Goal: Task Accomplishment & Management: Use online tool/utility

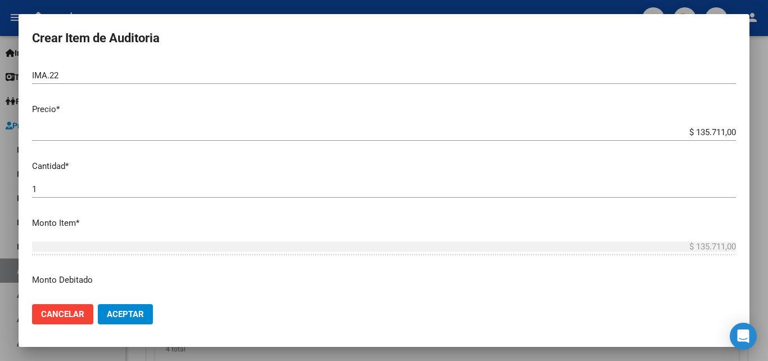
scroll to position [225, 0]
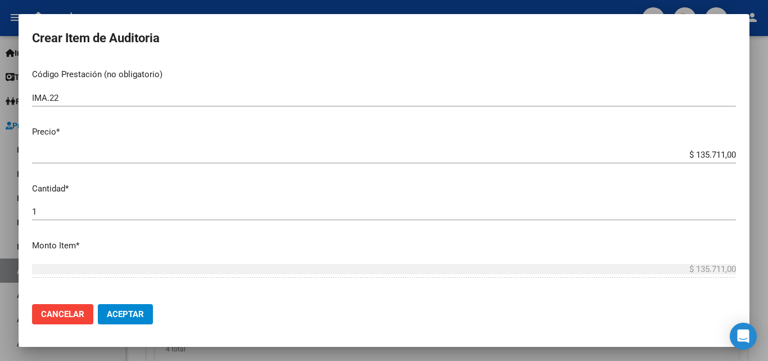
click at [118, 313] on span "Aceptar" at bounding box center [125, 314] width 37 height 10
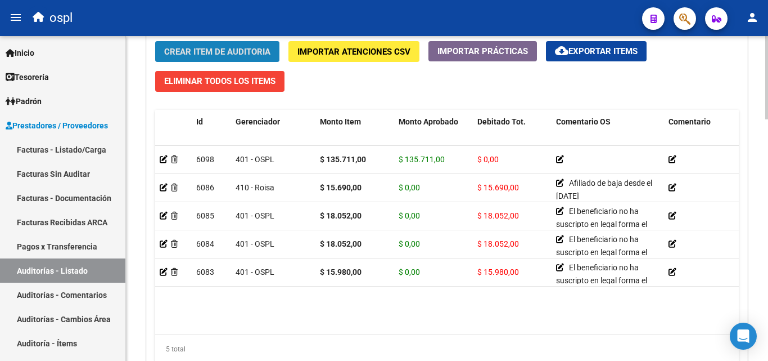
click at [223, 51] on span "Crear Item de Auditoria" at bounding box center [217, 52] width 106 height 10
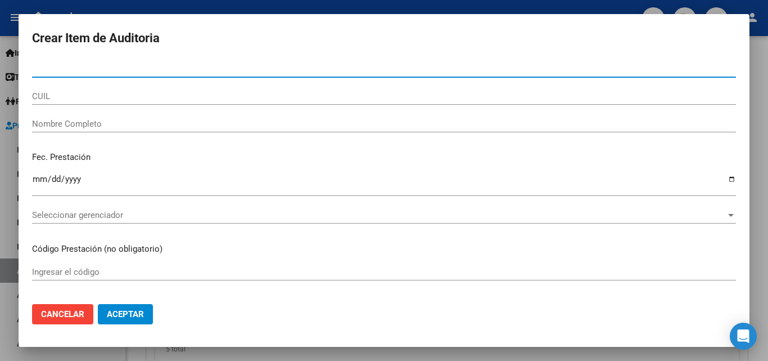
paste input "29165070"
type input "29165070"
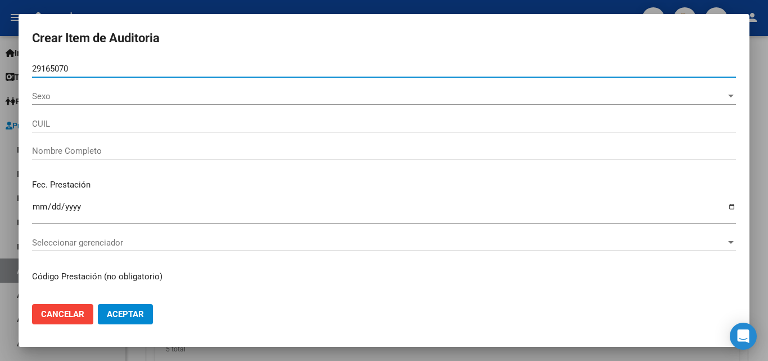
type input "20291650709"
type input "[PERSON_NAME]"
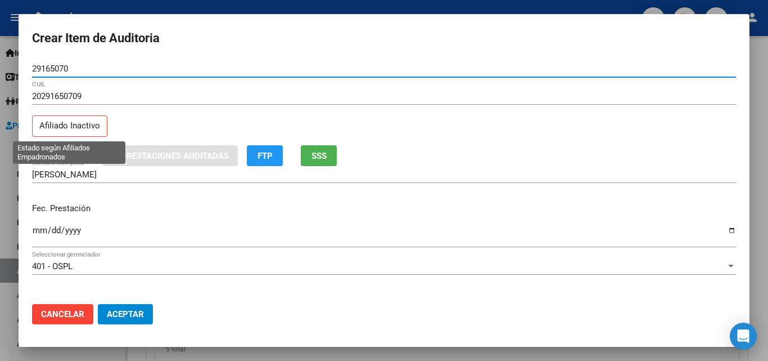
type input "29165070"
click at [51, 127] on p "Afiliado Inactivo" at bounding box center [69, 126] width 75 height 22
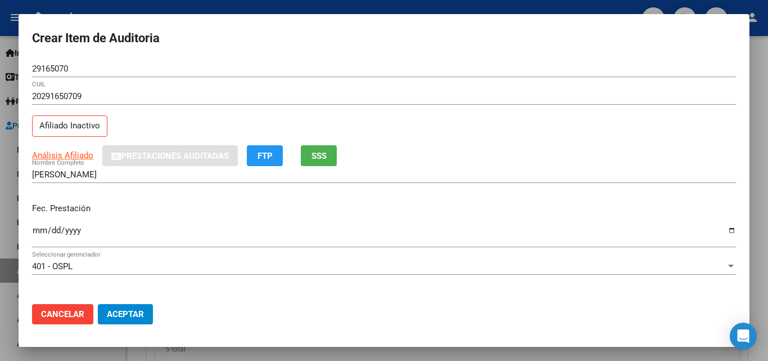
click at [326, 152] on span "SSS" at bounding box center [319, 156] width 15 height 10
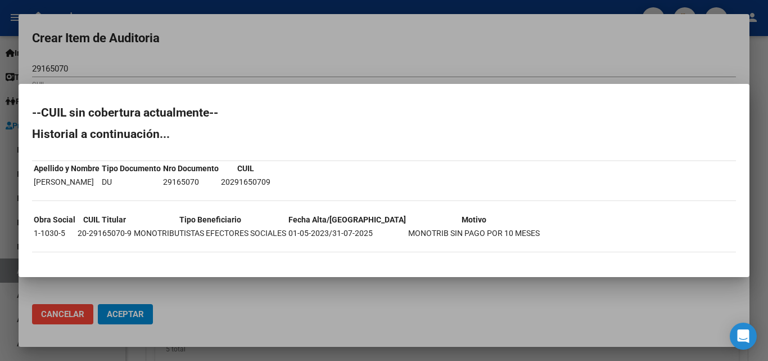
click at [320, 68] on div at bounding box center [384, 180] width 768 height 361
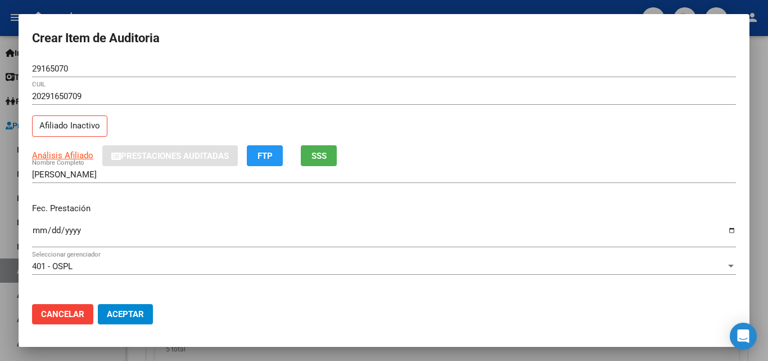
click at [373, 149] on div "Análisis Afiliado Prestaciones Auditadas FTP SSS" at bounding box center [384, 155] width 704 height 21
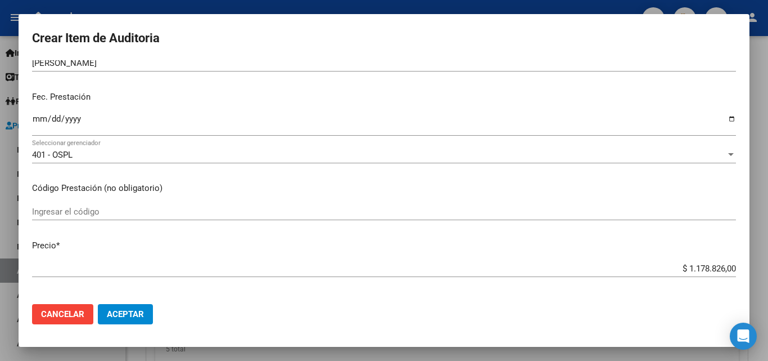
scroll to position [113, 0]
click at [715, 260] on div "$ 1.178.826,00 Ingresar el precio" at bounding box center [384, 267] width 704 height 17
drag, startPoint x: 715, startPoint y: 260, endPoint x: 723, endPoint y: 262, distance: 8.2
click at [723, 262] on div "$ 1.178.826,00 Ingresar el precio" at bounding box center [384, 267] width 704 height 17
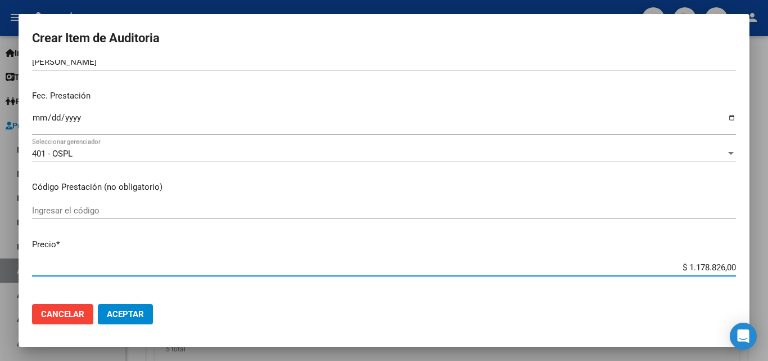
click at [715, 268] on input "$ 1.178.826,00" at bounding box center [384, 267] width 704 height 10
type input "$ 0,01"
type input "$ 0,18"
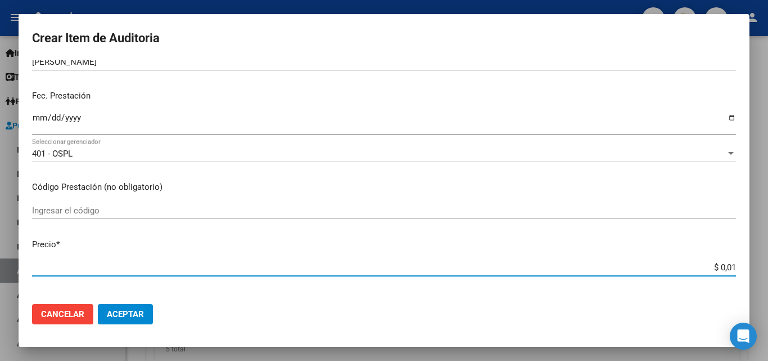
type input "$ 0,18"
type input "$ 1,89"
type input "$ 18,95"
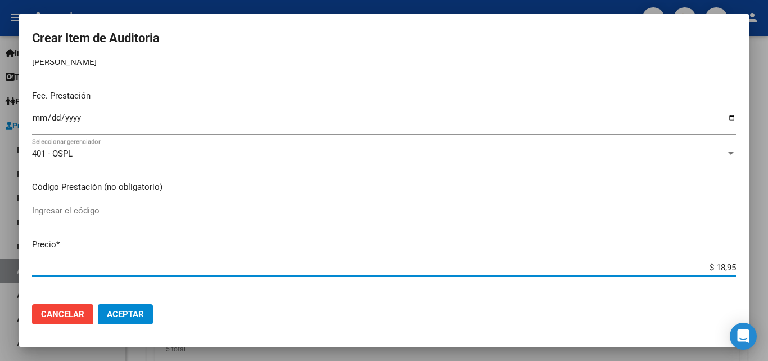
type input "$ 189,50"
type input "$ 1.895,04"
type input "$ 18.950,40"
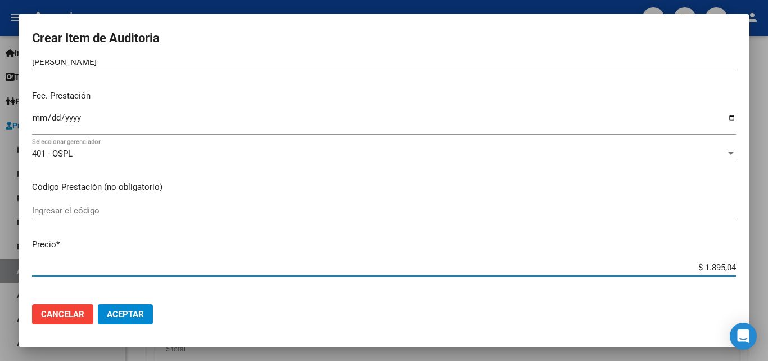
type input "$ 18.950,40"
type input "$ 189.504,00"
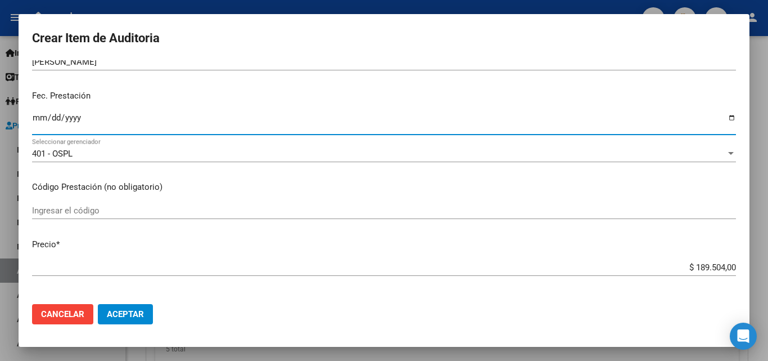
click at [724, 118] on input "Ingresar la fecha" at bounding box center [384, 122] width 704 height 18
type input "[DATE]"
click at [190, 200] on mat-dialog-content "29165070 Nro Documento 20291650709 CUIL Afiliado Inactivo Análisis Afiliado Pre…" at bounding box center [384, 177] width 731 height 235
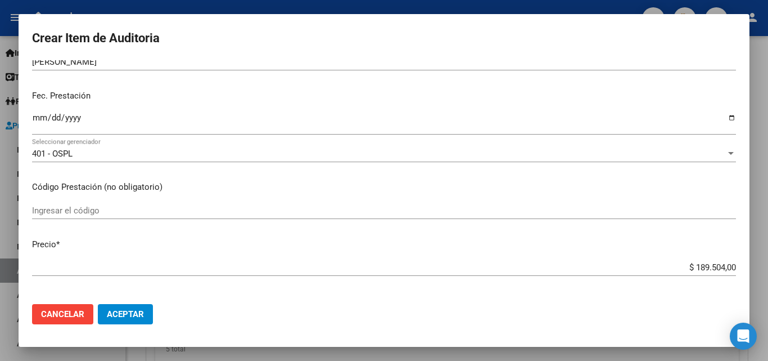
click at [272, 173] on mat-dialog-content "29165070 Nro Documento 20291650709 CUIL Afiliado Inactivo Análisis Afiliado Pre…" at bounding box center [384, 177] width 731 height 235
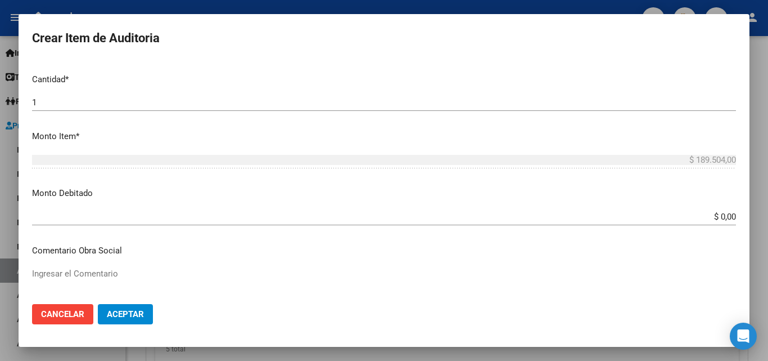
scroll to position [338, 0]
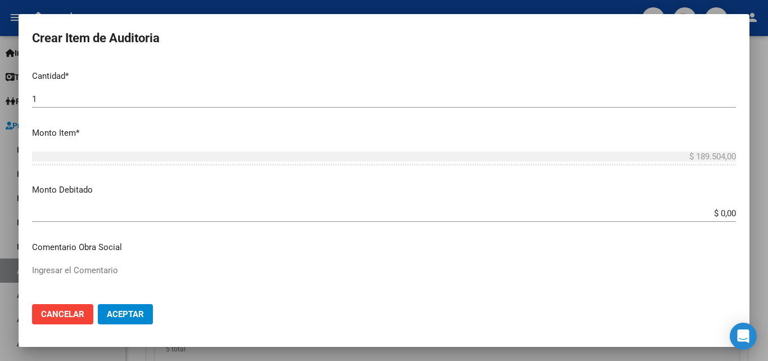
click at [727, 214] on input "$ 0,00" at bounding box center [384, 213] width 704 height 10
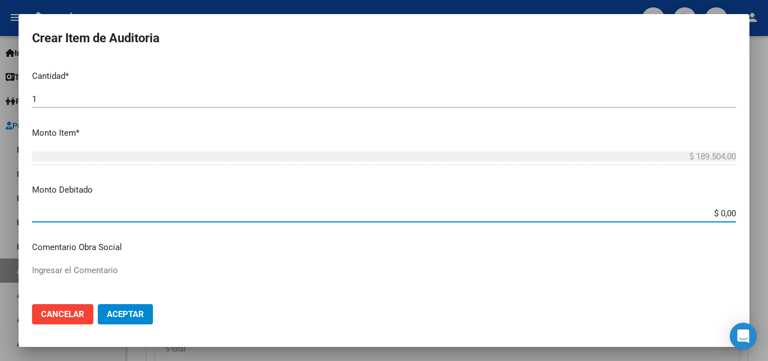
click at [727, 214] on input "$ 0,00" at bounding box center [384, 213] width 704 height 10
type input "$ 189.504,00"
click at [701, 179] on mat-dialog-content "29165070 Nro Documento 20291650709 CUIL Afiliado Inactivo Análisis Afiliado Pre…" at bounding box center [384, 177] width 731 height 235
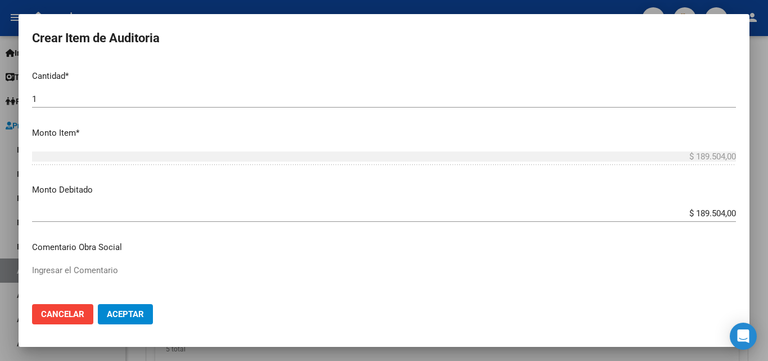
scroll to position [394, 0]
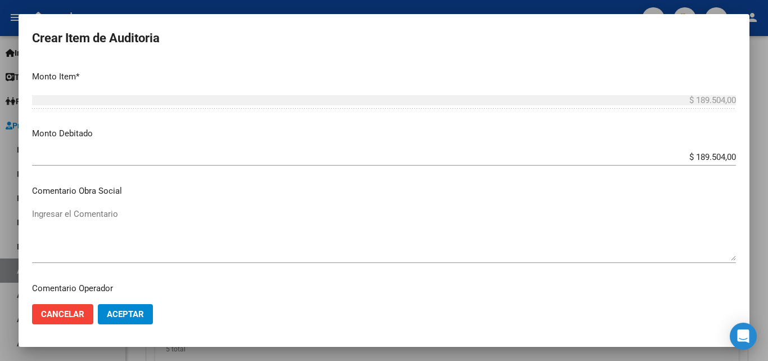
click at [258, 227] on textarea "Ingresar el Comentario" at bounding box center [384, 234] width 704 height 53
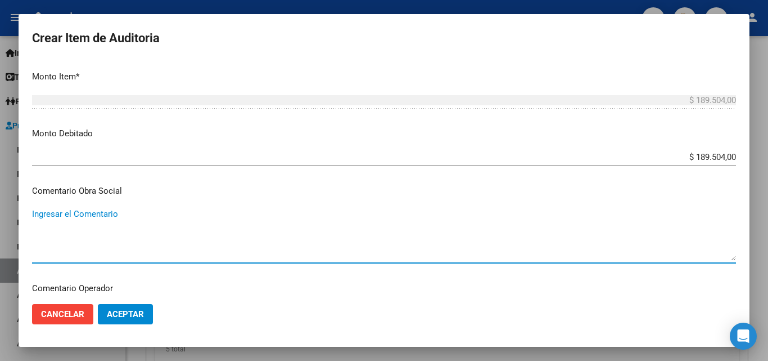
click at [258, 227] on textarea "Ingresar el Comentario" at bounding box center [384, 234] width 704 height 53
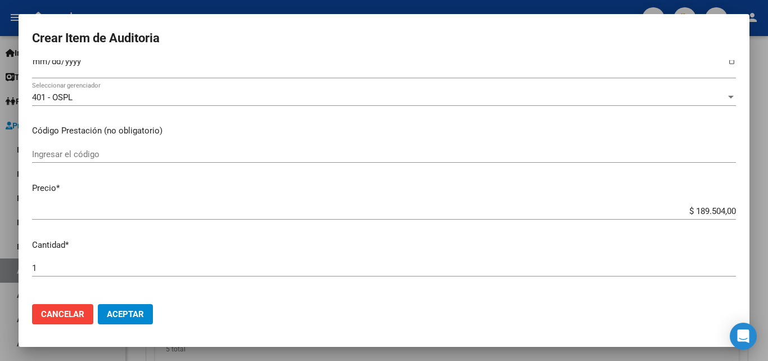
scroll to position [0, 0]
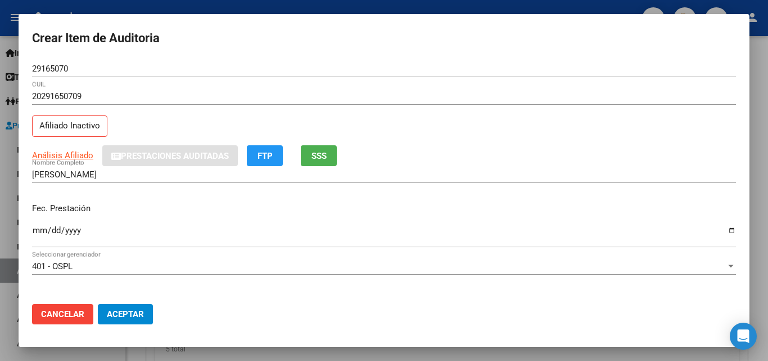
click at [323, 157] on span "SSS" at bounding box center [319, 156] width 15 height 10
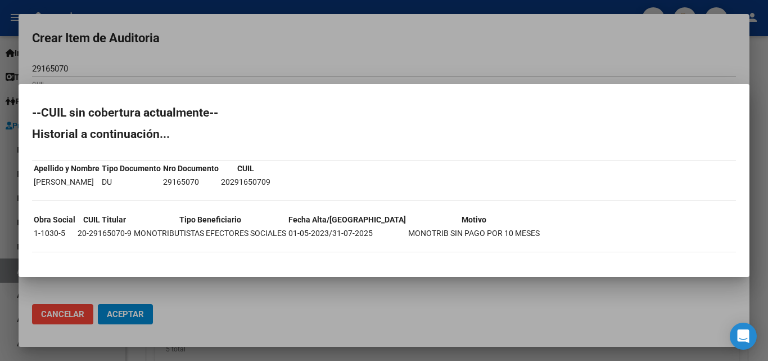
click at [336, 58] on div at bounding box center [384, 180] width 768 height 361
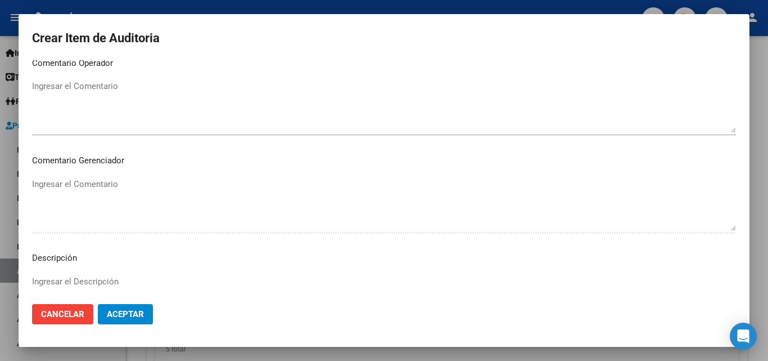
scroll to position [506, 0]
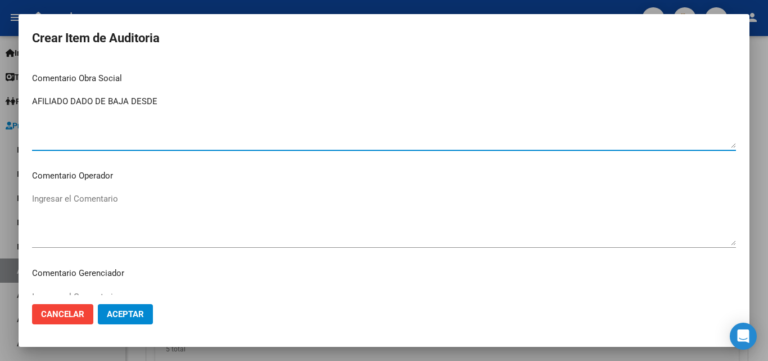
click at [317, 115] on textarea "AFILIADO DADO DE BAJA DESDE" at bounding box center [384, 121] width 704 height 53
type textarea "AFILIADO DADO DE BAJA DESDE [DATE]"
click at [281, 62] on div "$ 189.504,00 Ingresar el monto" at bounding box center [384, 50] width 704 height 28
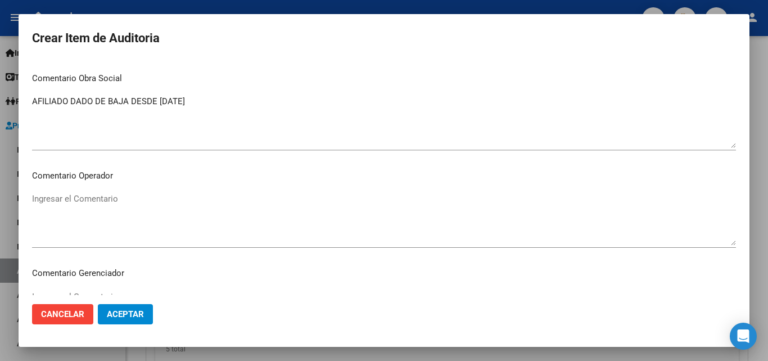
click at [272, 161] on mat-dialog-content "29165070 Nro Documento 20291650709 CUIL Afiliado Inactivo Análisis Afiliado Pre…" at bounding box center [384, 177] width 731 height 235
click at [140, 309] on span "Aceptar" at bounding box center [125, 314] width 37 height 10
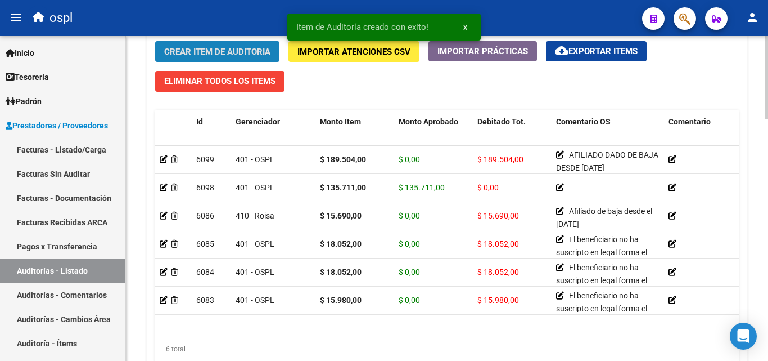
click at [245, 48] on span "Crear Item de Auditoria" at bounding box center [217, 52] width 106 height 10
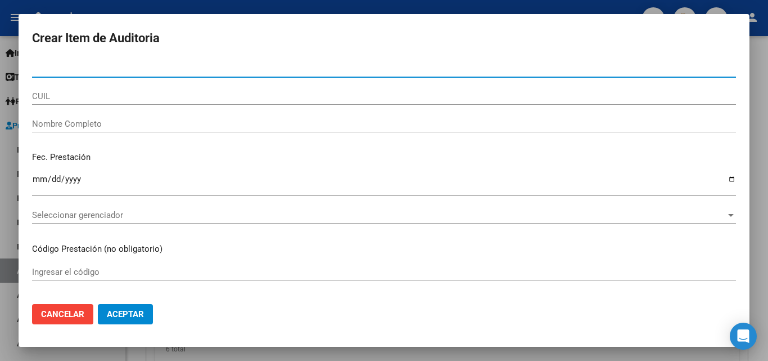
paste input "14276277"
type input "14276277"
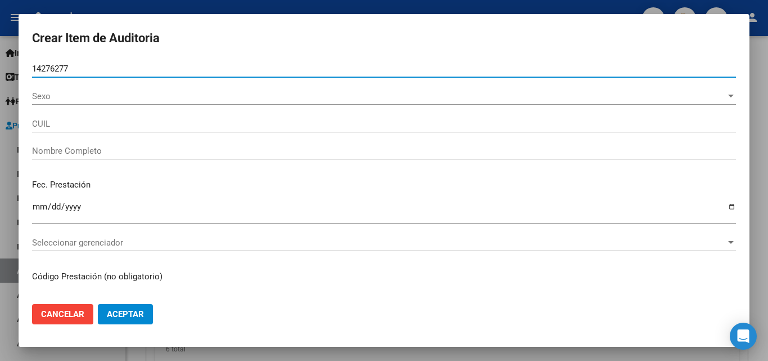
type input "20142762774"
type input "[PERSON_NAME]"
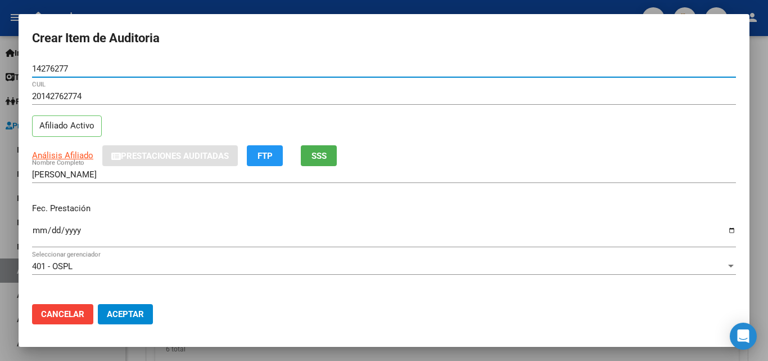
type input "14276277"
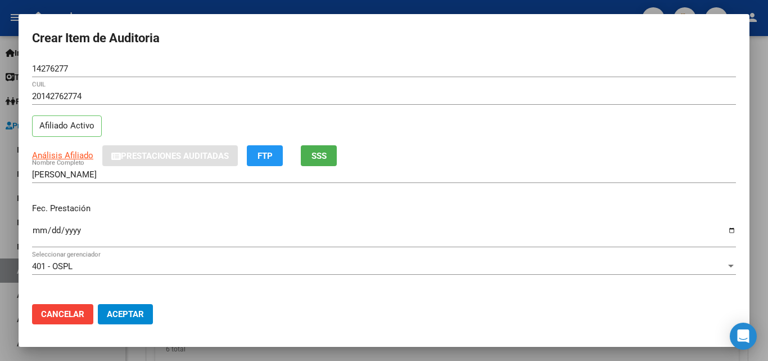
click at [144, 129] on div "20142762774 CUIL Afiliado Activo" at bounding box center [384, 116] width 704 height 57
click at [322, 152] on span "SSS" at bounding box center [319, 156] width 15 height 10
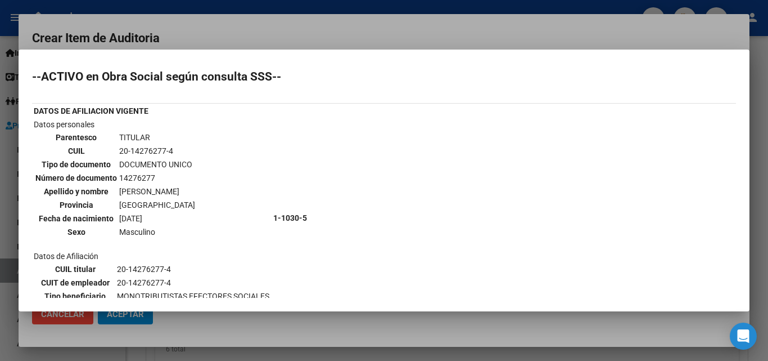
scroll to position [0, 0]
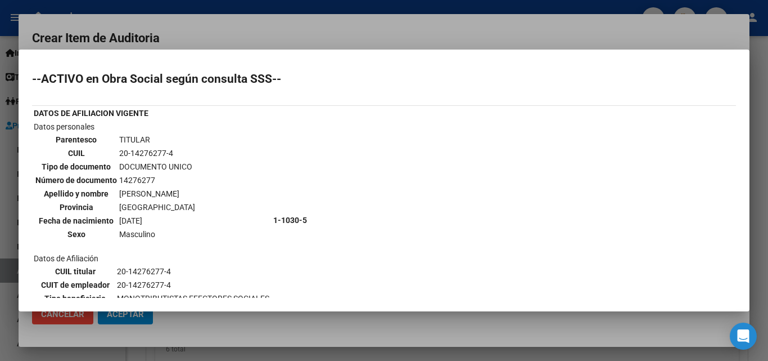
click at [260, 33] on div at bounding box center [384, 180] width 768 height 361
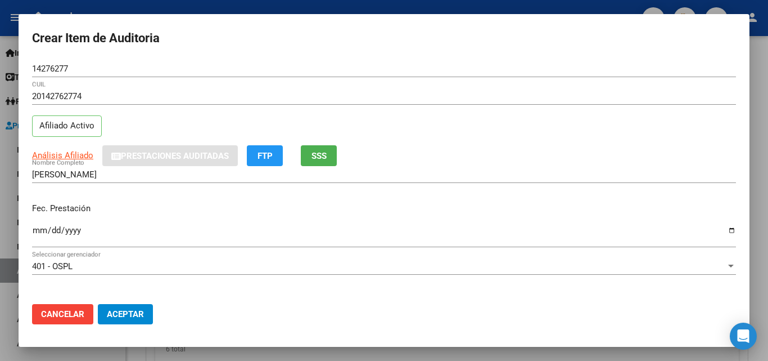
click at [724, 230] on input "Ingresar la fecha" at bounding box center [384, 235] width 704 height 18
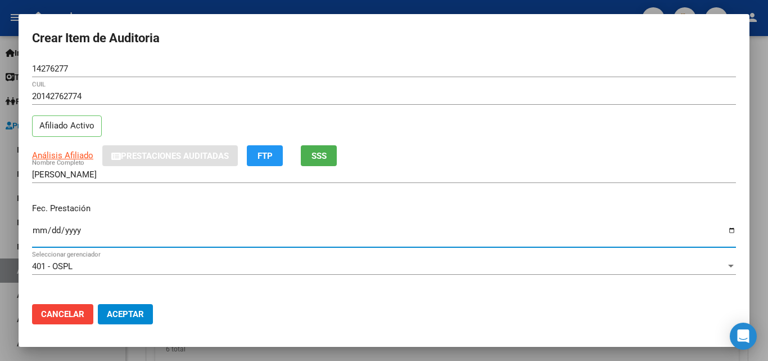
type input "[DATE]"
click at [210, 210] on p "Fec. Prestación" at bounding box center [384, 208] width 704 height 13
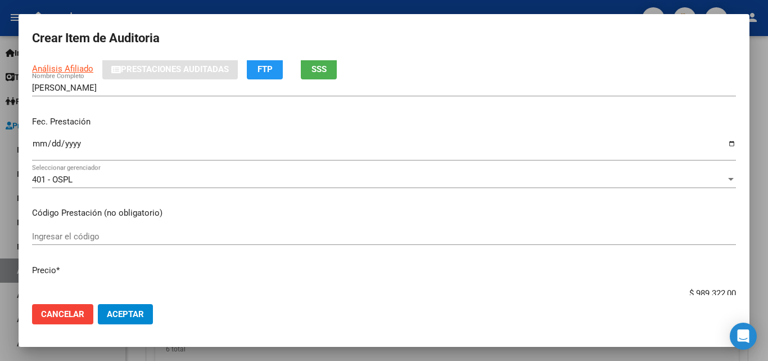
scroll to position [113, 0]
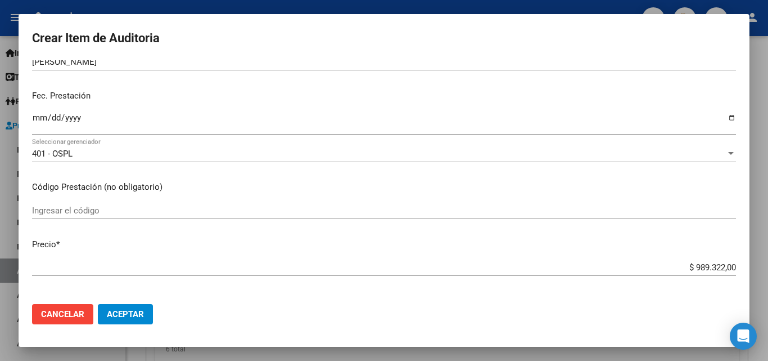
click at [399, 180] on mat-dialog-content "14276277 Nro Documento 20142762774 CUIL Afiliado Activo Análisis Afiliado Prest…" at bounding box center [384, 177] width 731 height 235
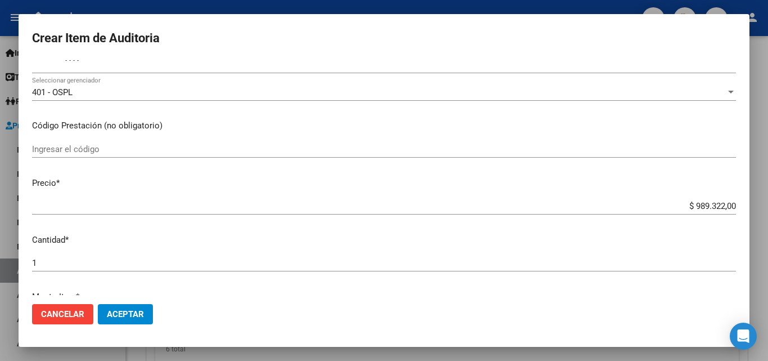
scroll to position [225, 0]
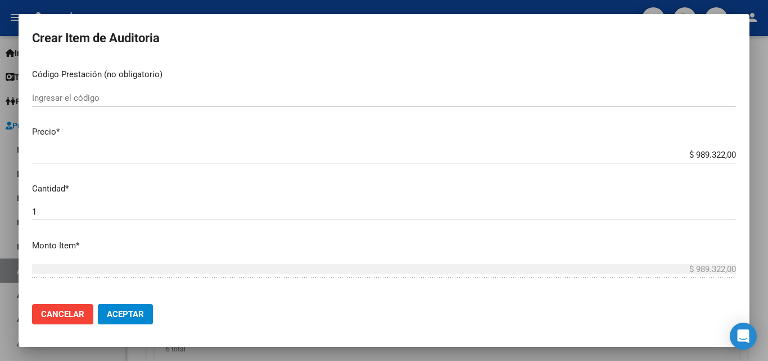
click at [708, 161] on div "$ 989.322,00 Ingresar el precio" at bounding box center [384, 154] width 704 height 17
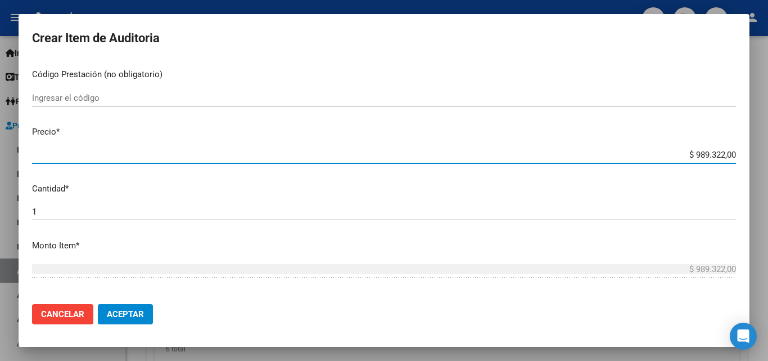
click at [708, 161] on div "$ 989.322,00 Ingresar el precio" at bounding box center [384, 154] width 704 height 17
click at [707, 156] on input "$ 989.322,00" at bounding box center [384, 155] width 704 height 10
type input "$ 0,02"
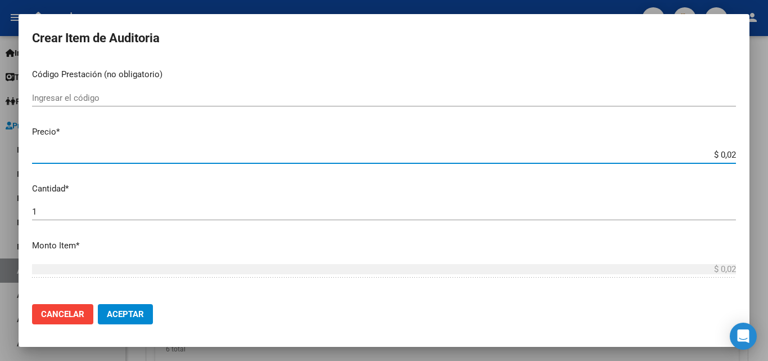
type input "$ 0,26"
type input "$ 2,65"
type input "$ 26,55"
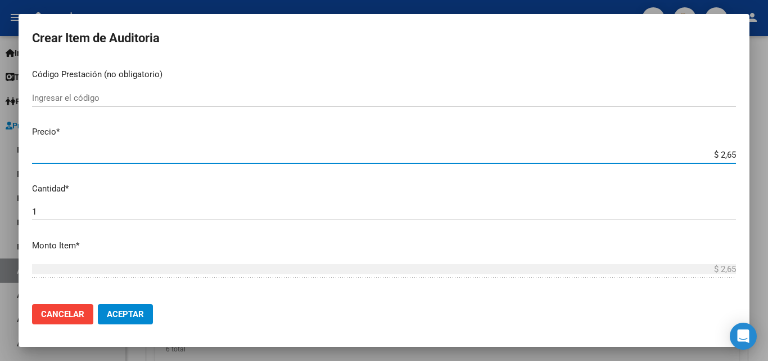
type input "$ 26,55"
type input "$ 265,55"
type input "$ 2.655,50"
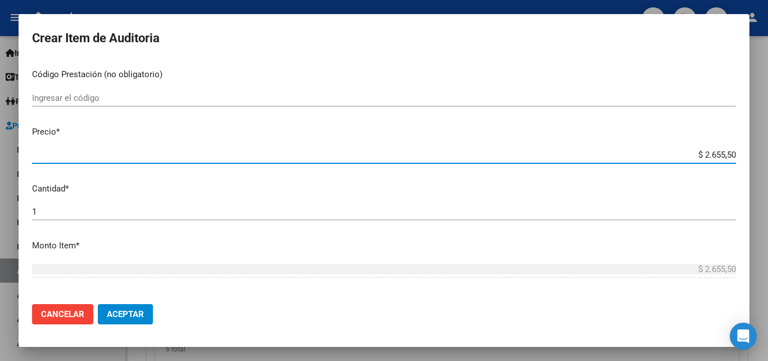
type input "$ 26.555,00"
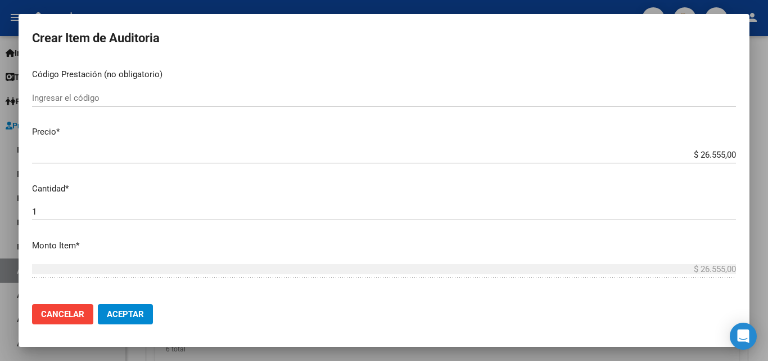
click at [714, 132] on p "Precio *" at bounding box center [384, 131] width 704 height 13
click at [375, 181] on mat-dialog-content "14276277 Nro Documento 20142762774 CUIL Afiliado Activo Análisis Afiliado Prest…" at bounding box center [384, 177] width 731 height 235
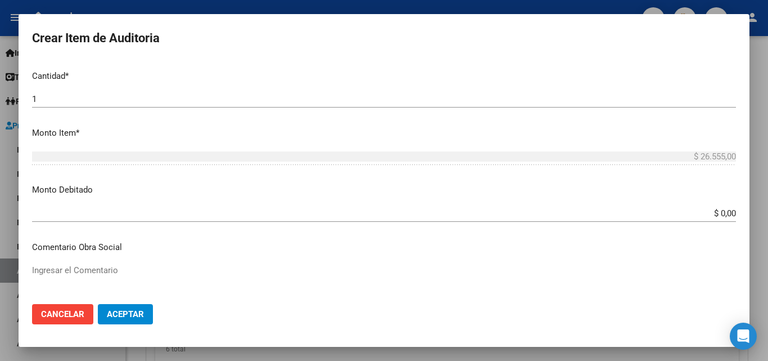
scroll to position [394, 0]
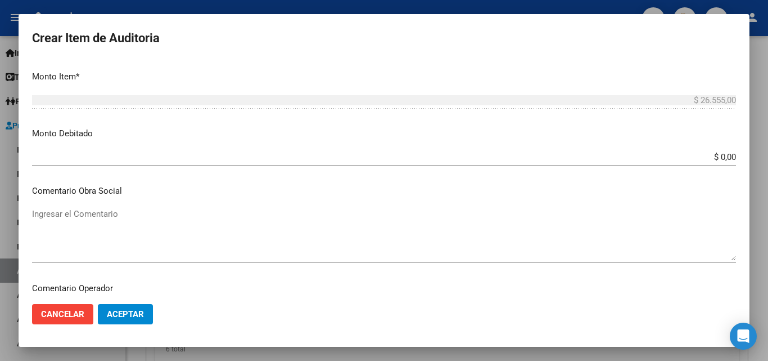
click at [726, 156] on input "$ 0,00" at bounding box center [384, 157] width 704 height 10
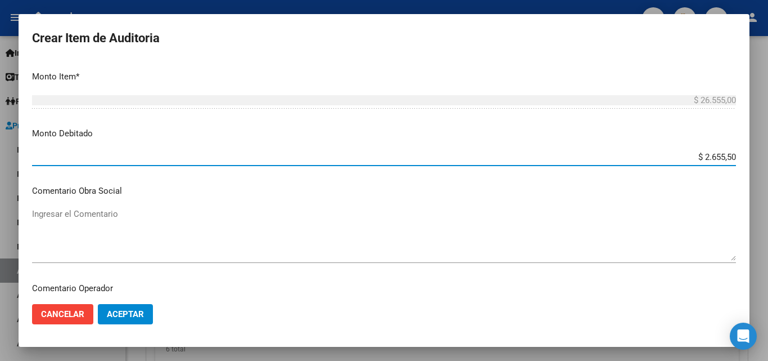
type input "$ 26.555,00"
click at [597, 192] on p "Comentario Obra Social" at bounding box center [384, 191] width 704 height 13
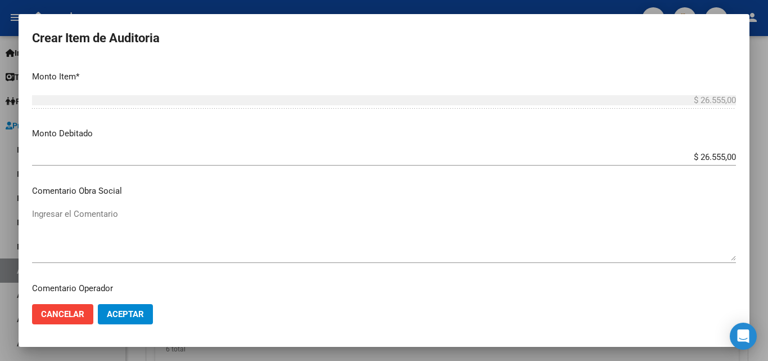
click at [226, 221] on textarea "Ingresar el Comentario" at bounding box center [384, 234] width 704 height 53
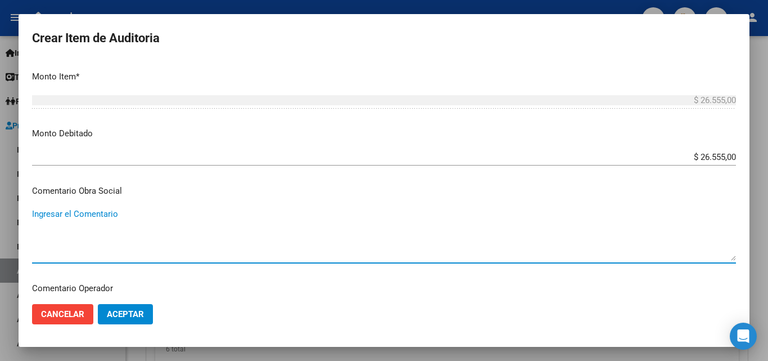
paste textarea "El beneficiario no ha suscripto en legal forma los comprobantes de las prestaci…"
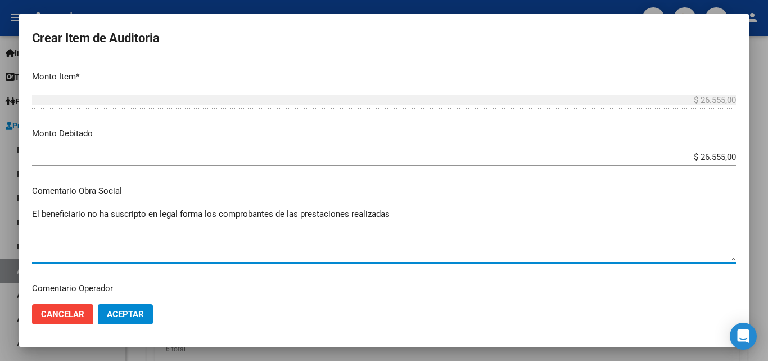
click at [236, 188] on p "Comentario Obra Social" at bounding box center [384, 191] width 704 height 13
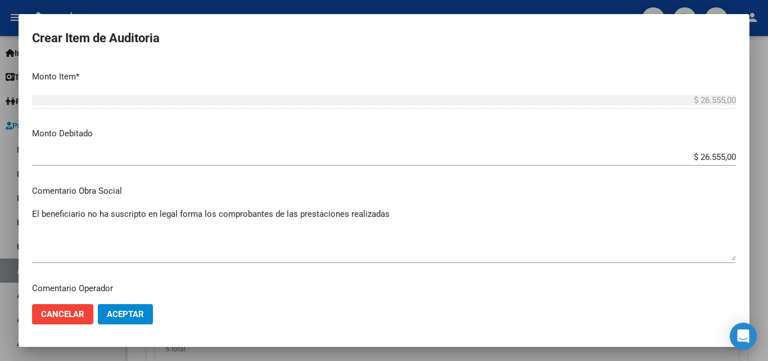
click at [213, 215] on textarea "El beneficiario no ha suscripto en legal forma los comprobantes de las prestaci…" at bounding box center [384, 234] width 704 height 53
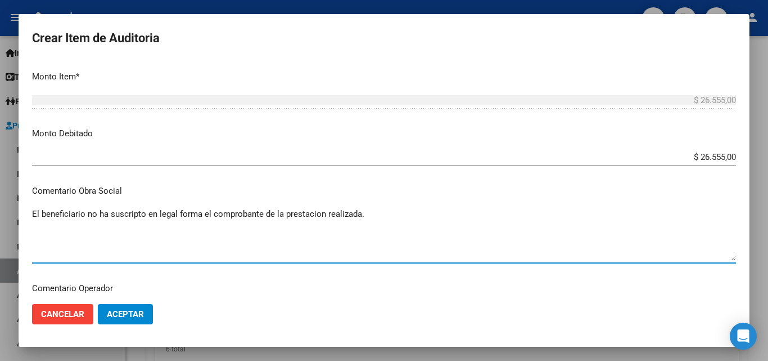
click at [286, 214] on textarea "El beneficiario no ha suscripto en legal forma el comprobante de la prestacion …" at bounding box center [384, 234] width 704 height 53
click at [311, 222] on textarea "El beneficiario no ha suscripto en legal forma el comprobante de la prestacion …" at bounding box center [384, 234] width 704 height 53
type textarea "El beneficiario no ha suscripto en legal forma el comprobante de la prestación …"
click at [272, 187] on p "Comentario Obra Social" at bounding box center [384, 191] width 704 height 13
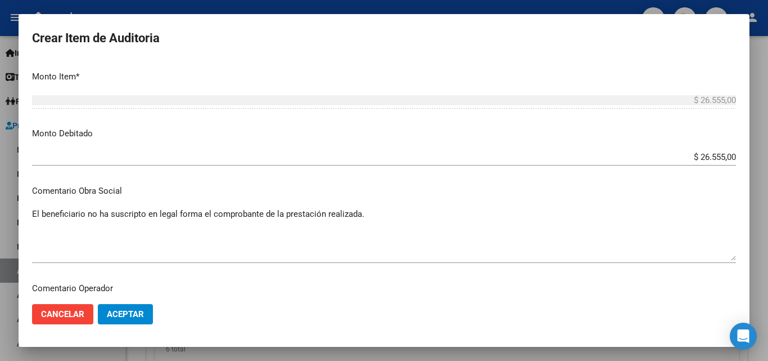
click at [142, 306] on button "Aceptar" at bounding box center [125, 314] width 55 height 20
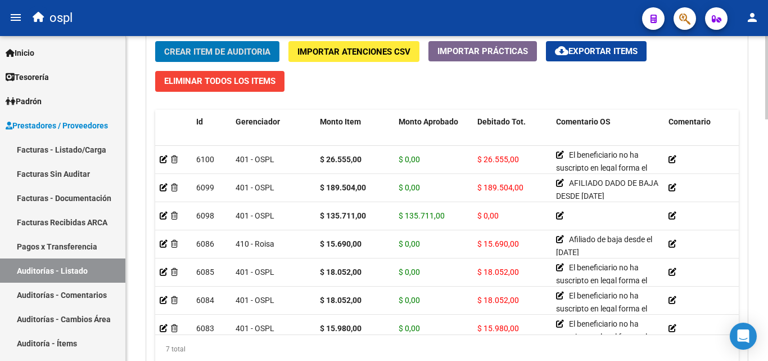
click at [206, 48] on span "Crear Item de Auditoria" at bounding box center [217, 52] width 106 height 10
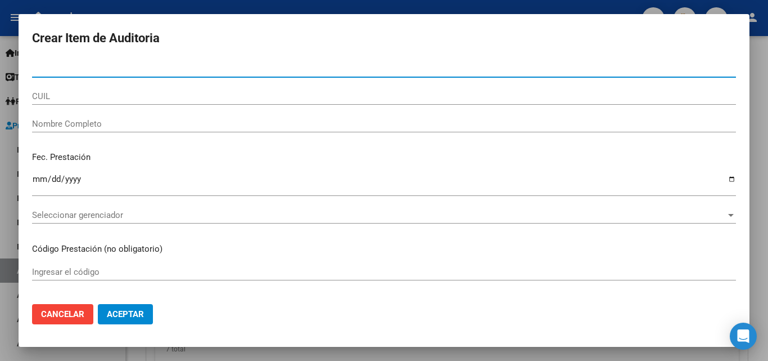
paste input "42339331"
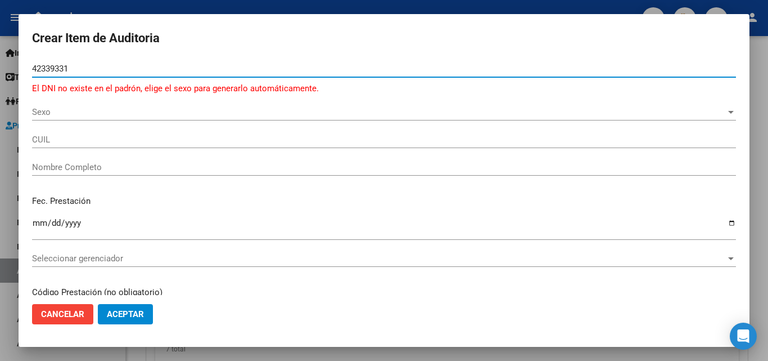
click at [100, 65] on input "42339331" at bounding box center [384, 69] width 704 height 10
click at [58, 64] on input "42339331" at bounding box center [384, 69] width 704 height 10
click at [183, 102] on div "42339331 Nro Documento El DNI no existe en el padrón, elige el sexo para genera…" at bounding box center [384, 81] width 704 height 43
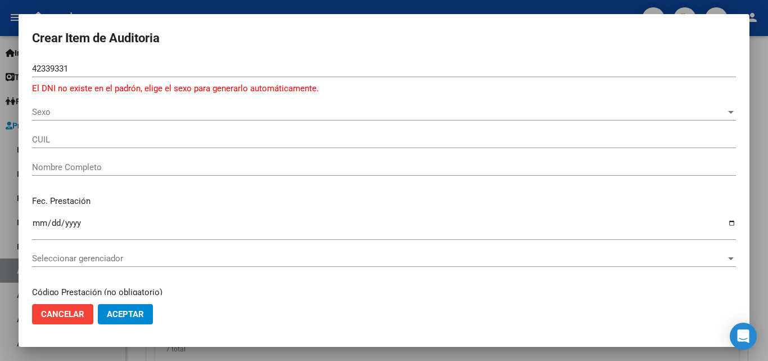
click at [146, 71] on input "42339331" at bounding box center [384, 69] width 704 height 10
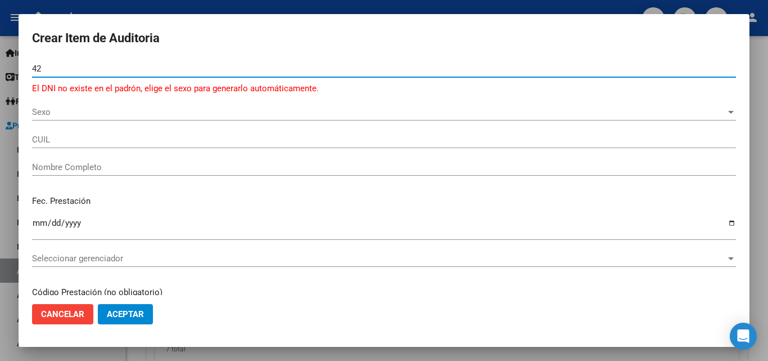
type input "4"
type input "42339331"
click at [165, 107] on span "Sexo" at bounding box center [379, 112] width 694 height 10
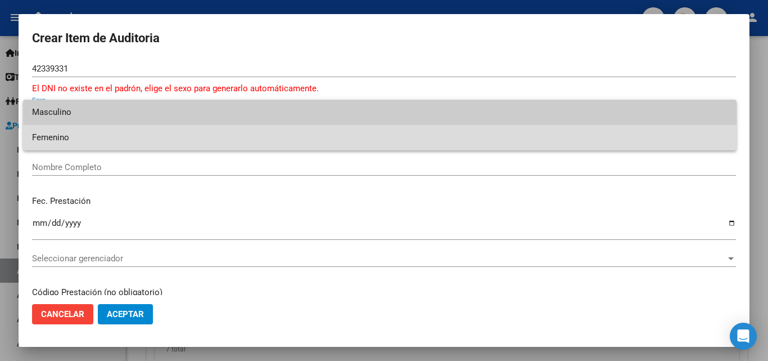
click at [162, 128] on span "Femenino" at bounding box center [380, 137] width 696 height 25
type input "27423393314"
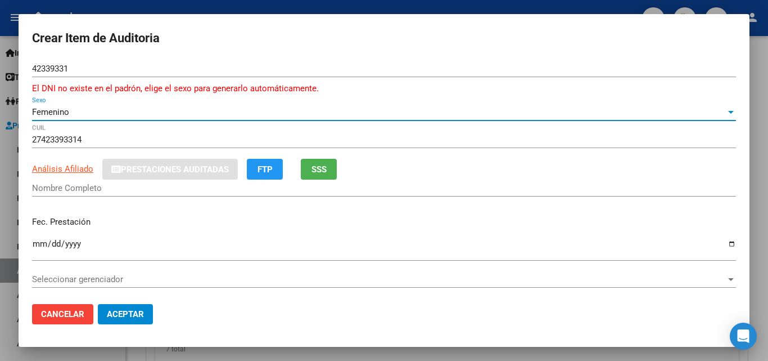
type input "[PERSON_NAME]"
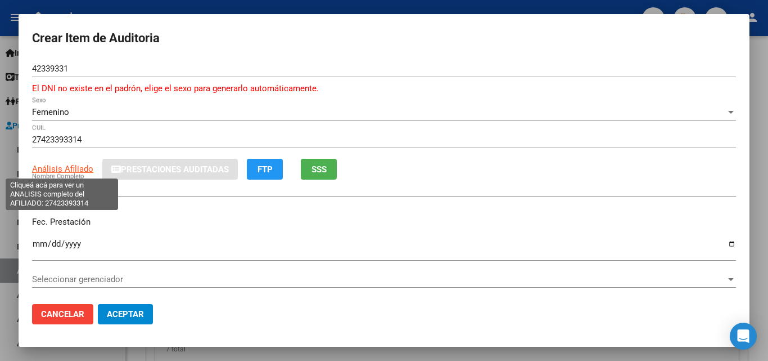
click at [77, 170] on span "Análisis Afiliado" at bounding box center [62, 169] width 61 height 10
type textarea "27423393314"
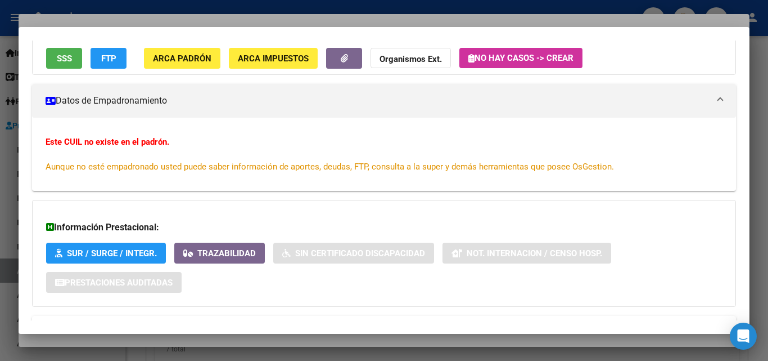
scroll to position [160, 0]
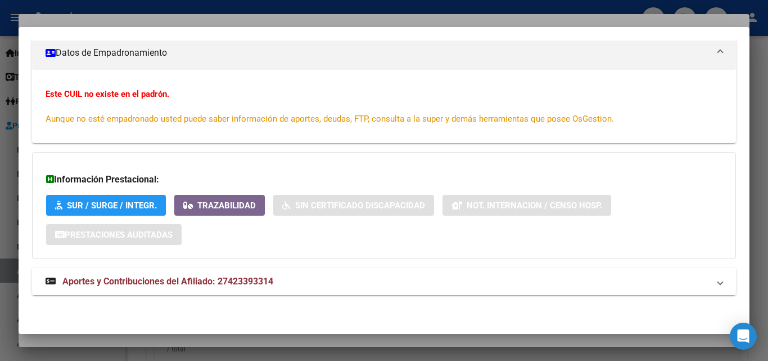
click at [228, 287] on strong "Aportes y Contribuciones del Afiliado: 27423393314" at bounding box center [160, 282] width 228 height 14
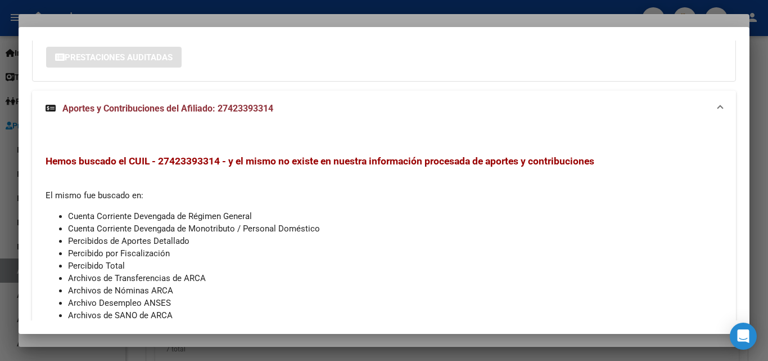
scroll to position [385, 0]
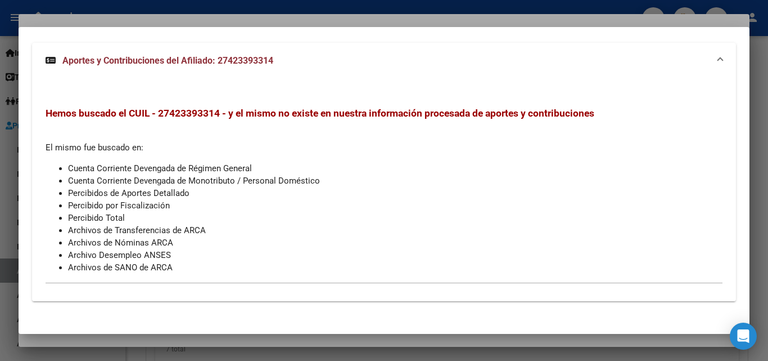
click at [184, 21] on div at bounding box center [384, 180] width 768 height 361
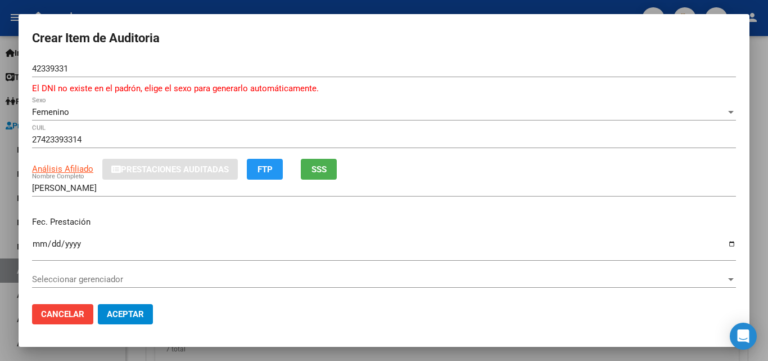
click at [320, 167] on span "SSS" at bounding box center [319, 169] width 15 height 10
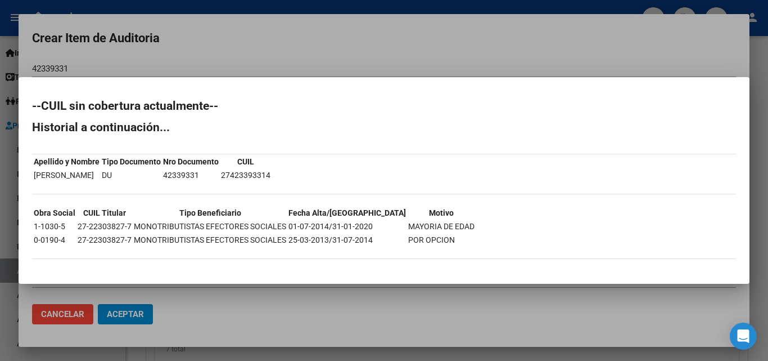
click at [309, 30] on div at bounding box center [384, 180] width 768 height 361
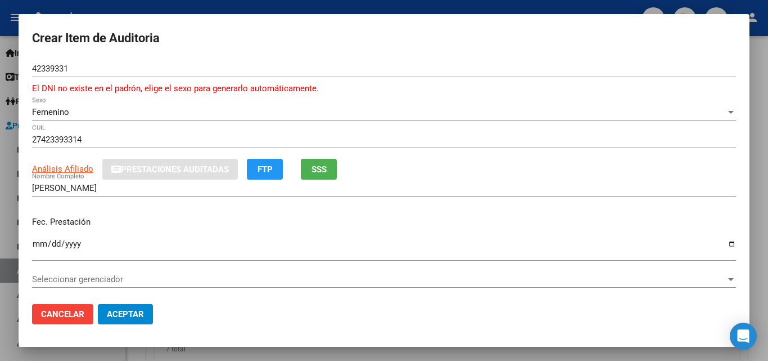
click at [724, 242] on input "Ingresar la fecha" at bounding box center [384, 248] width 704 height 18
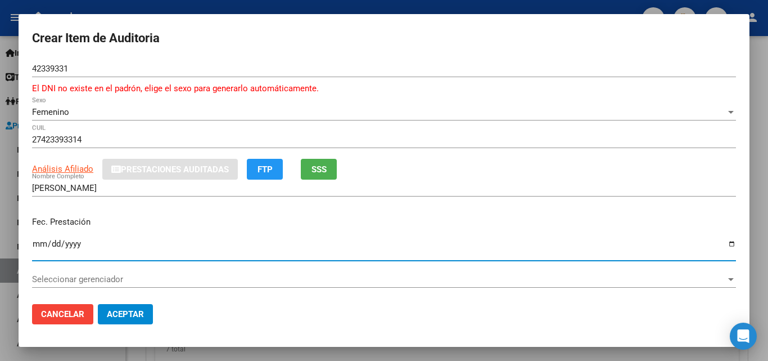
type input "2[DATE]"
click at [224, 231] on div "Fec. Prestación [DATE] Ingresar la fecha" at bounding box center [384, 239] width 704 height 64
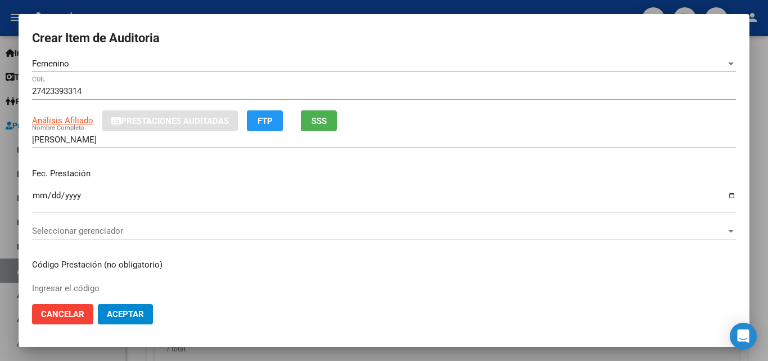
scroll to position [113, 0]
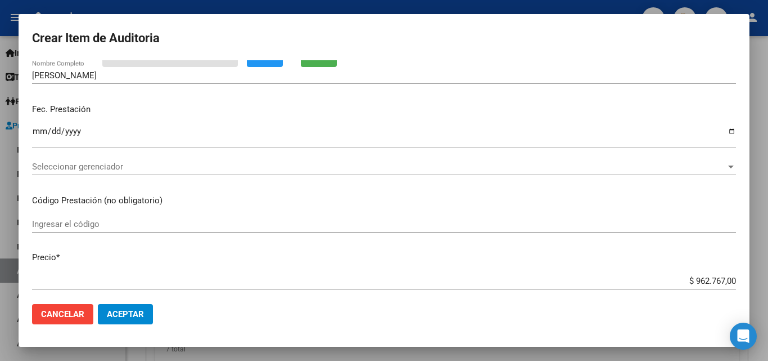
click at [152, 215] on div "Ingresar el código" at bounding box center [384, 223] width 704 height 17
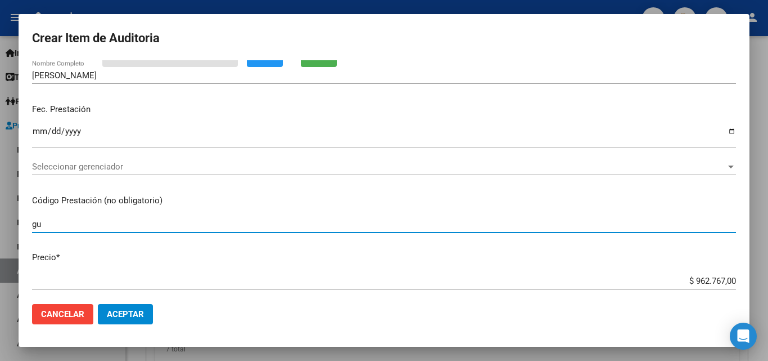
type input "g"
type input "GUAR.02"
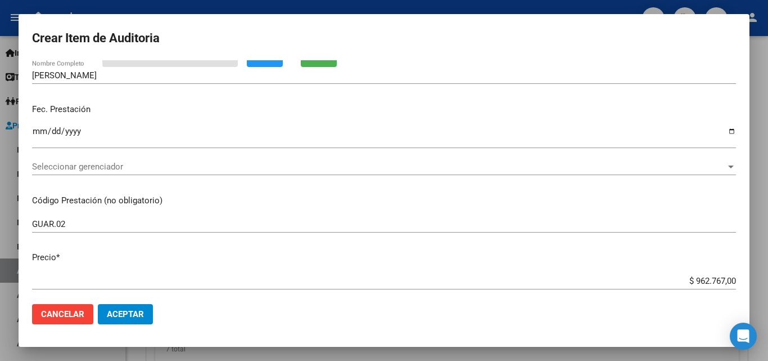
click at [527, 119] on div "Fec. Prestación [DATE] Ingresar la fecha" at bounding box center [384, 127] width 704 height 64
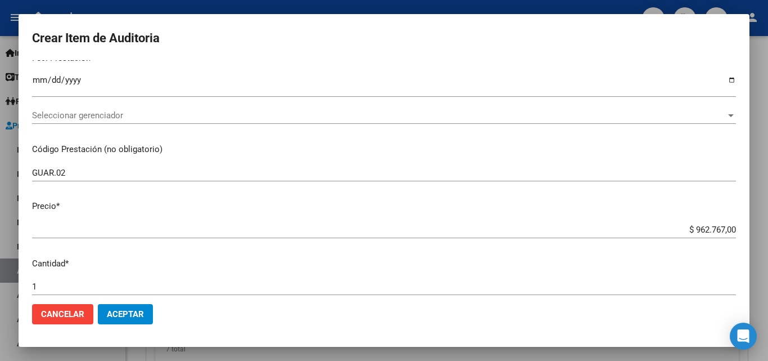
scroll to position [225, 0]
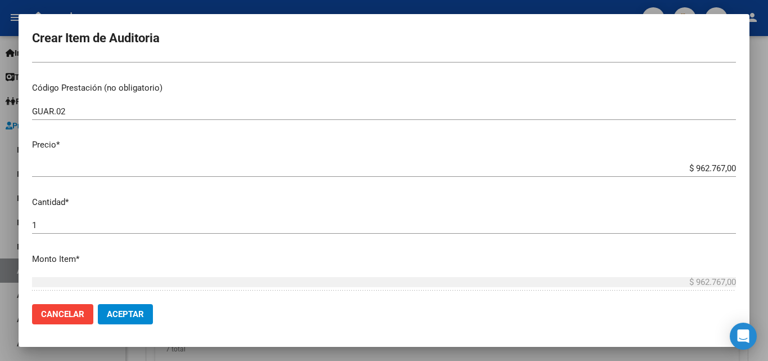
click at [708, 165] on input "$ 962.767,00" at bounding box center [384, 168] width 704 height 10
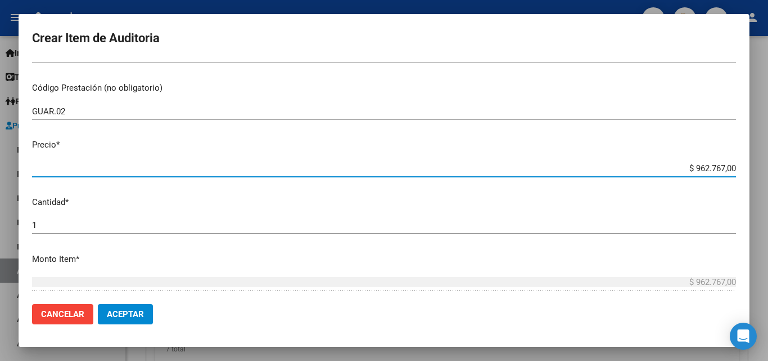
click at [708, 165] on input "$ 962.767,00" at bounding box center [384, 168] width 704 height 10
type input "$ 0,01"
type input "$ 0,11"
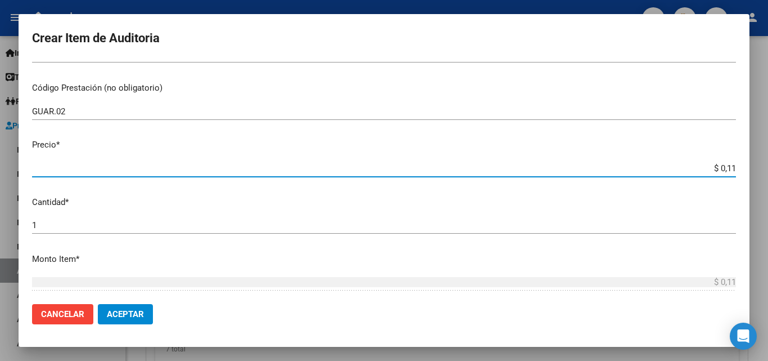
type input "$ 1,10"
type input "$ 11,04"
type input "$ 110,45"
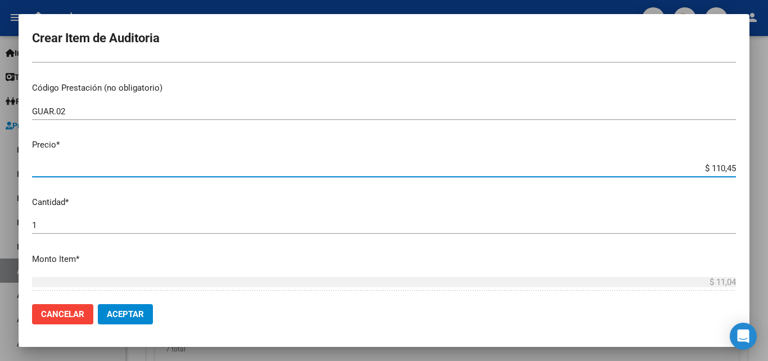
type input "$ 110,45"
type input "$ 1.104,54"
type input "$ 11.045,40"
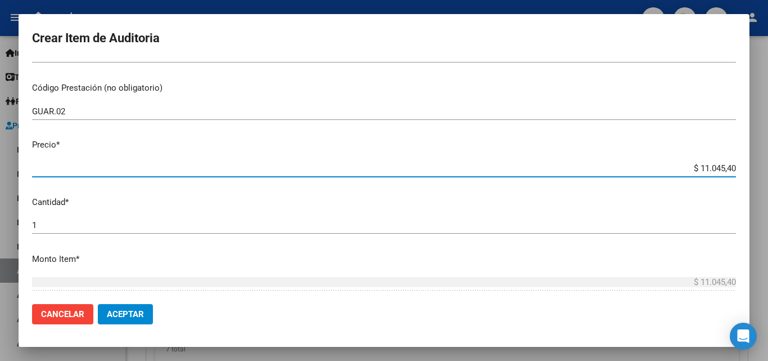
type input "$ 110.454,00"
click at [691, 147] on p "Precio *" at bounding box center [384, 144] width 704 height 13
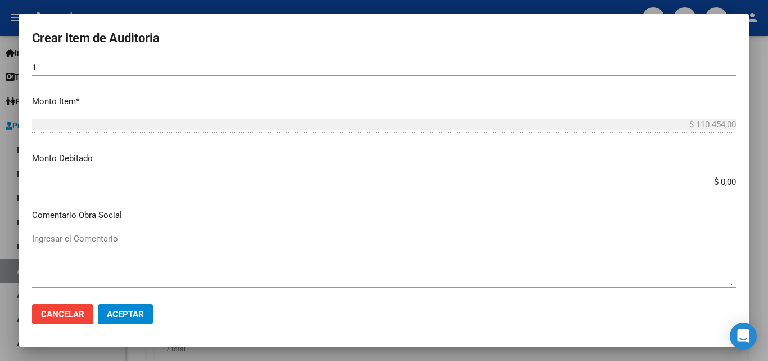
scroll to position [394, 0]
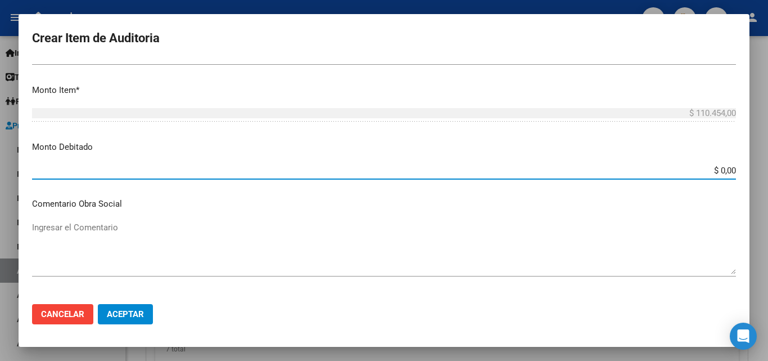
click at [726, 173] on input "$ 0,00" at bounding box center [384, 170] width 704 height 10
type input "$ 110.454,00"
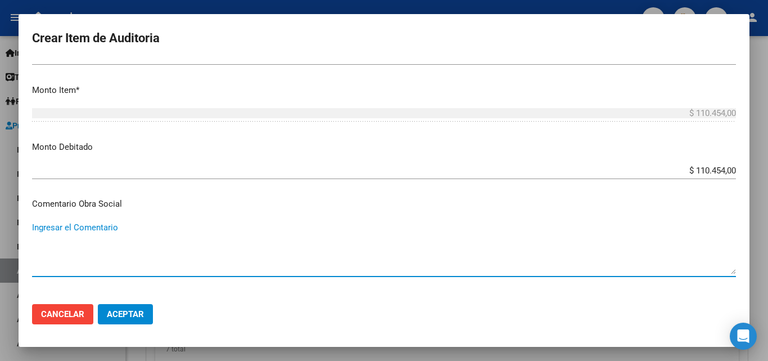
drag, startPoint x: 240, startPoint y: 252, endPoint x: 233, endPoint y: 254, distance: 7.0
click at [238, 252] on textarea "Ingresar el Comentario" at bounding box center [384, 247] width 704 height 53
type textarea "AFILIADO NO PERTENECE A ESTA OBRA SOCIAL"
click at [205, 211] on mat-dialog-content "42339331 Nro Documento El DNI no existe en el padrón, elige el sexo para genera…" at bounding box center [384, 177] width 731 height 235
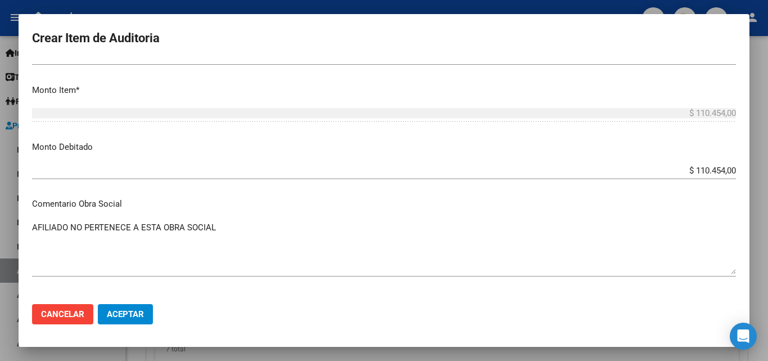
click at [262, 186] on div "$ 110.454,00 Ingresar el monto" at bounding box center [384, 176] width 704 height 28
click at [252, 204] on p "Comentario Obra Social" at bounding box center [384, 203] width 704 height 13
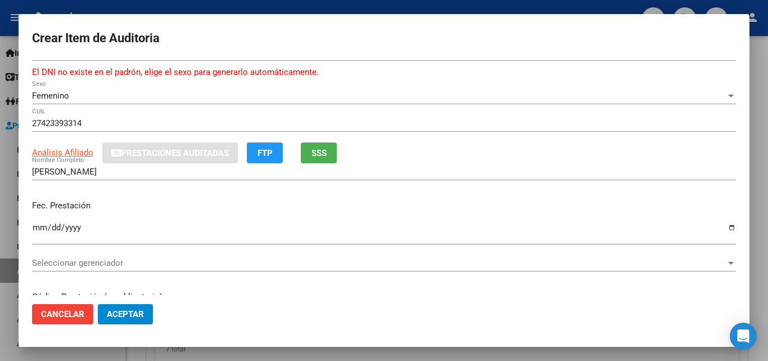
scroll to position [0, 0]
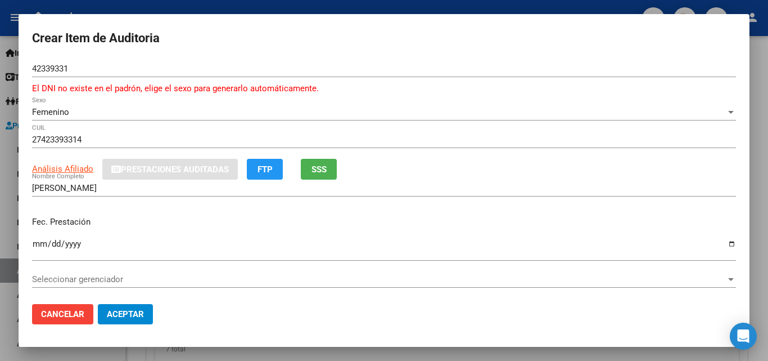
click at [130, 313] on span "Aceptar" at bounding box center [125, 314] width 37 height 10
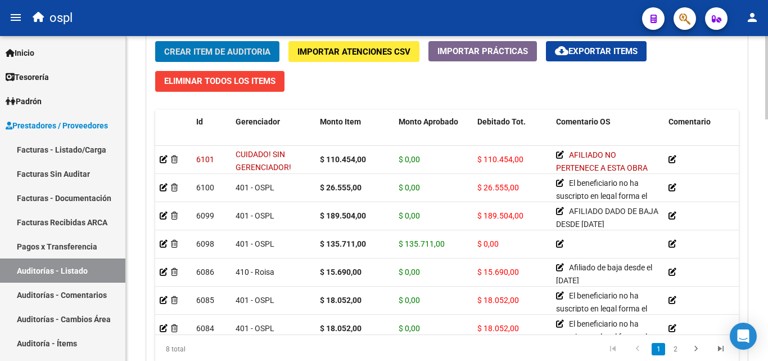
click at [228, 38] on div "Crear Item de Auditoria Importar Atenciones CSV Importar Prácticas cloud_downlo…" at bounding box center [447, 206] width 601 height 347
click at [229, 51] on span "Crear Item de Auditoria" at bounding box center [217, 52] width 106 height 10
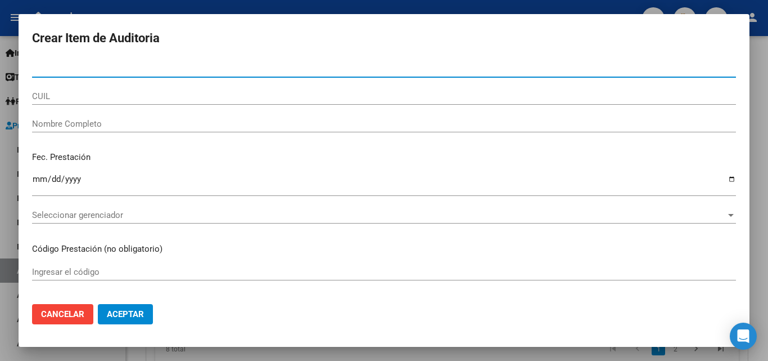
paste input "92780938"
type input "92780938"
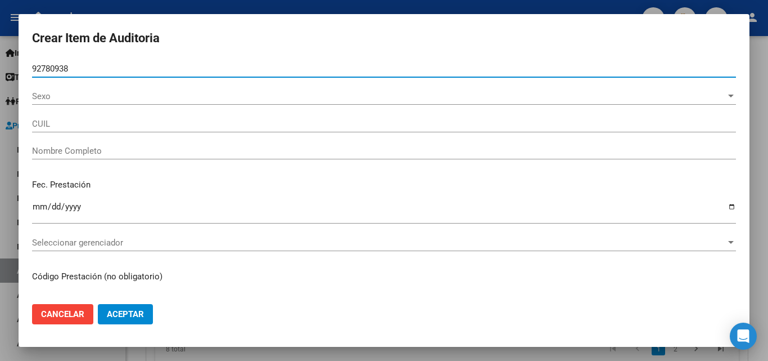
type input "23927809389"
type input "[PERSON_NAME]"
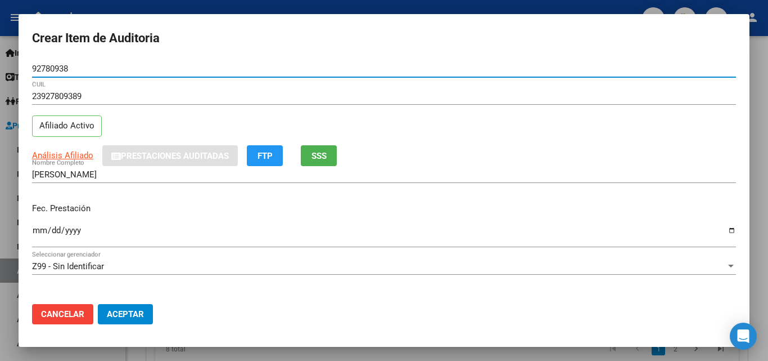
type input "92780938"
click at [317, 154] on span "SSS" at bounding box center [319, 156] width 15 height 10
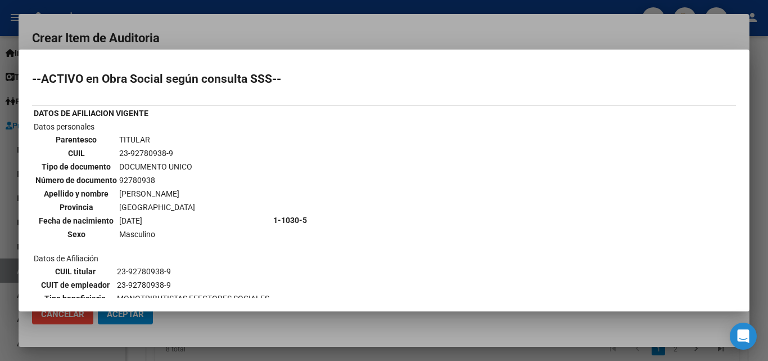
click at [261, 35] on div at bounding box center [384, 180] width 768 height 361
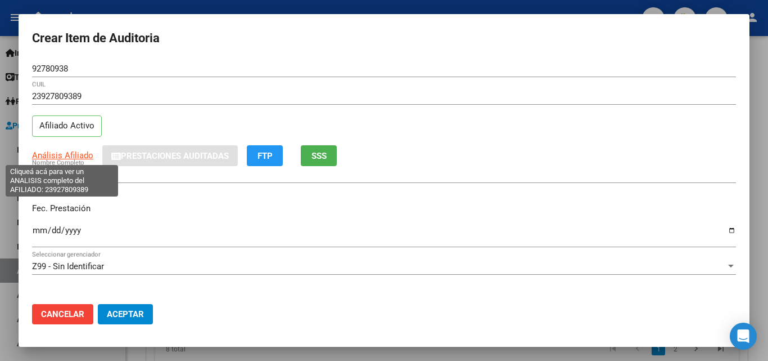
click at [68, 159] on span "Análisis Afiliado" at bounding box center [62, 155] width 61 height 10
type textarea "23927809389"
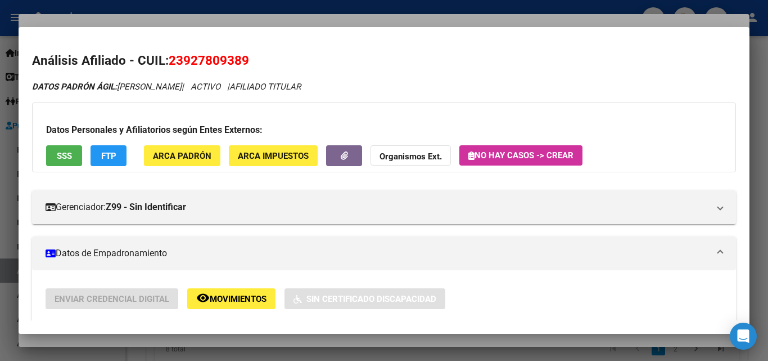
click at [213, 53] on span "23927809389" at bounding box center [209, 60] width 80 height 15
copy span "23927809389"
click at [278, 24] on div at bounding box center [384, 180] width 768 height 361
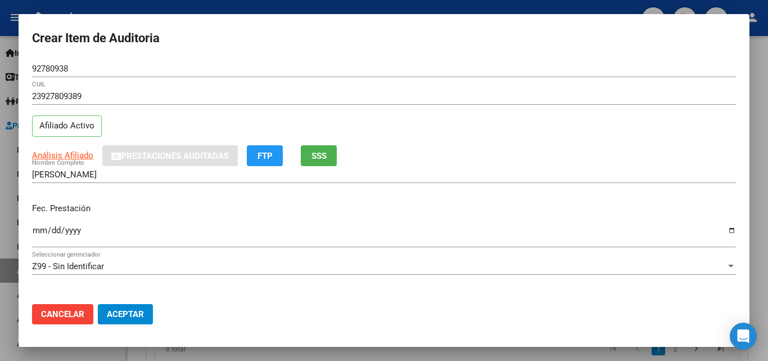
click at [723, 231] on input "Ingresar la fecha" at bounding box center [384, 235] width 704 height 18
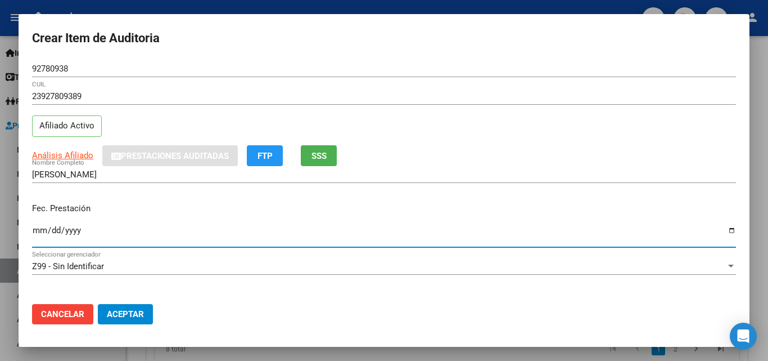
type input "2[DATE]"
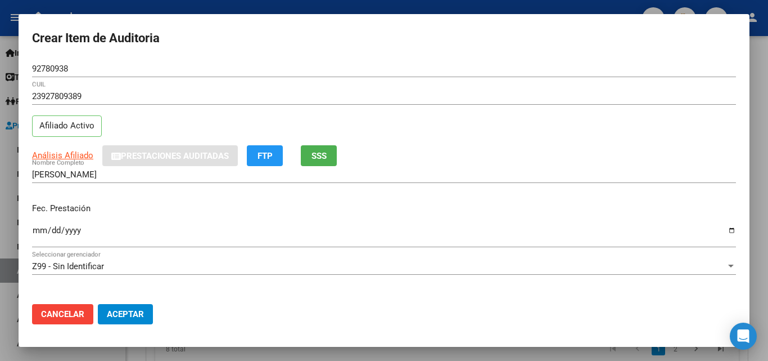
click at [110, 198] on div "Fec. Prestación [DATE] Ingresar la fecha" at bounding box center [384, 226] width 704 height 64
click at [498, 143] on div "23927809389 CUIL Afiliado Activo" at bounding box center [384, 116] width 704 height 57
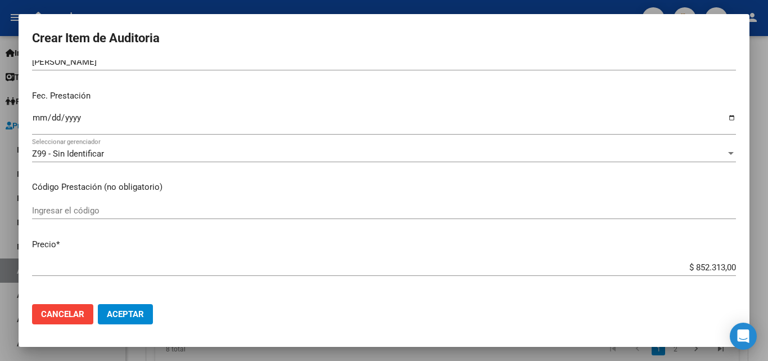
click at [699, 270] on input "$ 852.313,00" at bounding box center [384, 267] width 704 height 10
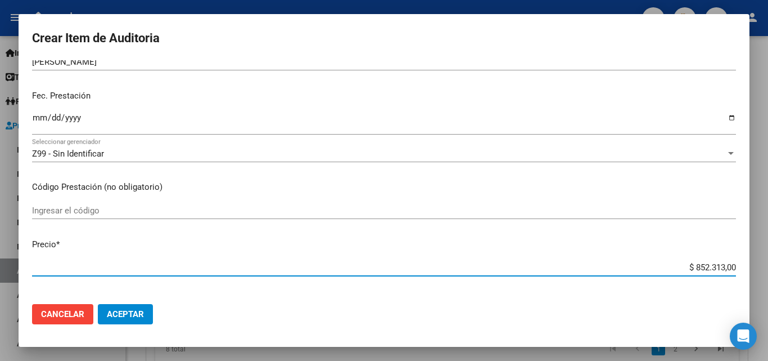
click at [699, 270] on input "$ 852.313,00" at bounding box center [384, 267] width 704 height 10
type input "$ 0,02"
type input "$ 0,24"
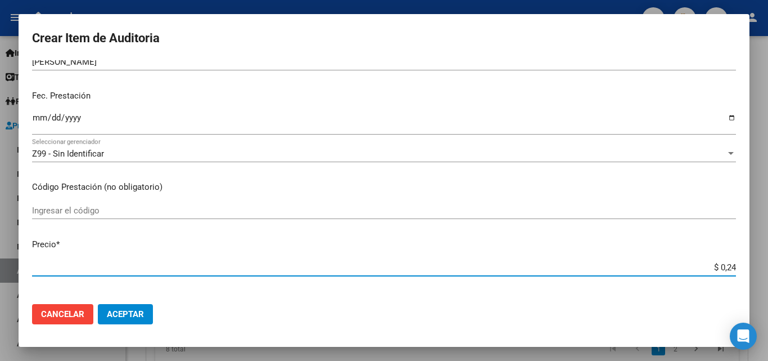
type input "$ 2,43"
type input "$ 24,33"
type input "$ 243,37"
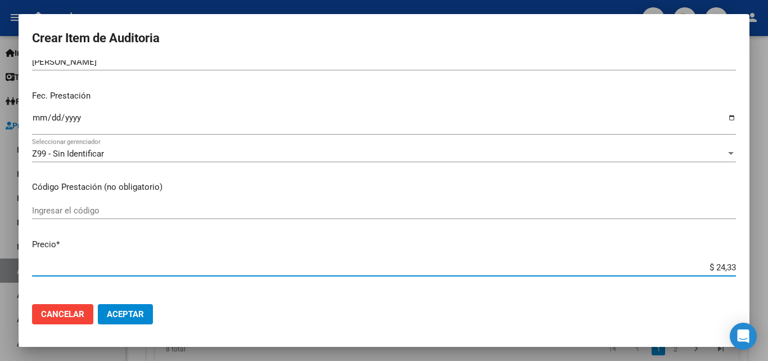
type input "$ 243,37"
type input "$ 2.433,74"
type input "$ 24.337,40"
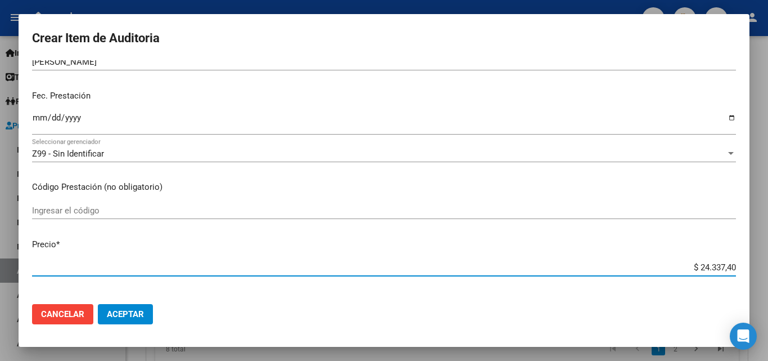
type input "$ 243.374,00"
click at [723, 227] on div "Ingresar el código" at bounding box center [384, 216] width 704 height 28
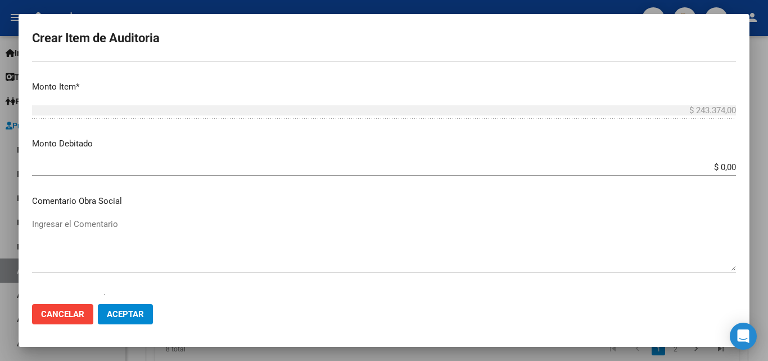
scroll to position [394, 0]
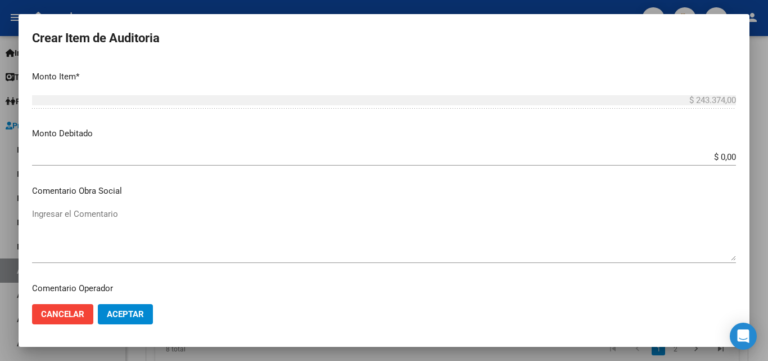
click at [722, 155] on input "$ 0,00" at bounding box center [384, 157] width 704 height 10
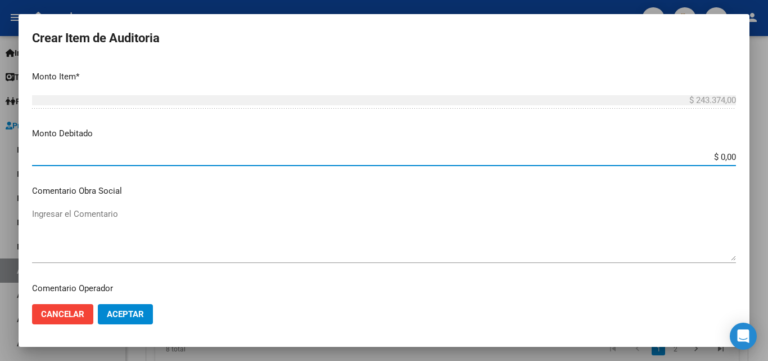
click at [722, 155] on input "$ 0,00" at bounding box center [384, 157] width 704 height 10
type input "$ 243.374,00"
click at [230, 227] on textarea "Ingresar el Comentario" at bounding box center [384, 234] width 704 height 53
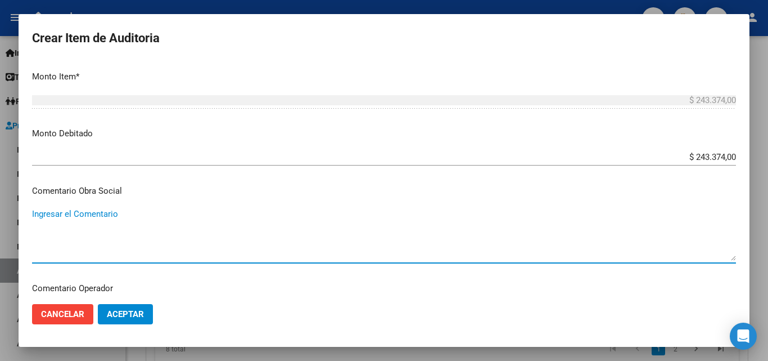
click at [144, 232] on textarea "Ingresar el Comentario" at bounding box center [384, 234] width 704 height 53
paste textarea "El beneficiario no ha suscripto en legal forma los comprobantes de las prestaci…"
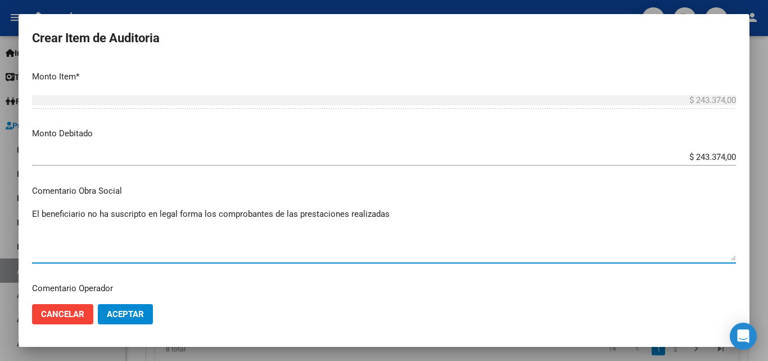
click at [416, 187] on p "Comentario Obra Social" at bounding box center [384, 191] width 704 height 13
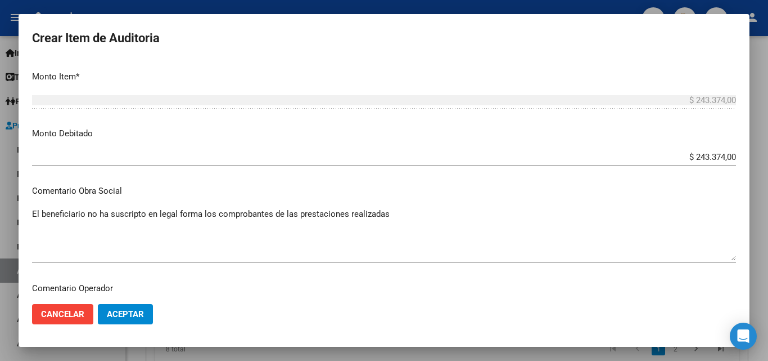
click at [213, 212] on textarea "El beneficiario no ha suscripto en legal forma los comprobantes de las prestaci…" at bounding box center [384, 234] width 704 height 53
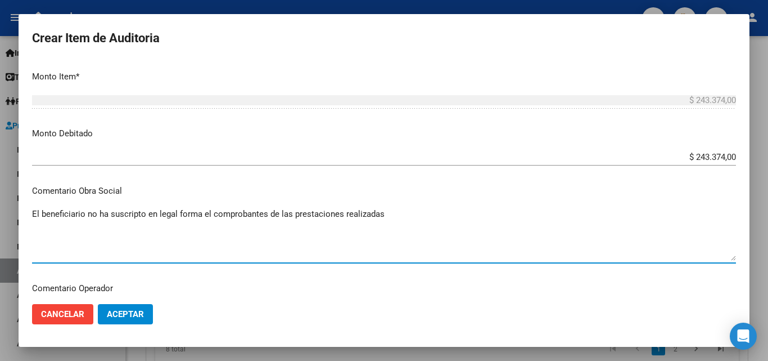
click at [264, 213] on textarea "El beneficiario no ha suscripto en legal forma el comprobantes de las prestacio…" at bounding box center [384, 234] width 704 height 53
click at [286, 216] on textarea "El beneficiario no ha suscripto en legal forma el comprobante de las prestacion…" at bounding box center [384, 234] width 704 height 53
click at [331, 216] on textarea "El beneficiario no ha suscripto en legal forma el comprobante de la prestacione…" at bounding box center [384, 234] width 704 height 53
click at [369, 214] on textarea "El beneficiario no ha suscripto en legal forma el comprobante de la prestacion …" at bounding box center [384, 234] width 704 height 53
drag, startPoint x: 369, startPoint y: 216, endPoint x: 30, endPoint y: 231, distance: 339.0
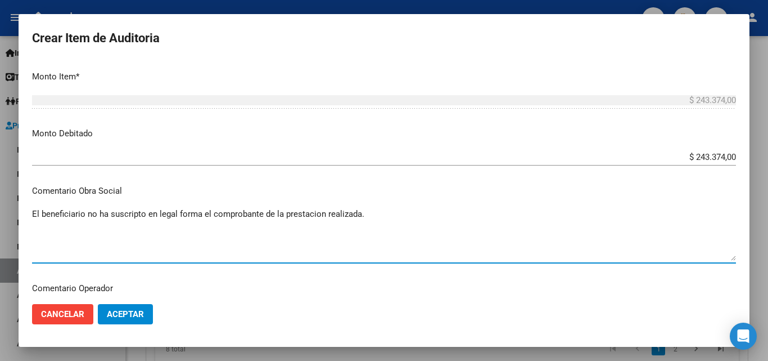
click at [30, 231] on mat-dialog-content "92780938 Nro Documento 23927809389 CUIL Afiliado Activo Análisis Afiliado Prest…" at bounding box center [384, 177] width 731 height 235
click at [311, 213] on textarea "El beneficiario no ha suscripto en legal forma el comprobante de la prestacion …" at bounding box center [384, 234] width 704 height 53
type textarea "El beneficiario no ha suscripto en legal forma el comprobante de la prestación …"
click at [416, 182] on mat-dialog-content "92780938 Nro Documento 23927809389 CUIL Afiliado Activo Análisis Afiliado Prest…" at bounding box center [384, 177] width 731 height 235
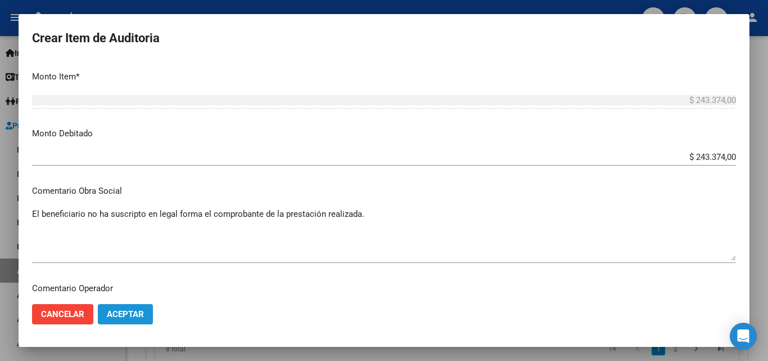
click at [127, 317] on span "Aceptar" at bounding box center [125, 314] width 37 height 10
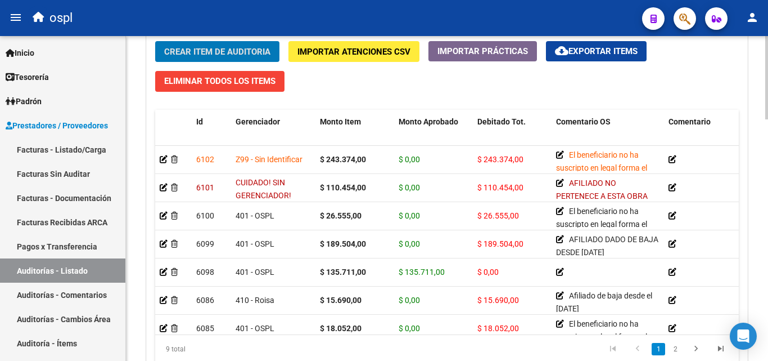
click at [243, 51] on span "Crear Item de Auditoria" at bounding box center [217, 52] width 106 height 10
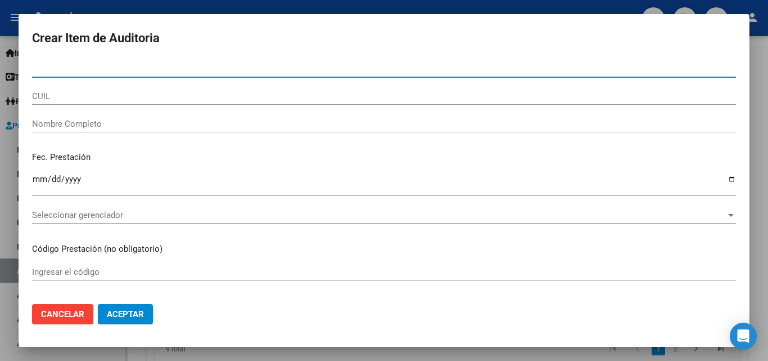
paste input "94956955"
type input "94956955"
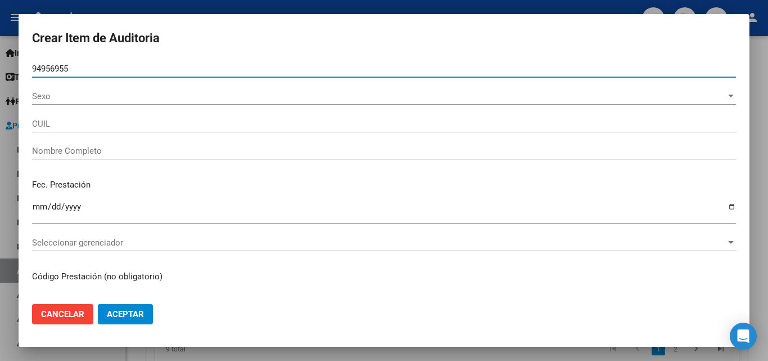
type input "27949569557"
type input "[PERSON_NAME] [PERSON_NAME]"
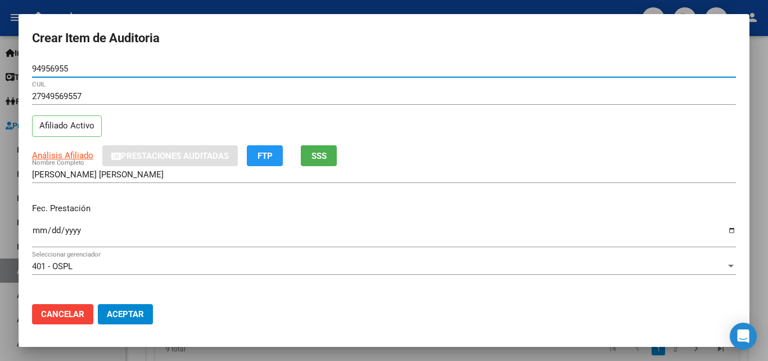
type input "94956955"
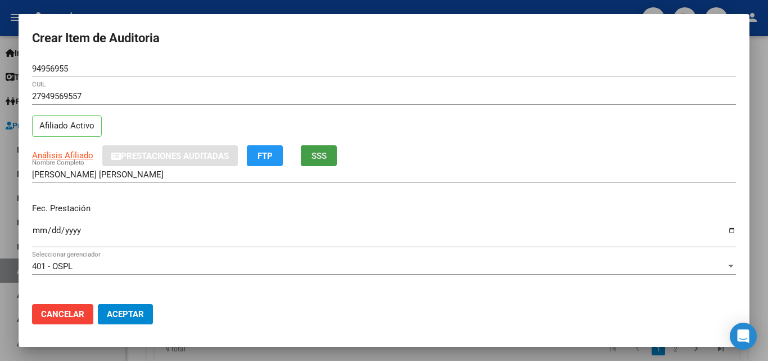
click at [318, 160] on span "SSS" at bounding box center [319, 156] width 15 height 10
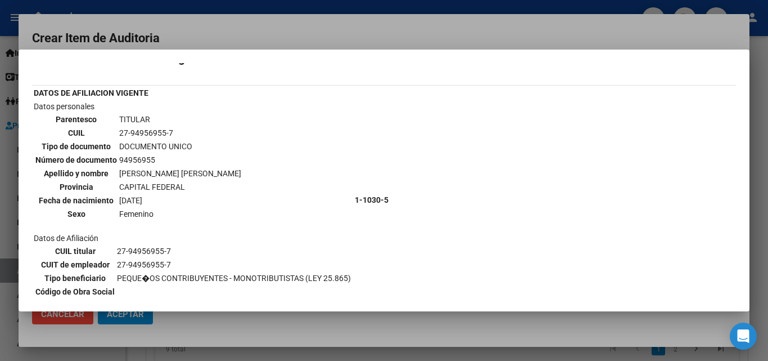
scroll to position [0, 0]
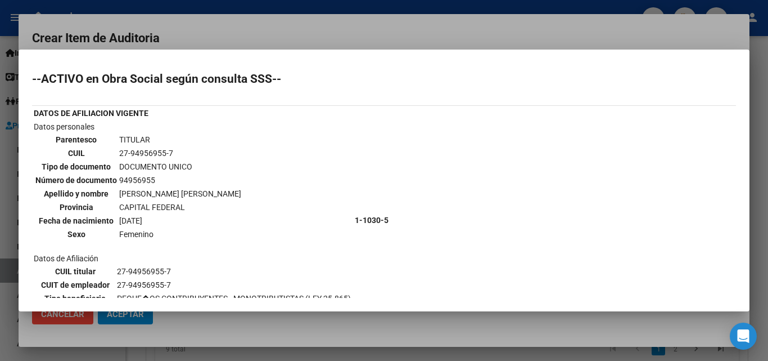
click at [301, 35] on div at bounding box center [384, 180] width 768 height 361
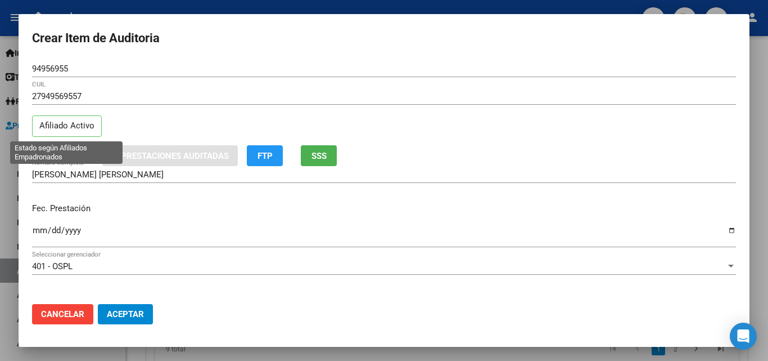
click at [79, 130] on p "Afiliado Activo" at bounding box center [67, 126] width 70 height 22
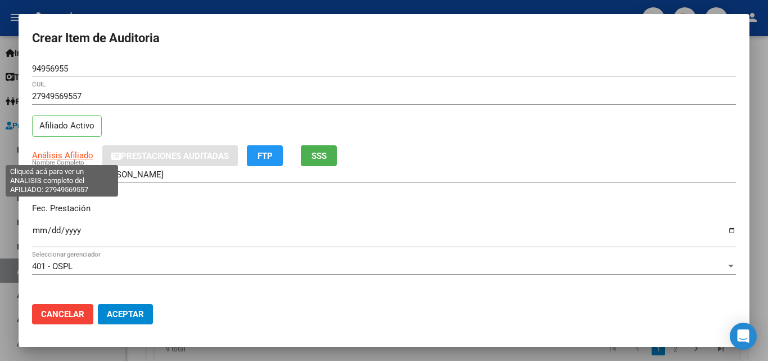
click at [83, 154] on span "Análisis Afiliado" at bounding box center [62, 155] width 61 height 10
type textarea "27949569557"
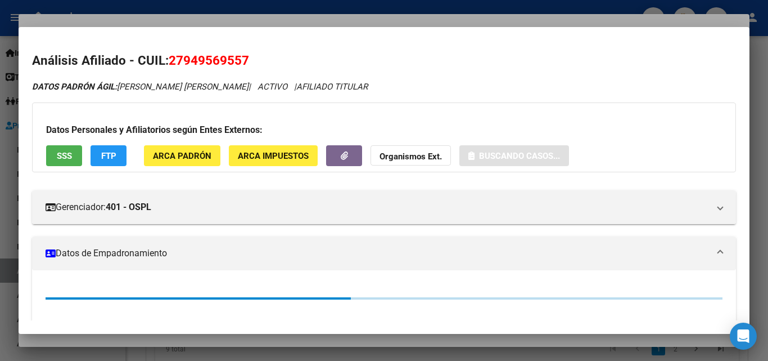
click at [209, 59] on span "27949569557" at bounding box center [209, 60] width 80 height 15
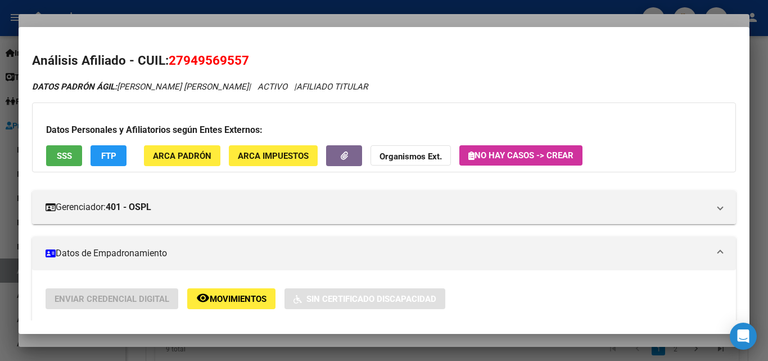
copy span "27949569557"
click at [306, 23] on div at bounding box center [384, 180] width 768 height 361
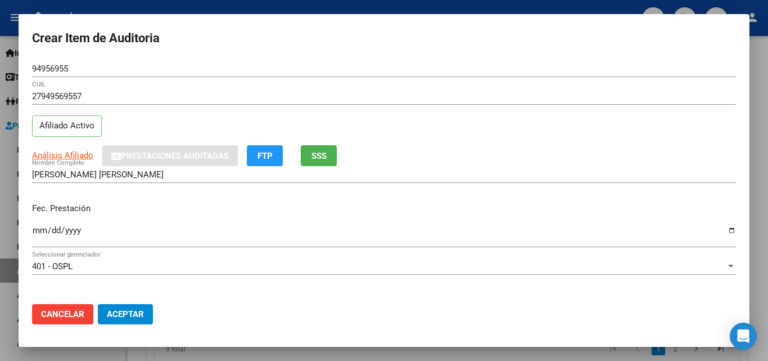
click at [397, 121] on div "27949569557 CUIL Afiliado Activo" at bounding box center [384, 116] width 704 height 57
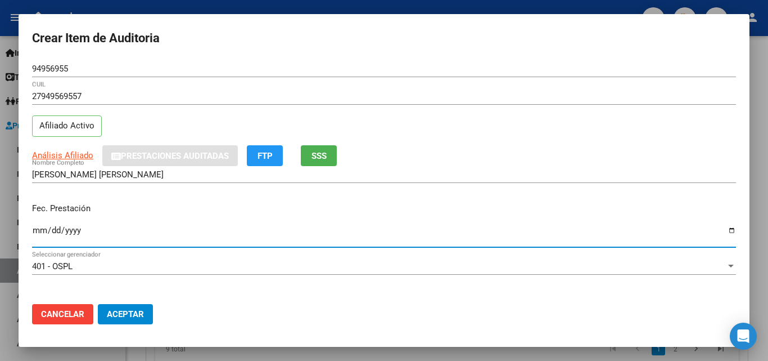
click at [720, 232] on input "Ingresar la fecha" at bounding box center [384, 235] width 704 height 18
type input "[DATE]"
click at [188, 206] on p "Fec. Prestación" at bounding box center [384, 208] width 704 height 13
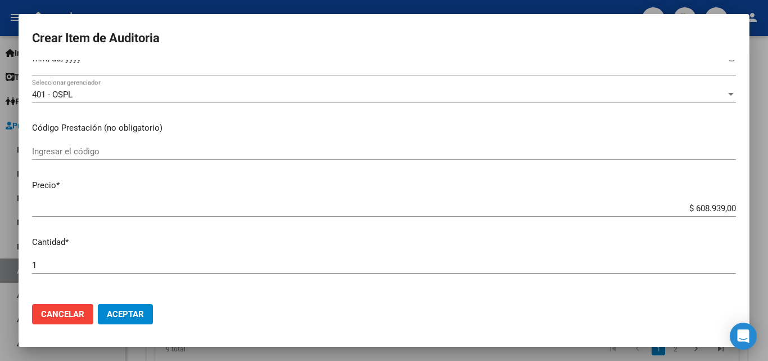
scroll to position [225, 0]
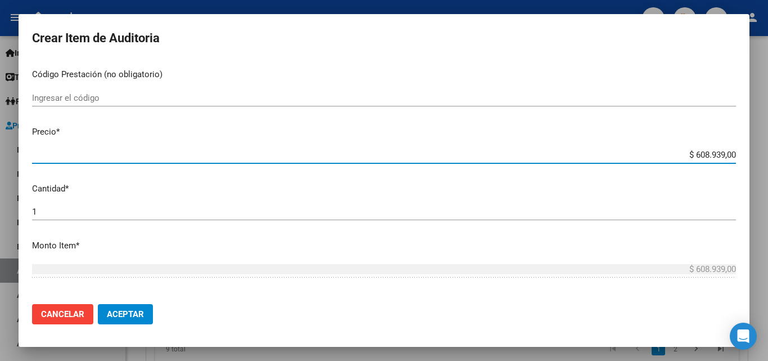
click at [703, 151] on input "$ 608.939,00" at bounding box center [384, 155] width 704 height 10
type input "$ 0,02"
type input "$ 0,28"
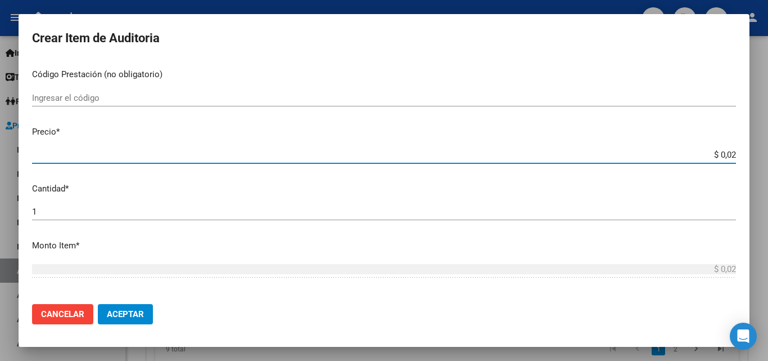
type input "$ 0,28"
type input "$ 2,80"
type input "$ 28,03"
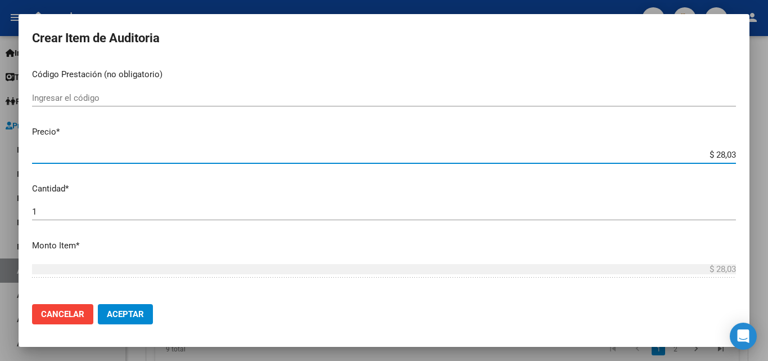
type input "$ 280,30"
type input "$ 2.803,00"
type input "$ 28.030,00"
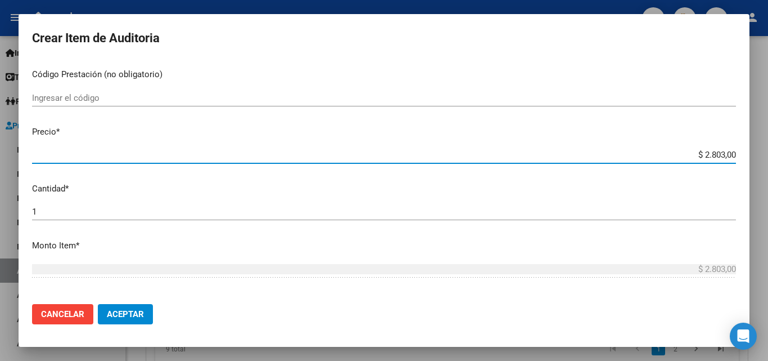
type input "$ 28.030,00"
click at [703, 133] on p "Precio *" at bounding box center [384, 131] width 704 height 13
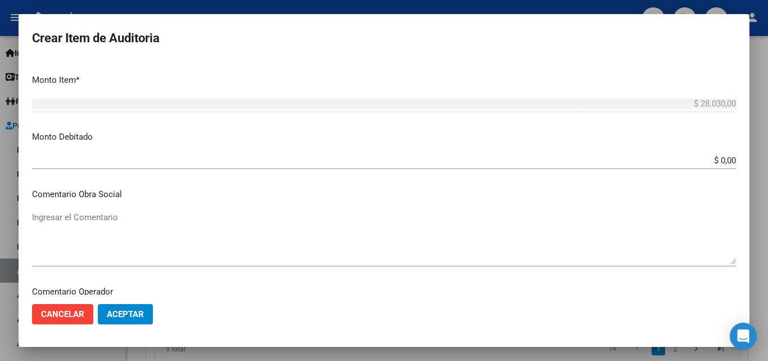
scroll to position [394, 0]
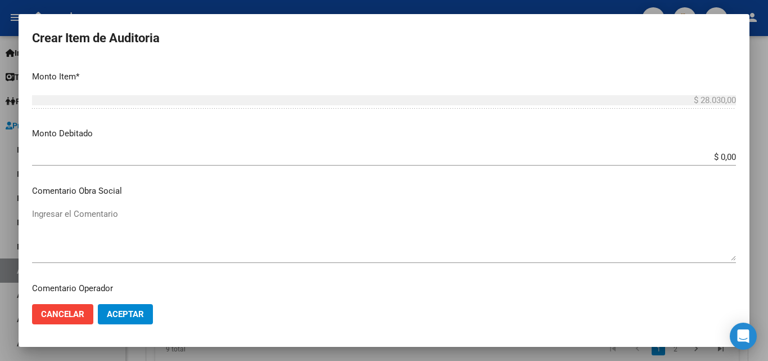
click at [727, 158] on input "$ 0,00" at bounding box center [384, 157] width 704 height 10
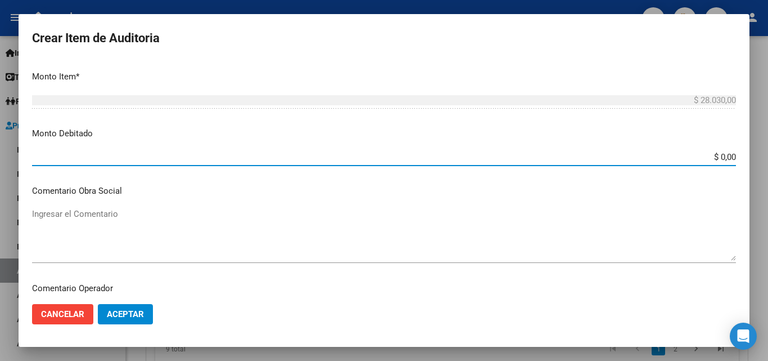
click at [727, 158] on input "$ 0,00" at bounding box center [384, 157] width 704 height 10
type input "$ 28.030,00"
click at [353, 230] on textarea "Ingresar el Comentario" at bounding box center [384, 234] width 704 height 53
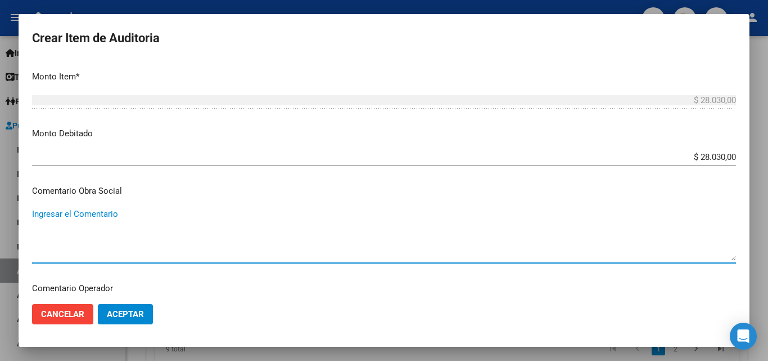
paste textarea "El beneficiario no ha suscripto en legal forma el comprobante de la prestación …"
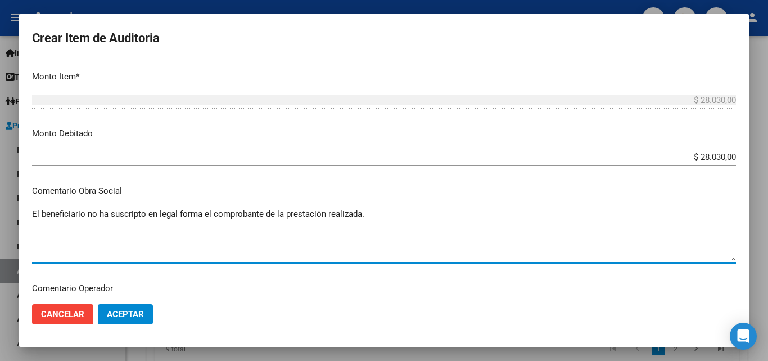
type textarea "El beneficiario no ha suscripto en legal forma el comprobante de la prestación …"
click at [163, 191] on p "Comentario Obra Social" at bounding box center [384, 191] width 704 height 13
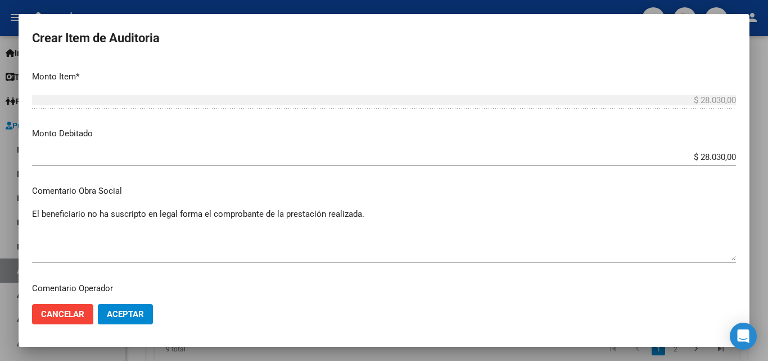
click at [144, 308] on button "Aceptar" at bounding box center [125, 314] width 55 height 20
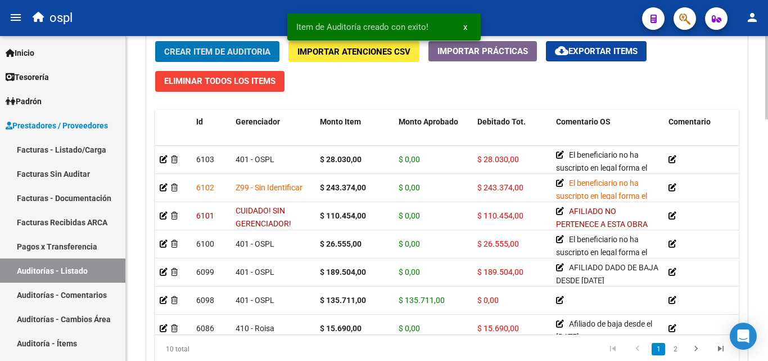
click at [220, 50] on span "Crear Item de Auditoria" at bounding box center [217, 52] width 106 height 10
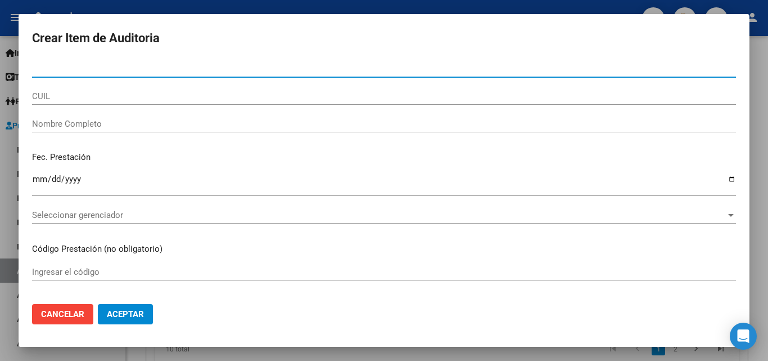
click at [332, 7] on div at bounding box center [384, 180] width 768 height 361
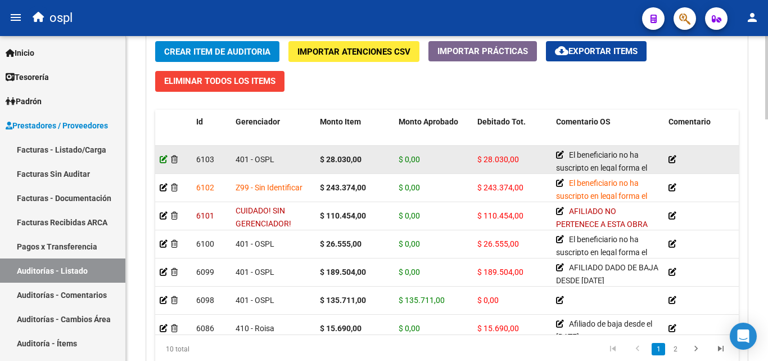
click at [161, 159] on icon at bounding box center [164, 159] width 8 height 8
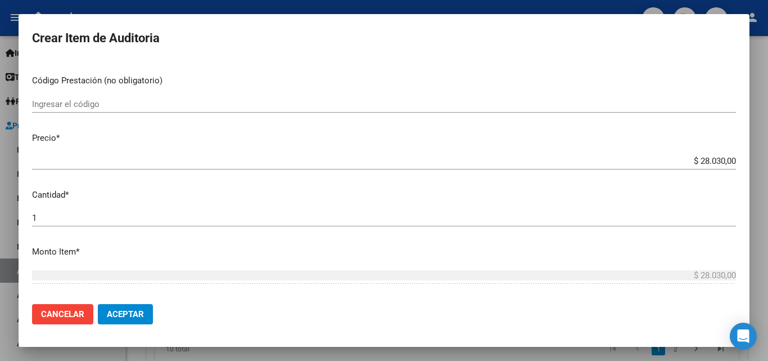
scroll to position [225, 0]
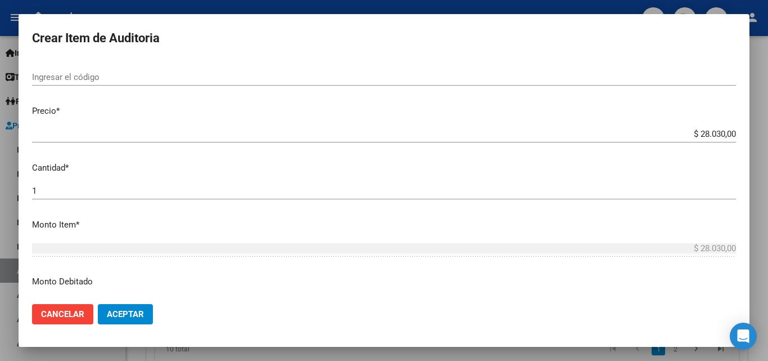
click at [711, 129] on input "$ 28.030,00" at bounding box center [384, 134] width 704 height 10
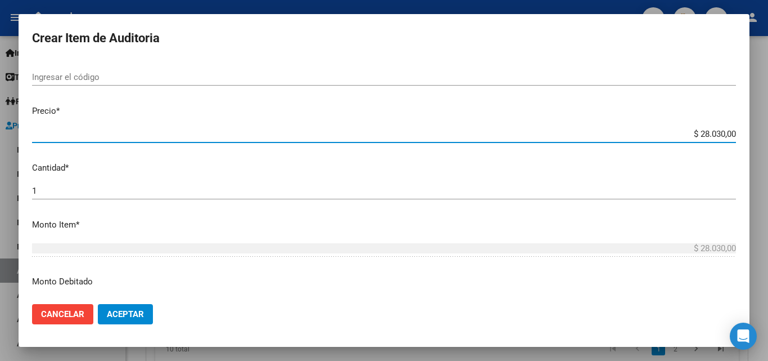
click at [711, 129] on input "$ 28.030,00" at bounding box center [384, 134] width 704 height 10
type input "$ 0,04"
type input "$ 0,47"
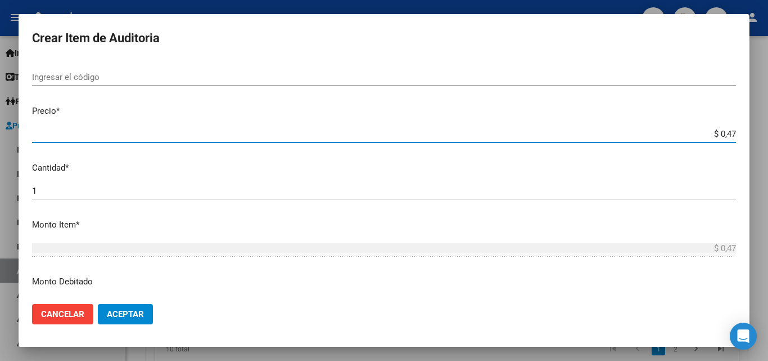
type input "$ 4,79"
type input "$ 47,93"
type input "$ 479,35"
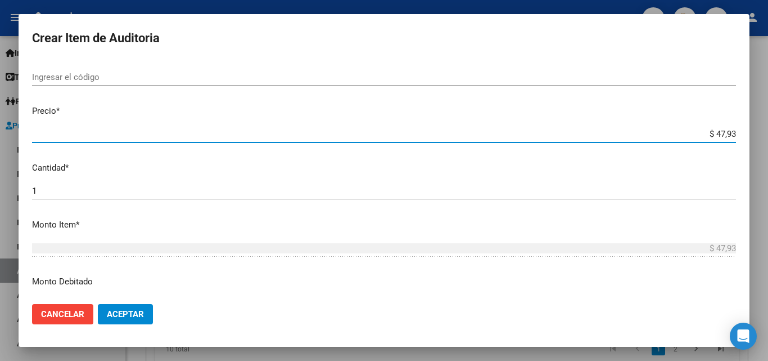
type input "$ 479,35"
type input "$ 4.793,50"
type input "$ 47.935,00"
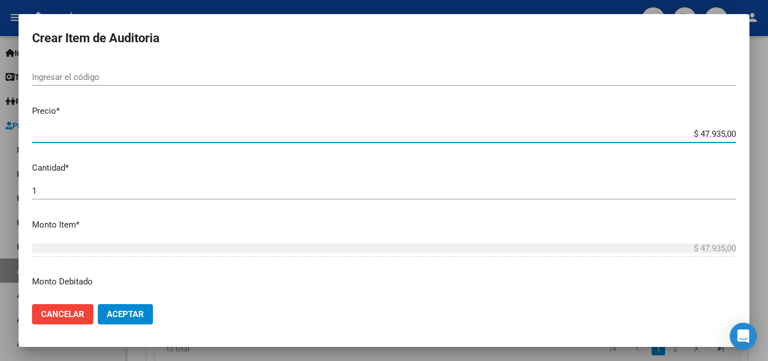
click at [703, 111] on p "Precio *" at bounding box center [384, 111] width 704 height 13
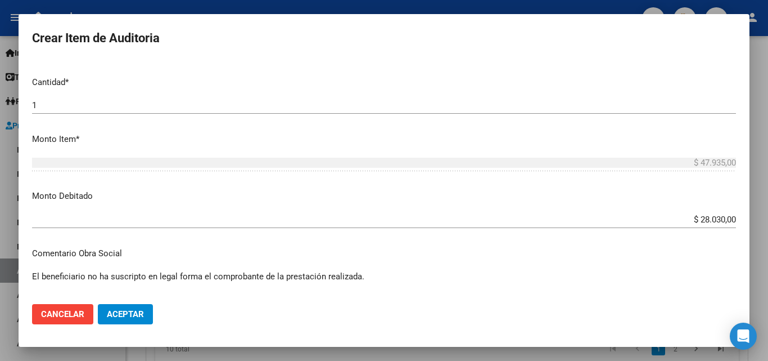
scroll to position [338, 0]
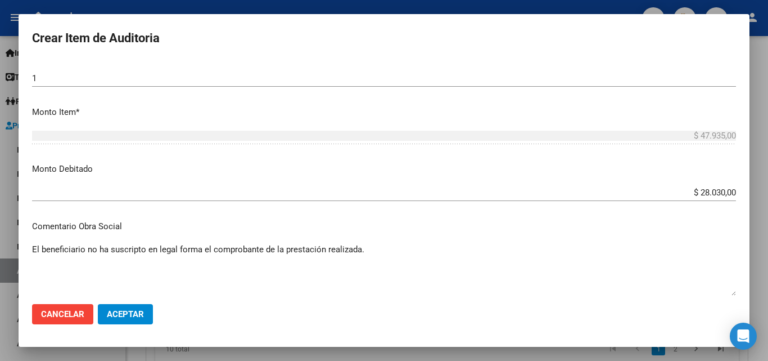
click at [708, 194] on input "$ 28.030,00" at bounding box center [384, 192] width 704 height 10
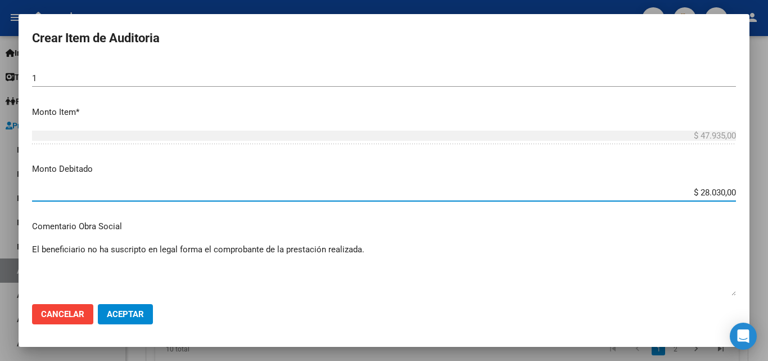
click at [708, 194] on input "$ 28.030,00" at bounding box center [384, 192] width 704 height 10
type input "$ 47.935,00"
click at [470, 218] on mat-dialog-content "94956955 Nro Documento 27949569557 CUIL Afiliado Activo [PERSON_NAME]Y[PERSON_N…" at bounding box center [384, 177] width 731 height 235
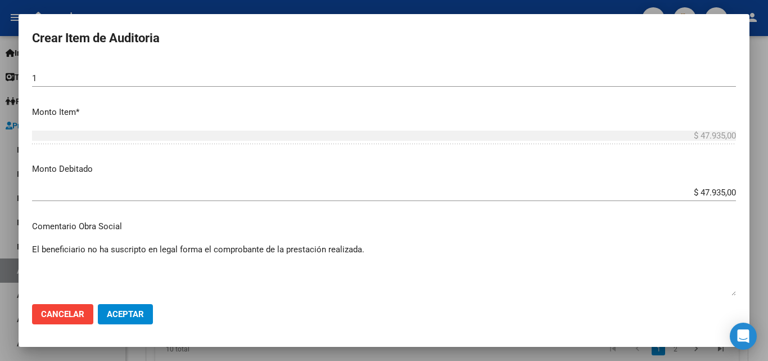
click at [118, 320] on button "Aceptar" at bounding box center [125, 314] width 55 height 20
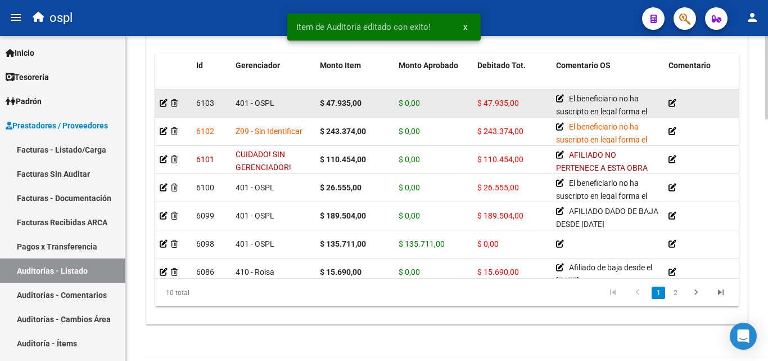
scroll to position [844, 0]
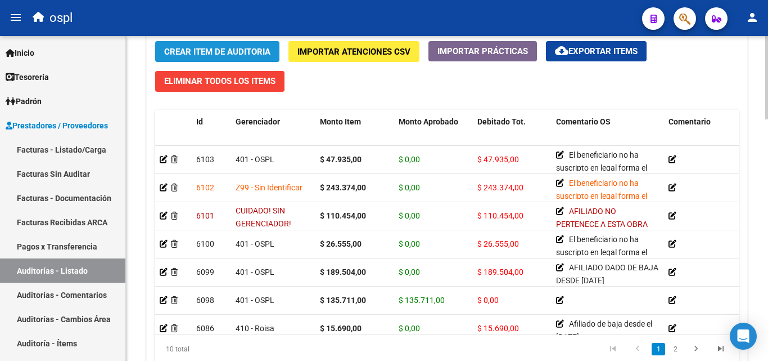
click at [237, 48] on span "Crear Item de Auditoria" at bounding box center [217, 52] width 106 height 10
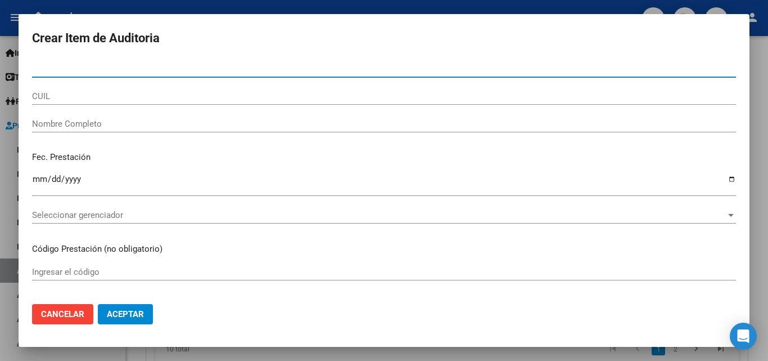
click at [199, 66] on input "Nro Documento" at bounding box center [384, 69] width 704 height 10
paste input "95366019"
type input "95366019"
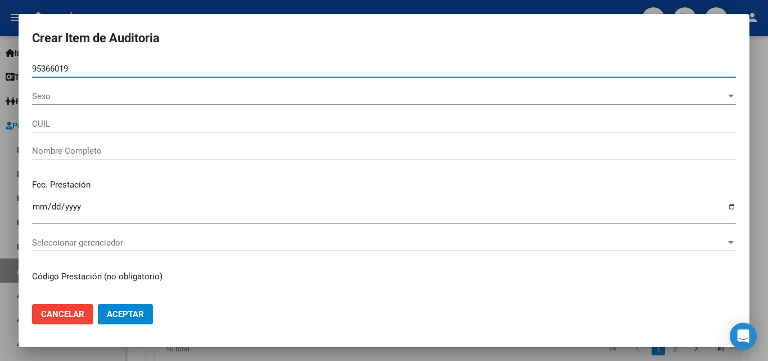
type input "27953660194"
type input "[PERSON_NAME] [PERSON_NAME]"
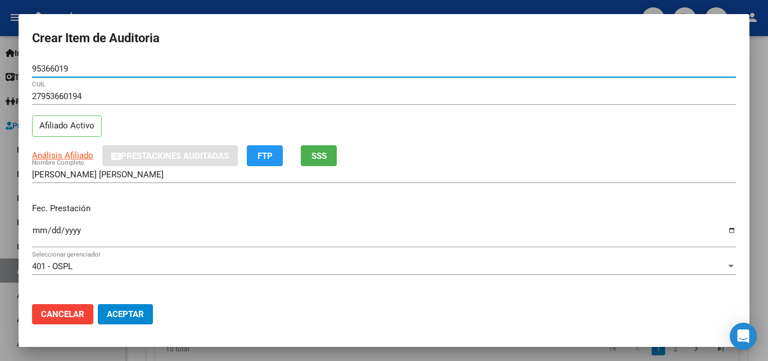
type input "95366019"
click at [330, 156] on button "SSS" at bounding box center [319, 155] width 36 height 21
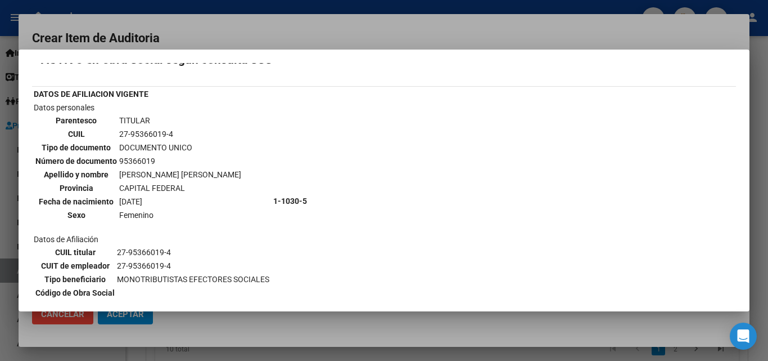
scroll to position [0, 0]
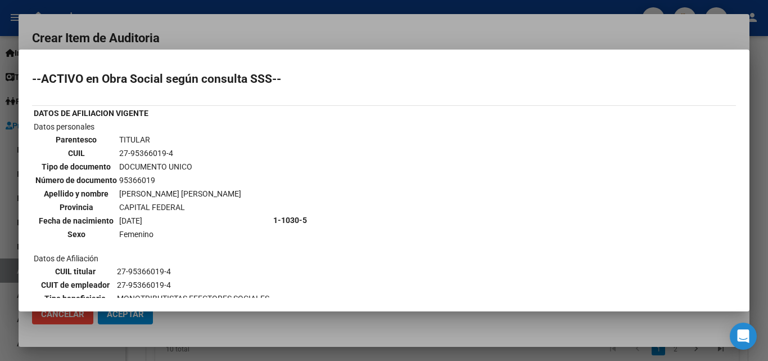
click at [245, 35] on div at bounding box center [384, 180] width 768 height 361
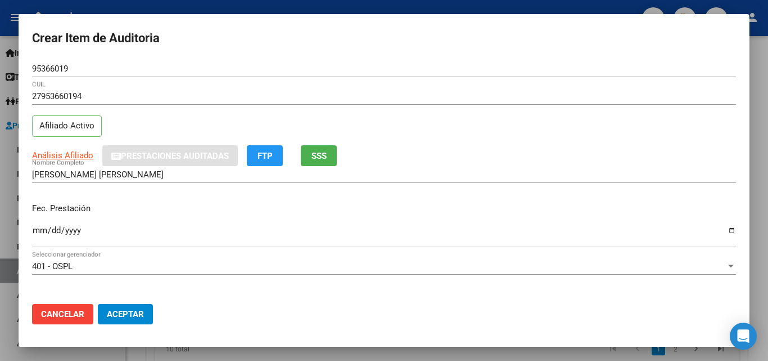
click at [70, 98] on input "27953660194" at bounding box center [384, 96] width 704 height 10
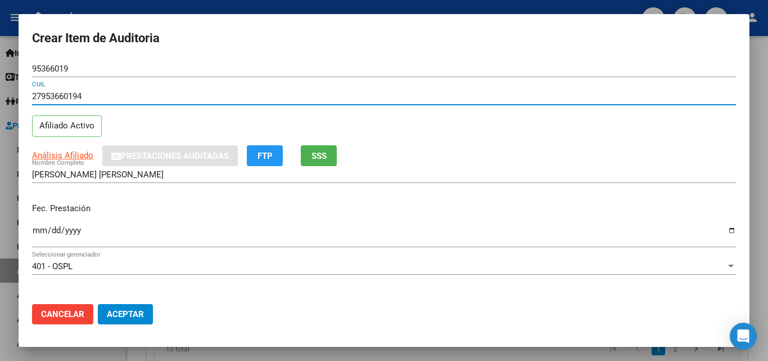
click at [70, 98] on input "27953660194" at bounding box center [384, 96] width 704 height 10
click at [177, 68] on input "95366019" at bounding box center [384, 69] width 704 height 10
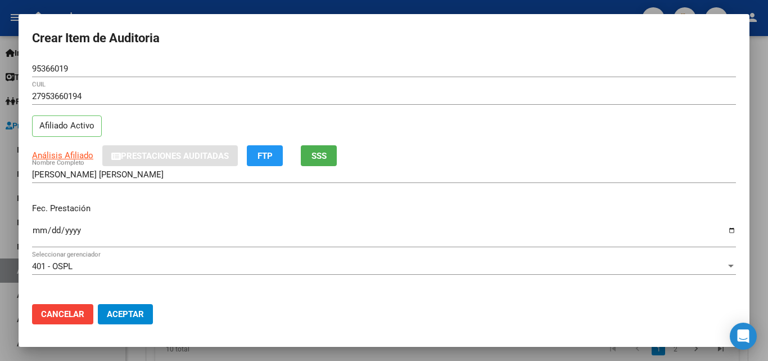
click at [424, 131] on div "27953660194 CUIL Afiliado Activo" at bounding box center [384, 116] width 704 height 57
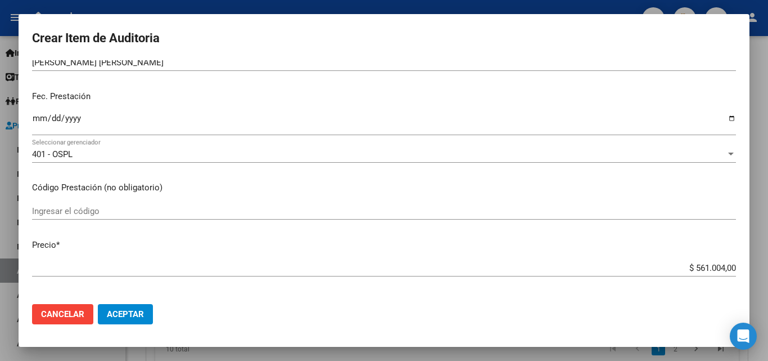
scroll to position [113, 0]
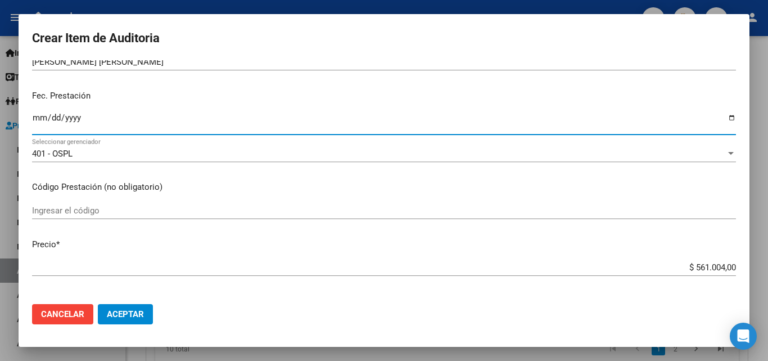
click at [722, 116] on input "Ingresar la fecha" at bounding box center [384, 122] width 704 height 18
type input "[DATE]"
click at [187, 185] on p "Código Prestación (no obligatorio)" at bounding box center [384, 187] width 704 height 13
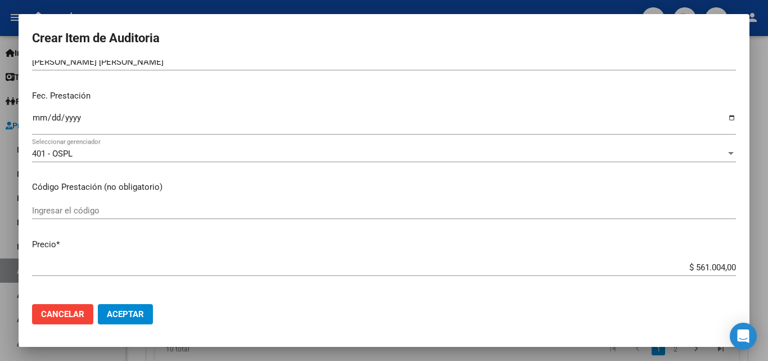
click at [190, 200] on mat-dialog-content "95366019 Nro Documento 27953660194 CUIL Afiliado Activo Análisis Afiliado Prest…" at bounding box center [384, 177] width 731 height 235
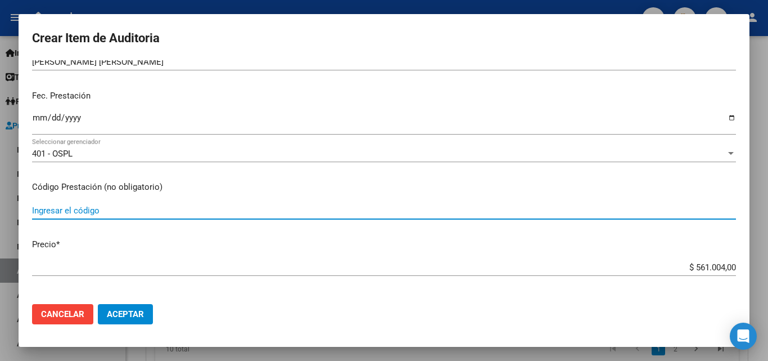
click at [196, 206] on input "Ingresar el código" at bounding box center [384, 210] width 704 height 10
type input "GUAR.01"
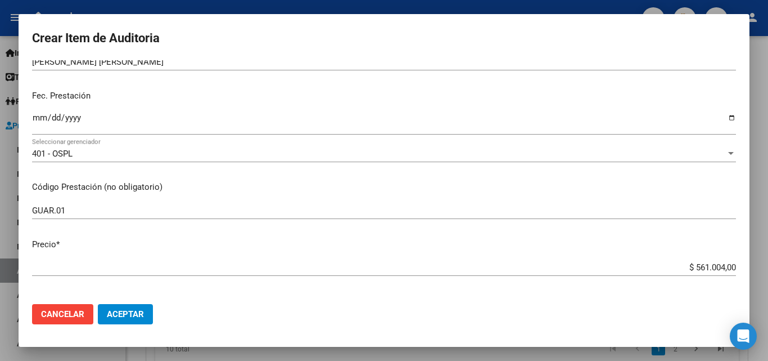
click at [235, 186] on p "Código Prestación (no obligatorio)" at bounding box center [384, 187] width 704 height 13
click at [707, 265] on input "$ 561.004,00" at bounding box center [384, 267] width 704 height 10
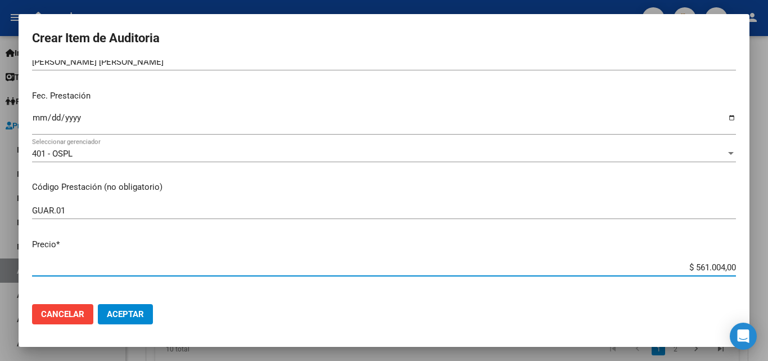
click at [705, 265] on input "$ 561.004,00" at bounding box center [384, 267] width 704 height 10
click at [705, 262] on input "$ 561.004,00" at bounding box center [384, 267] width 704 height 10
type input "$ 0,01"
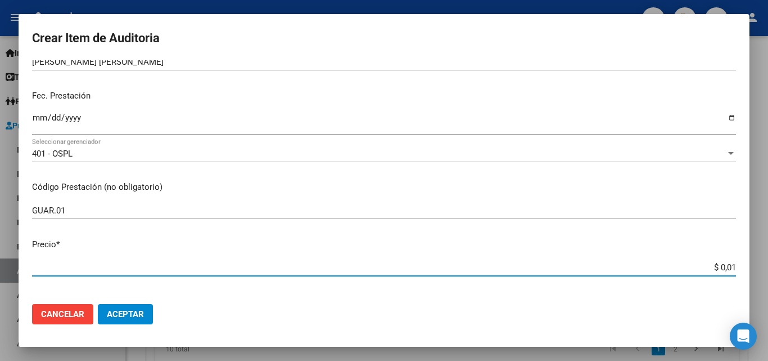
type input "$ 0,13"
type input "$ 1,38"
type input "$ 13,80"
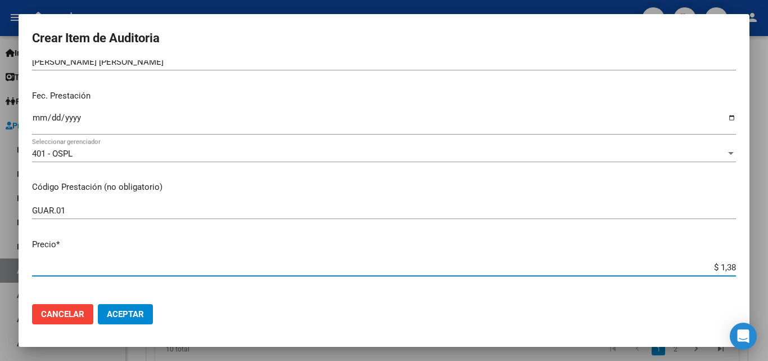
type input "$ 13,80"
type input "$ 138,01"
type input "$ 1.380,10"
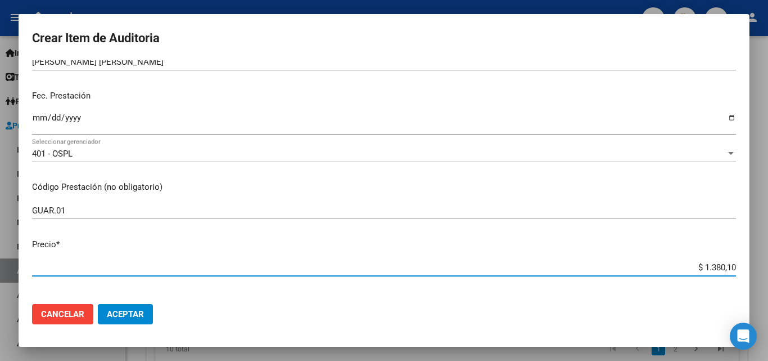
type input "$ 13.801,00"
click at [711, 249] on p "Precio *" at bounding box center [384, 244] width 704 height 13
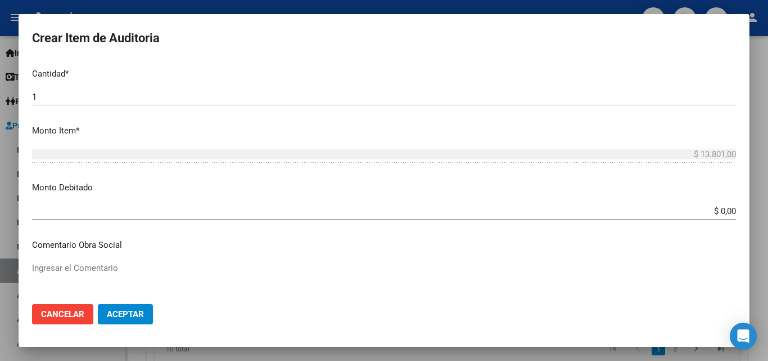
scroll to position [394, 0]
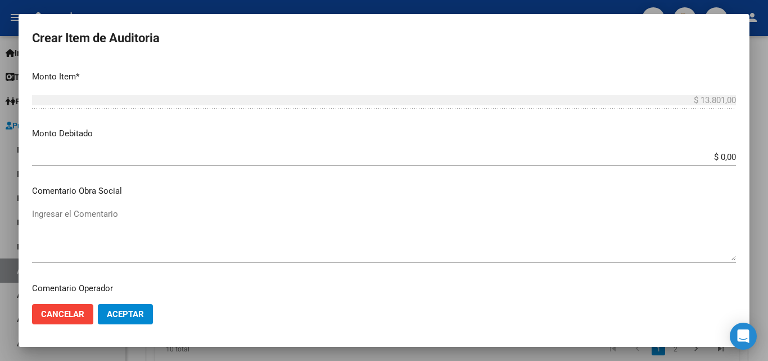
click at [379, 147] on mat-dialog-content "95366019 Nro Documento 27953660194 CUIL Afiliado Activo Análisis Afiliado Prest…" at bounding box center [384, 177] width 731 height 235
click at [722, 158] on input "$ 0,00" at bounding box center [384, 157] width 704 height 10
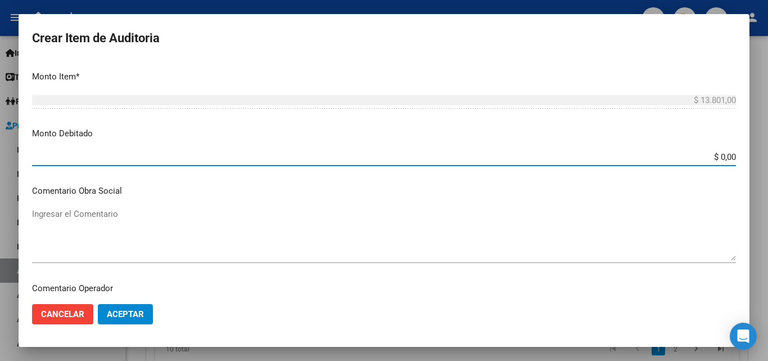
click at [722, 158] on input "$ 0,00" at bounding box center [384, 157] width 704 height 10
type input "$ 13.801,00"
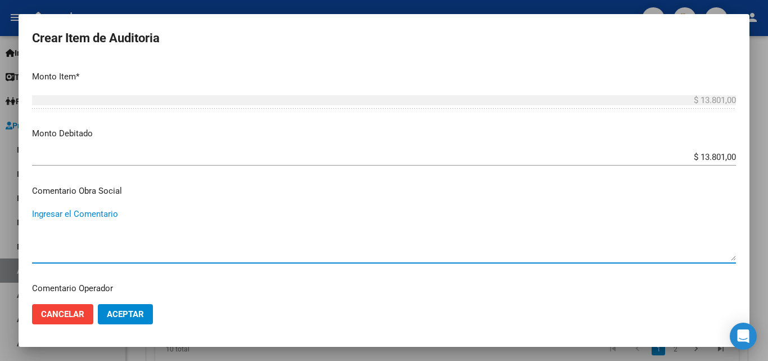
click at [581, 226] on textarea "Ingresar el Comentario" at bounding box center [384, 234] width 704 height 53
paste textarea "El beneficiario no ha suscripto en legal forma el comprobante de la prestación …"
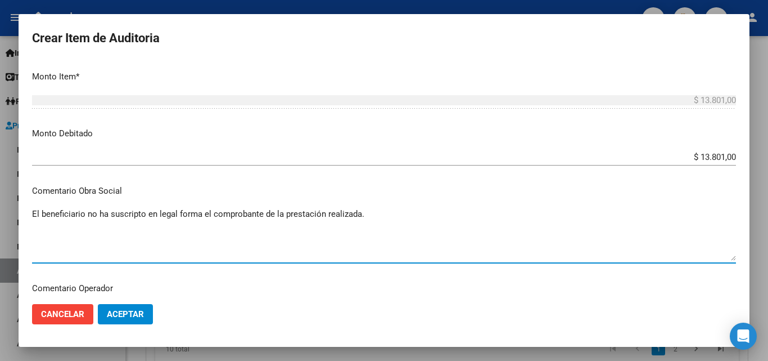
type textarea "El beneficiario no ha suscripto en legal forma el comprobante de la prestación …"
click at [169, 183] on mat-dialog-content "95366019 Nro Documento 27953660194 CUIL Afiliado Activo Análisis Afiliado Prest…" at bounding box center [384, 177] width 731 height 235
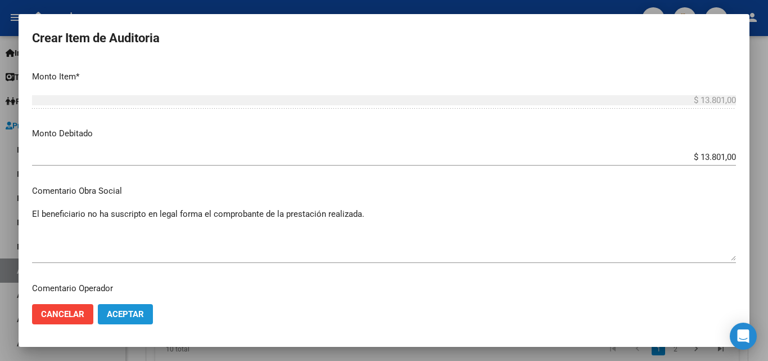
click at [125, 313] on span "Aceptar" at bounding box center [125, 314] width 37 height 10
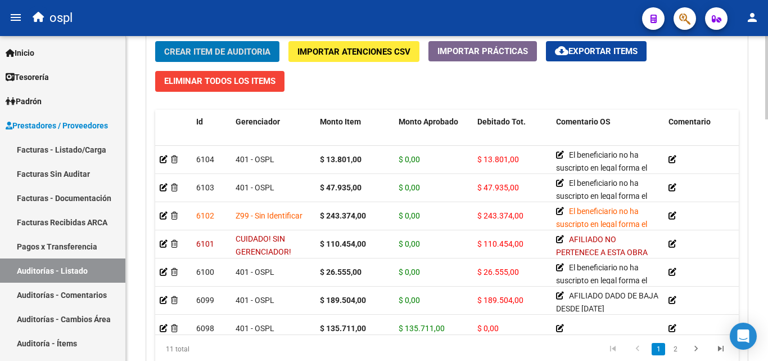
click at [235, 54] on span "Crear Item de Auditoria" at bounding box center [217, 52] width 106 height 10
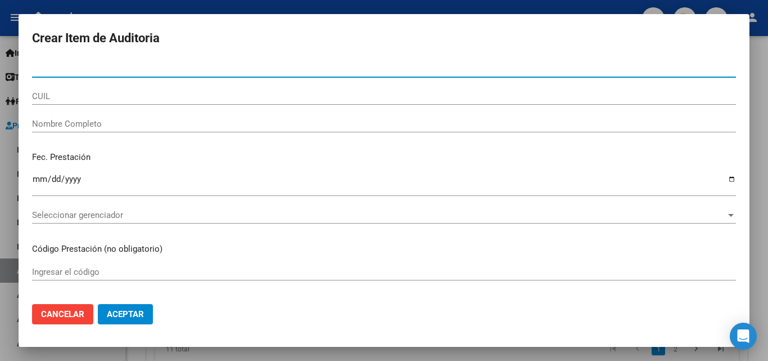
paste input "28756407"
type input "28756407"
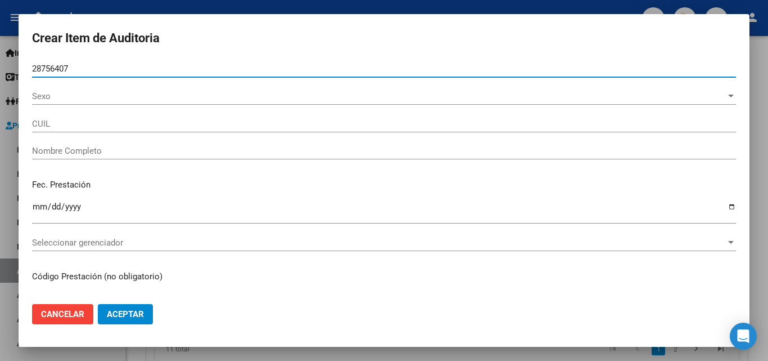
type input "23287564074"
type input "[PERSON_NAME]"
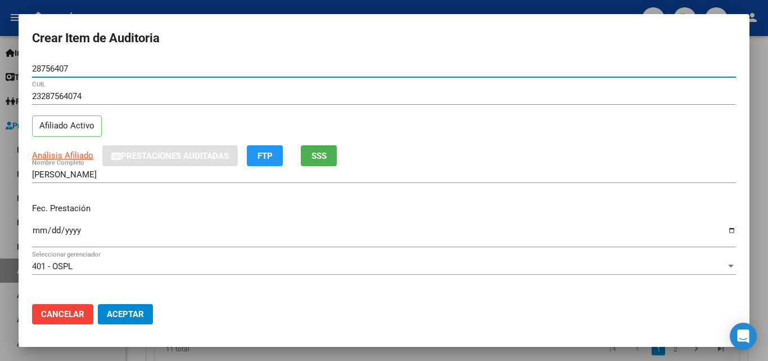
type input "28756407"
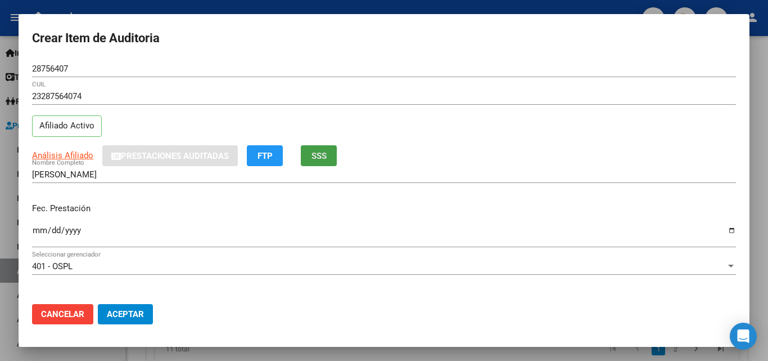
click at [316, 154] on span "SSS" at bounding box center [319, 156] width 15 height 10
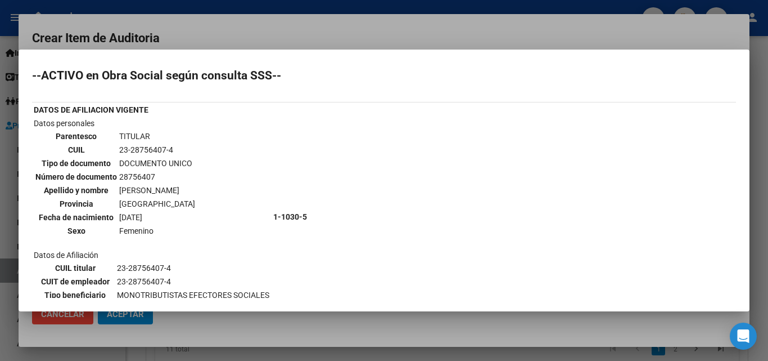
scroll to position [0, 0]
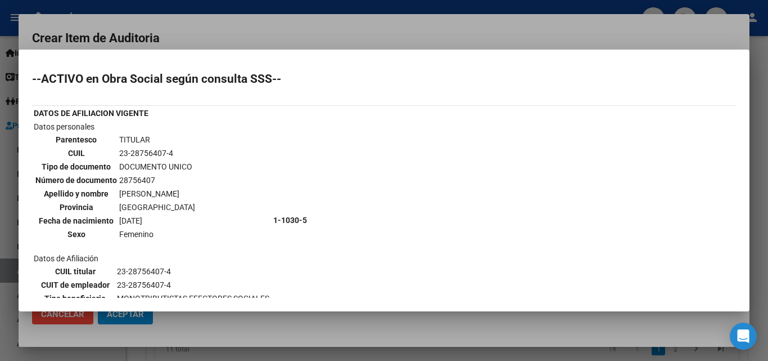
click at [260, 42] on div at bounding box center [384, 180] width 768 height 361
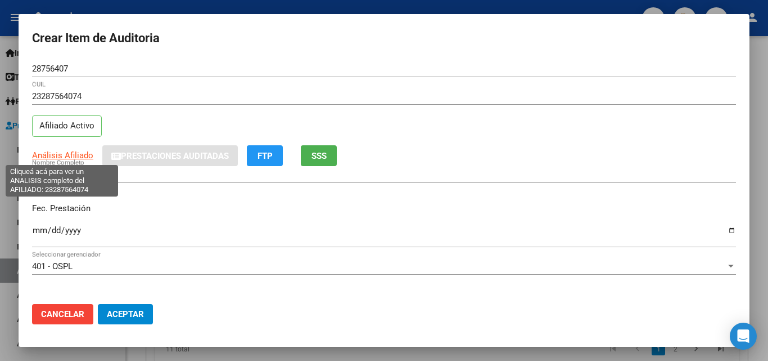
click at [71, 156] on span "Análisis Afiliado" at bounding box center [62, 155] width 61 height 10
type textarea "23287564074"
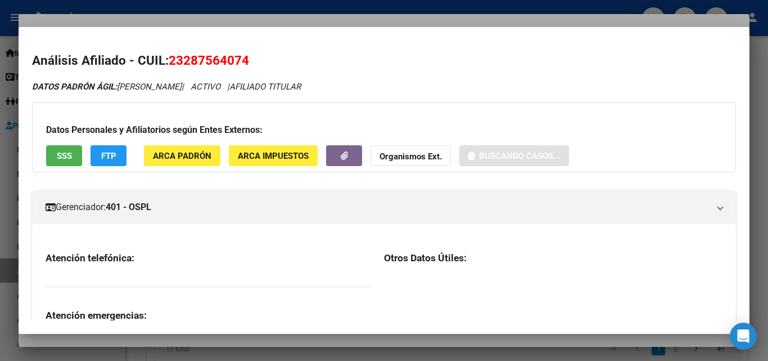
click at [200, 56] on span "23287564074" at bounding box center [209, 60] width 80 height 15
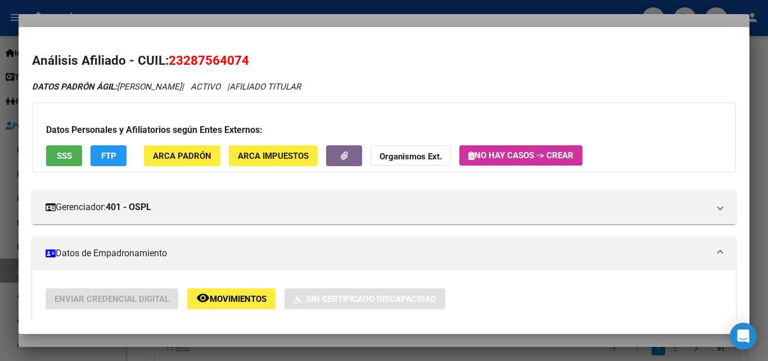
copy span "23287564074"
click at [309, 20] on div at bounding box center [384, 180] width 768 height 361
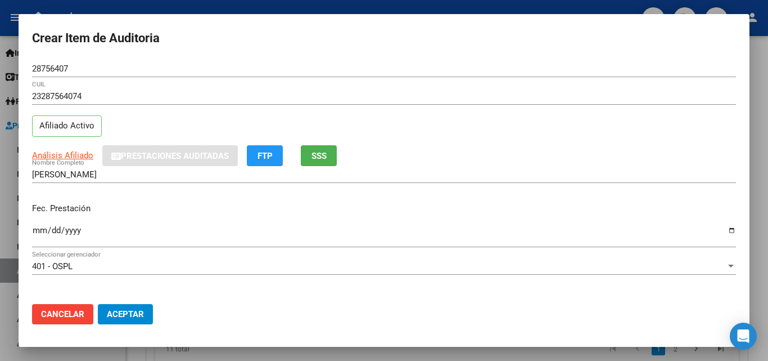
click at [724, 229] on input "Ingresar la fecha" at bounding box center [384, 235] width 704 height 18
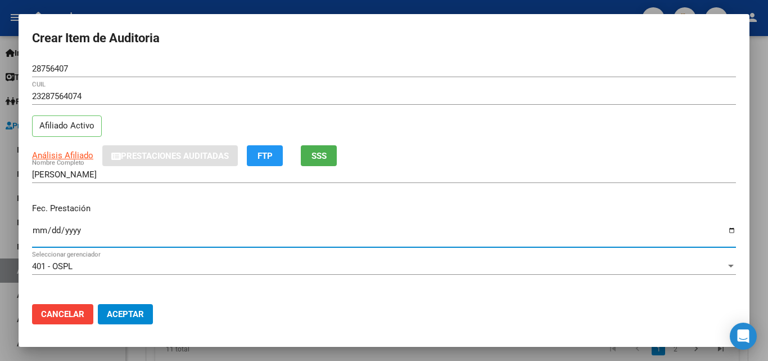
type input "[DATE]"
click at [181, 209] on p "Fec. Prestación" at bounding box center [384, 208] width 704 height 13
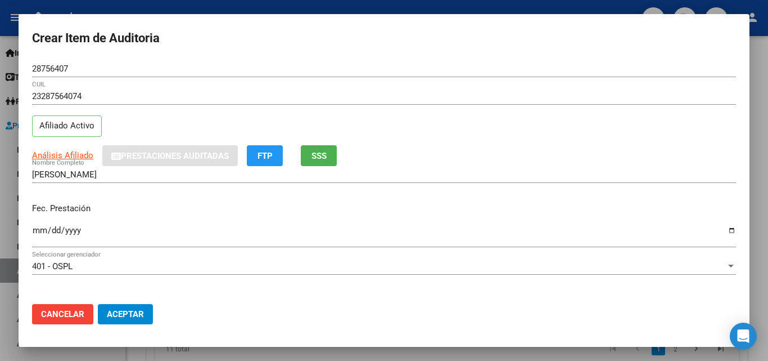
scroll to position [113, 0]
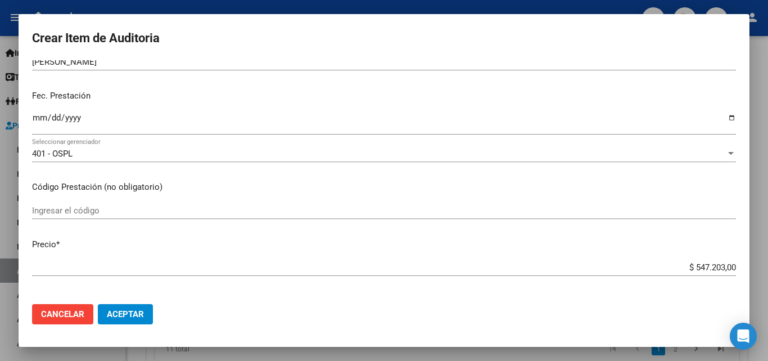
click at [705, 268] on input "$ 547.203,00" at bounding box center [384, 267] width 704 height 10
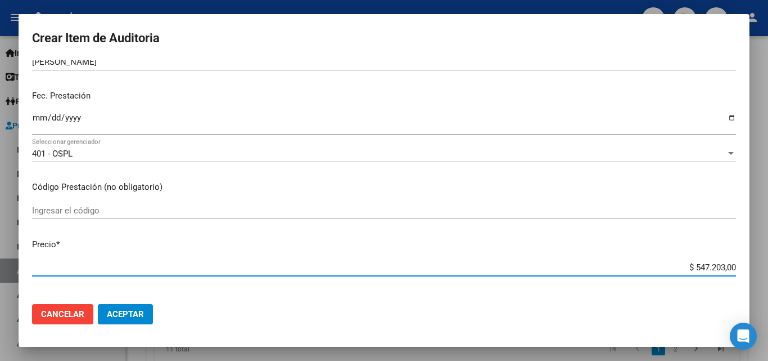
click at [705, 268] on input "$ 547.203,00" at bounding box center [384, 267] width 704 height 10
type input "$ 0,02"
type input "$ 0,26"
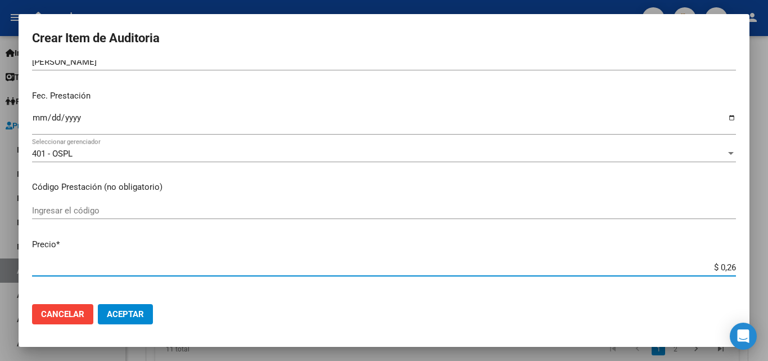
type input "$ 2,65"
type input "$ 26,55"
type input "$ 265,55"
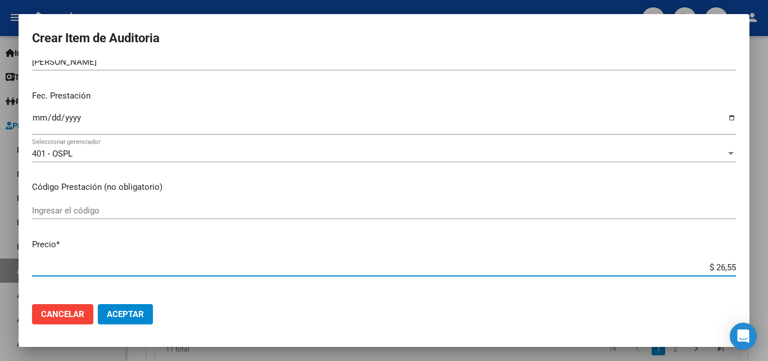
type input "$ 265,55"
type input "$ 2.655,50"
type input "$ 26.555,00"
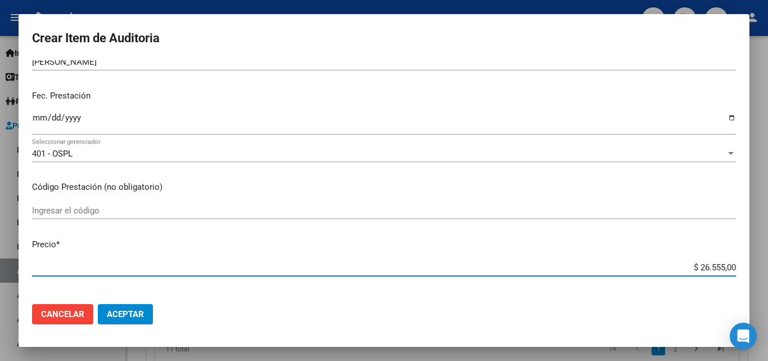
click at [270, 181] on p "Código Prestación (no obligatorio)" at bounding box center [384, 187] width 704 height 13
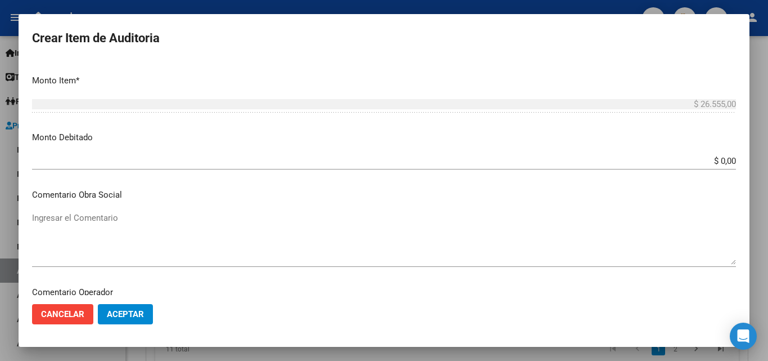
scroll to position [394, 0]
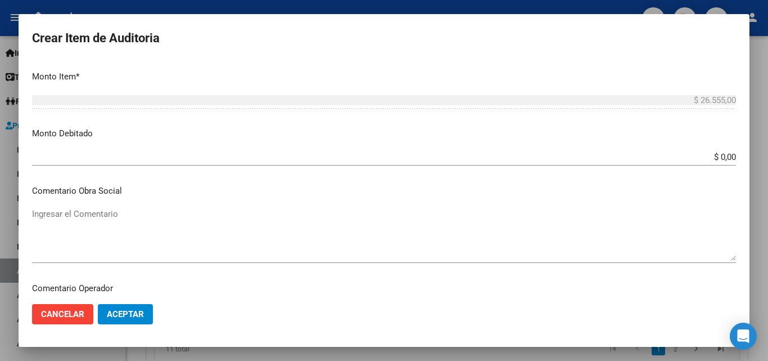
click at [224, 222] on textarea "Ingresar el Comentario" at bounding box center [384, 234] width 704 height 53
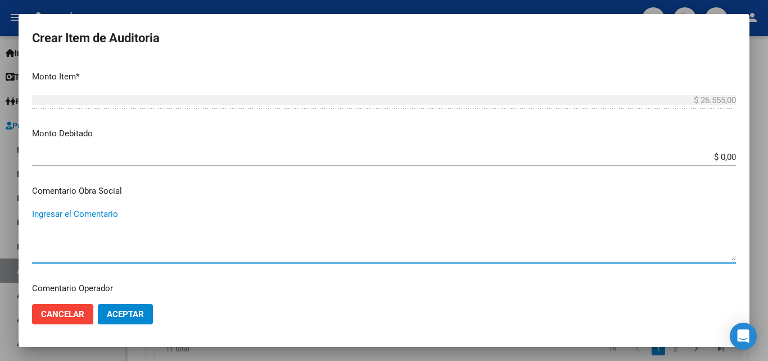
paste textarea "El beneficiario no ha suscripto en legal forma el comprobante de la prestación …"
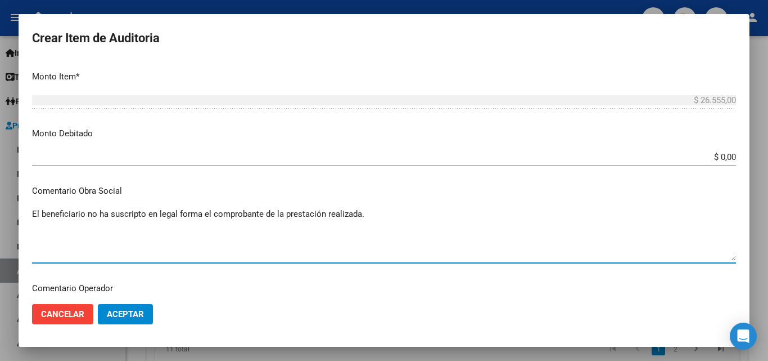
type textarea "El beneficiario no ha suscripto en legal forma el comprobante de la prestación …"
click at [721, 149] on div "$ 0,00 Ingresar el monto" at bounding box center [384, 157] width 704 height 17
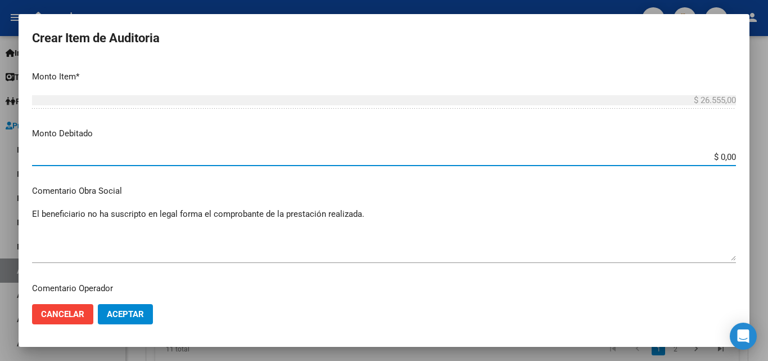
click at [713, 164] on div "$ 0,00 Ingresar el monto" at bounding box center [384, 157] width 704 height 17
type input "$ 26.555,00"
click at [704, 199] on mat-dialog-content "28756407 Nro Documento 23287564074 CUIL Afiliado Activo Análisis Afiliado Prest…" at bounding box center [384, 177] width 731 height 235
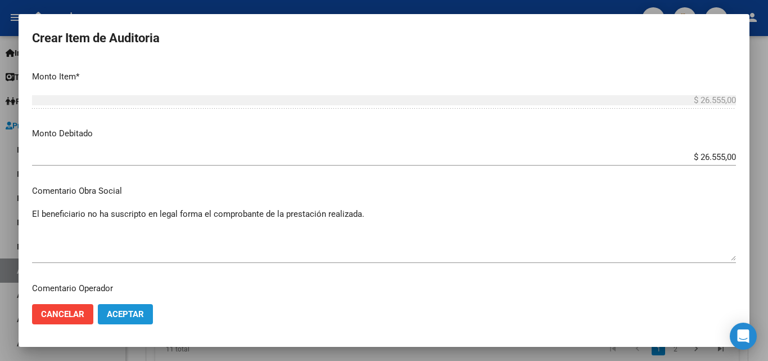
click at [148, 312] on button "Aceptar" at bounding box center [125, 314] width 55 height 20
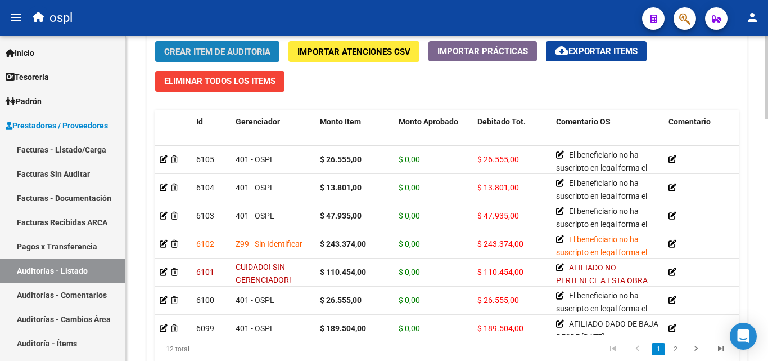
click at [231, 44] on button "Crear Item de Auditoria" at bounding box center [217, 51] width 124 height 21
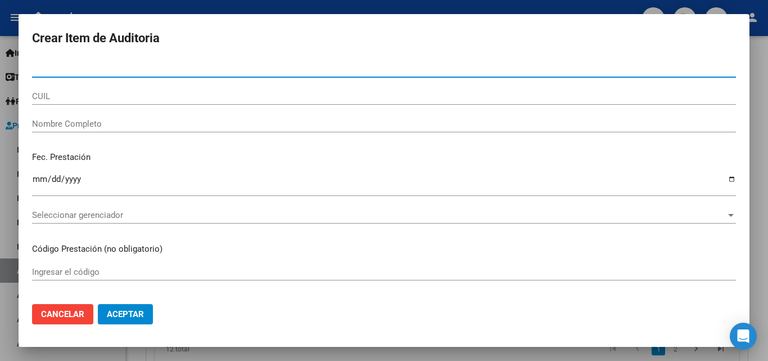
paste input "94865100"
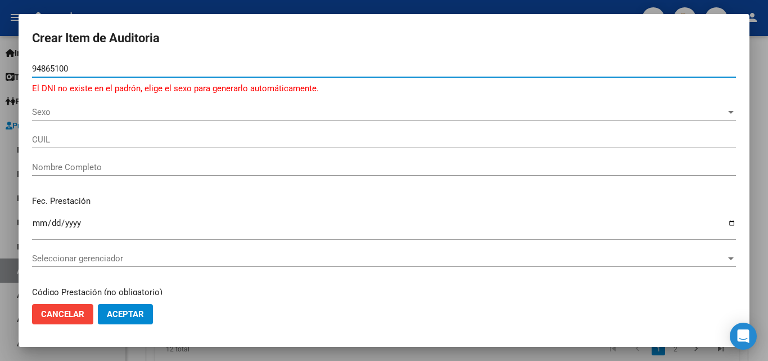
type input "94865100"
click at [306, 111] on span "Sexo" at bounding box center [379, 112] width 694 height 10
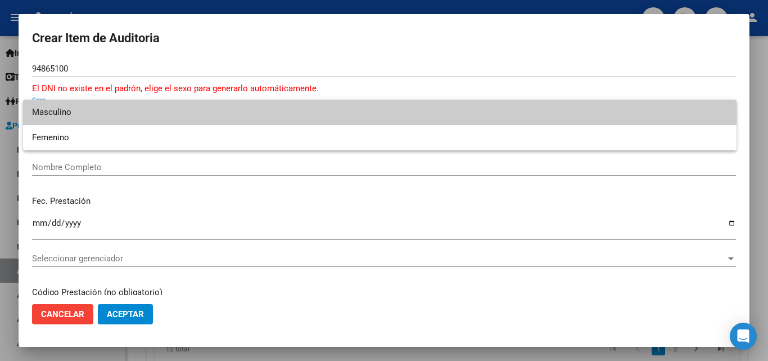
click at [299, 111] on span "Masculino" at bounding box center [380, 112] width 696 height 25
type input "23948651009"
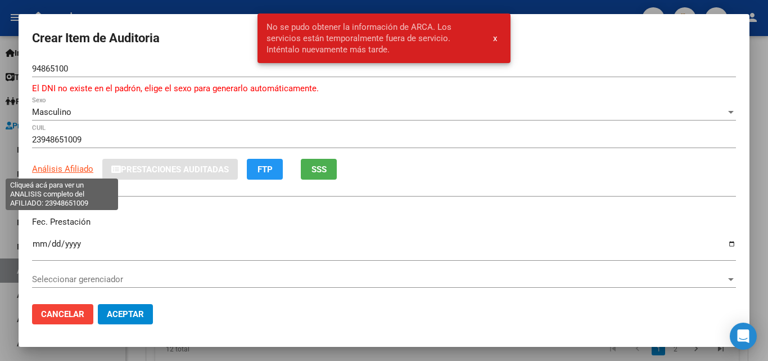
click at [87, 171] on span "Análisis Afiliado" at bounding box center [62, 169] width 61 height 10
type textarea "23948651009"
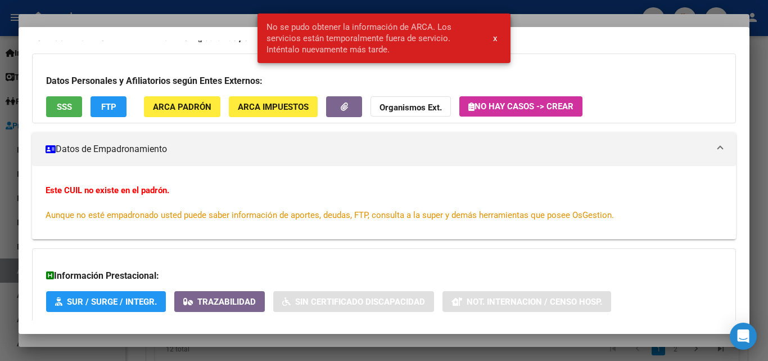
scroll to position [145, 0]
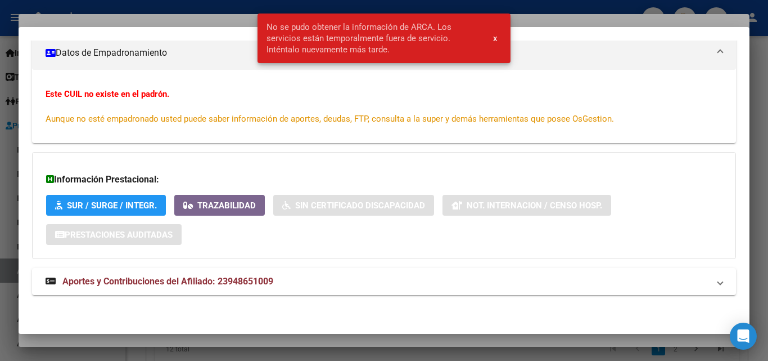
click at [160, 14] on div at bounding box center [384, 180] width 768 height 361
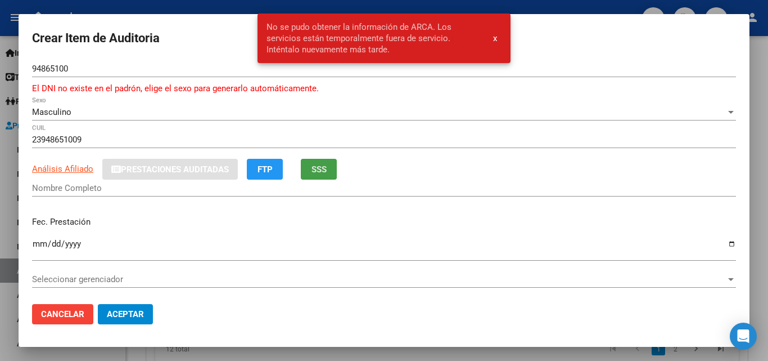
click at [325, 172] on span "SSS" at bounding box center [319, 169] width 15 height 10
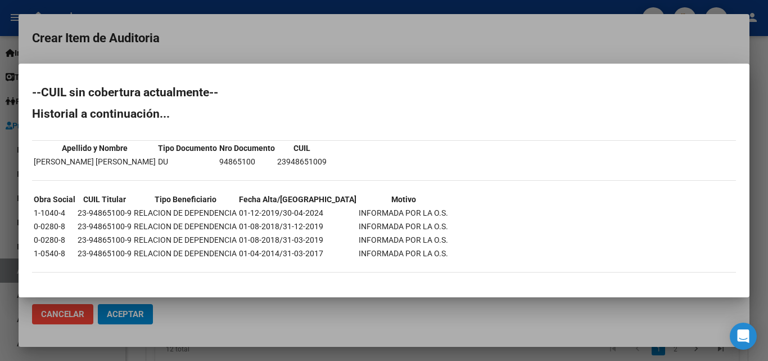
click at [282, 48] on div at bounding box center [384, 180] width 768 height 361
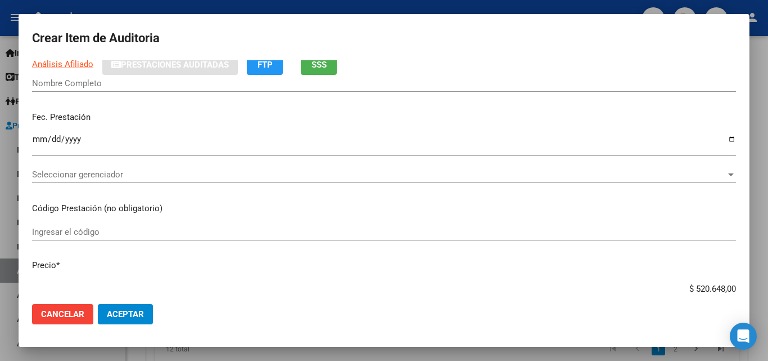
scroll to position [113, 0]
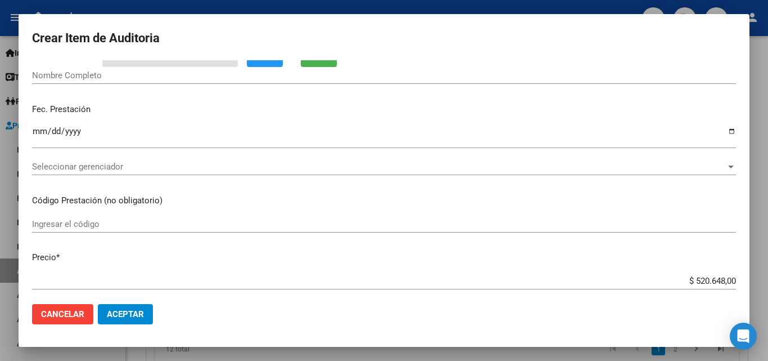
click at [726, 131] on input "Ingresar la fecha" at bounding box center [384, 136] width 704 height 18
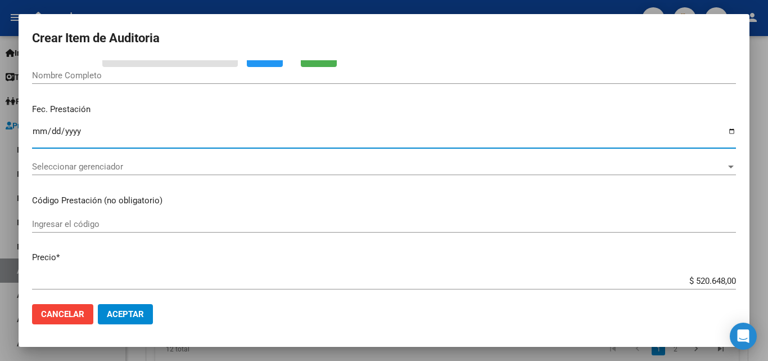
type input "[DATE]"
click at [717, 276] on input "$ 520.648,00" at bounding box center [384, 281] width 704 height 10
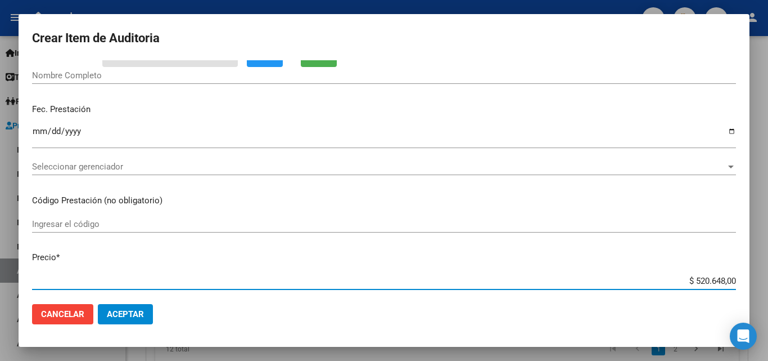
click at [717, 276] on input "$ 520.648,00" at bounding box center [384, 281] width 704 height 10
type input "$ 0,02"
type input "$ 0,25"
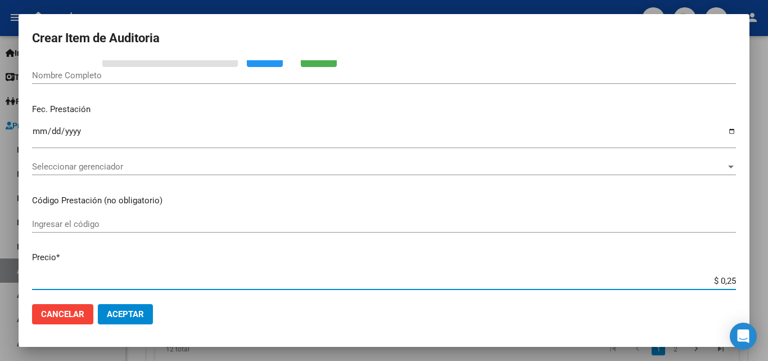
type input "$ 2,53"
type input "$ 25,32"
type input "$ 253,27"
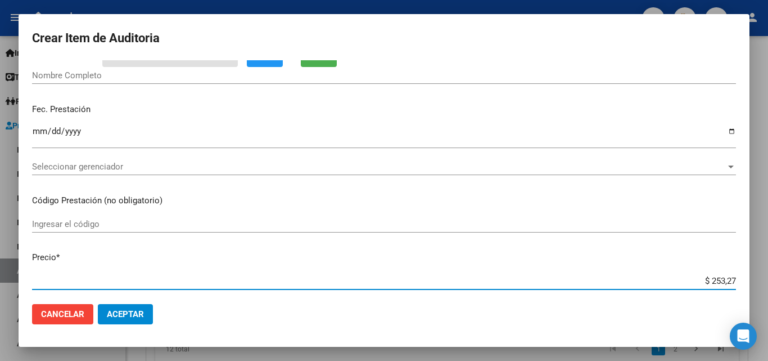
type input "$ 253,27"
type input "$ 2.532,70"
type input "$ 25.327,00"
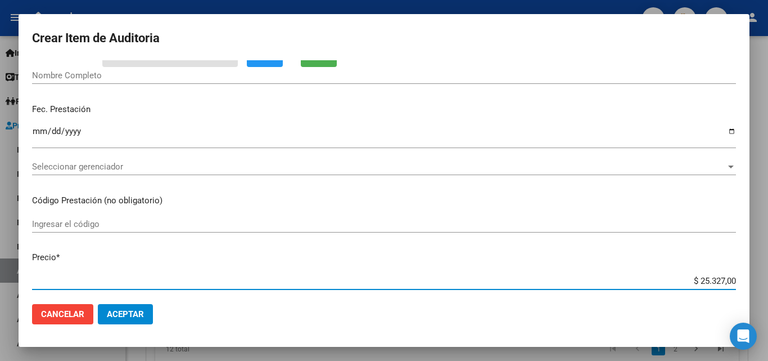
click at [308, 257] on p "Precio *" at bounding box center [384, 257] width 704 height 13
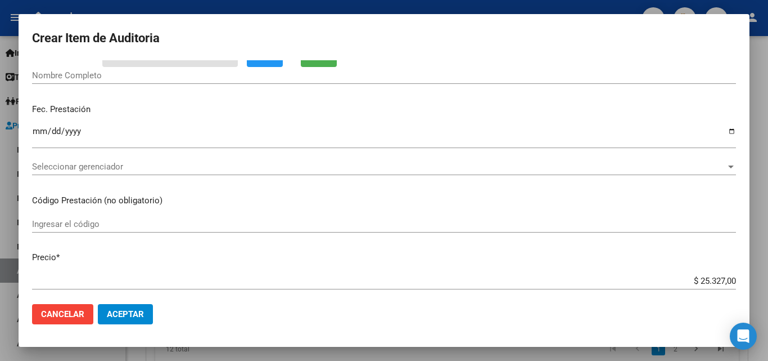
click at [130, 223] on input "Ingresar el código" at bounding box center [384, 224] width 704 height 10
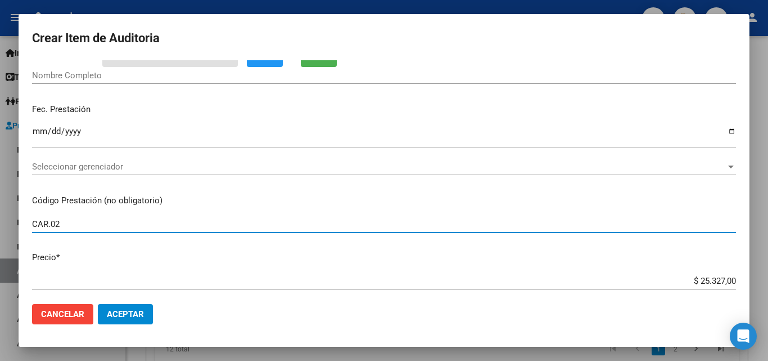
type input "CAR.02"
click at [177, 191] on mat-dialog-content "94865100 Nro Documento El DNI no existe en el padrón, elige el sexo para genera…" at bounding box center [384, 177] width 731 height 235
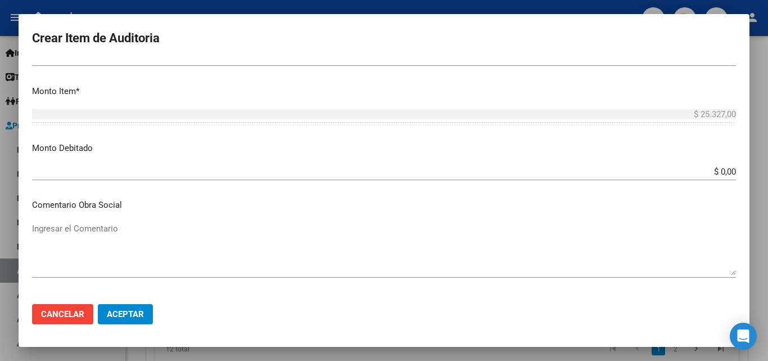
scroll to position [394, 0]
click at [726, 171] on input "$ 0,00" at bounding box center [384, 170] width 704 height 10
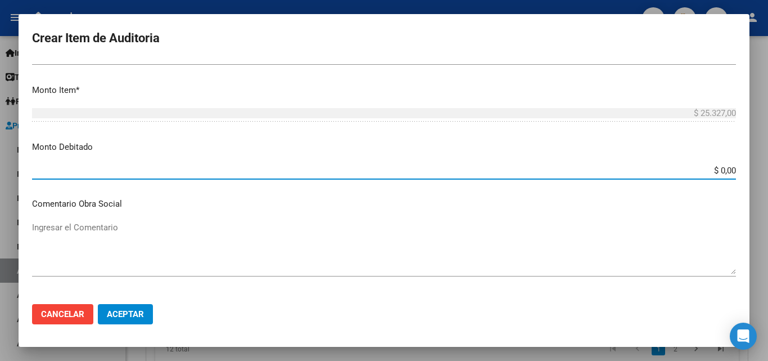
click at [726, 171] on input "$ 0,00" at bounding box center [384, 170] width 704 height 10
type input "$ 25.327,00"
click at [99, 233] on textarea "Ingresar el Comentario" at bounding box center [384, 247] width 704 height 53
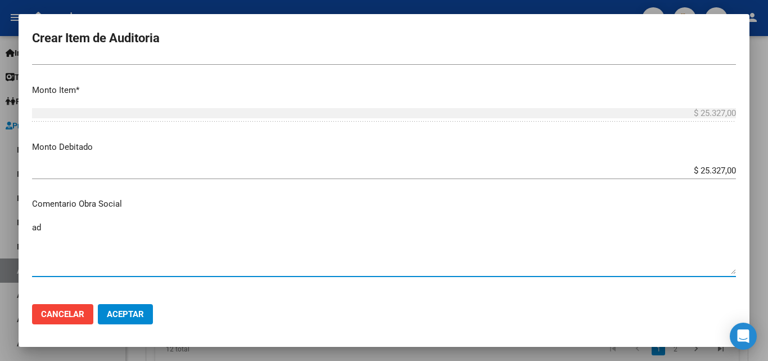
type textarea "a"
type textarea "AFILIADO NO PERTENECE A ESTA OBRA SOCIAL"
click at [137, 204] on p "Comentario Obra Social" at bounding box center [384, 203] width 704 height 13
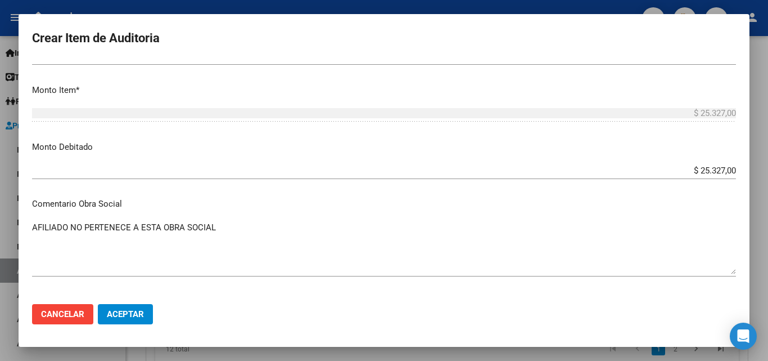
click at [174, 202] on p "Comentario Obra Social" at bounding box center [384, 203] width 704 height 13
click at [171, 201] on p "Comentario Obra Social" at bounding box center [384, 203] width 704 height 13
click at [239, 202] on p "Comentario Obra Social" at bounding box center [384, 203] width 704 height 13
click at [137, 195] on mat-dialog-content "94865100 Nro Documento El DNI no existe en el padrón, elige el sexo para genera…" at bounding box center [384, 177] width 731 height 235
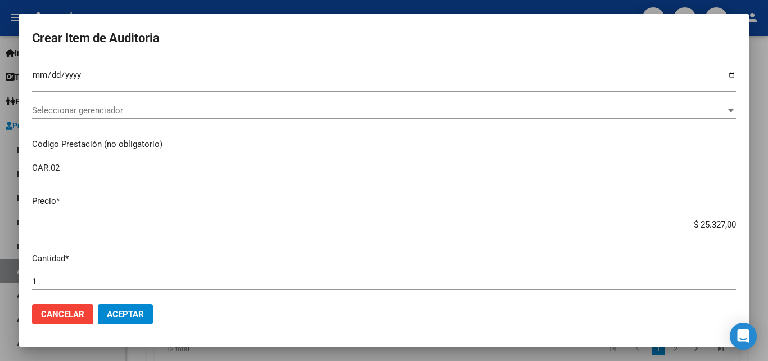
scroll to position [0, 0]
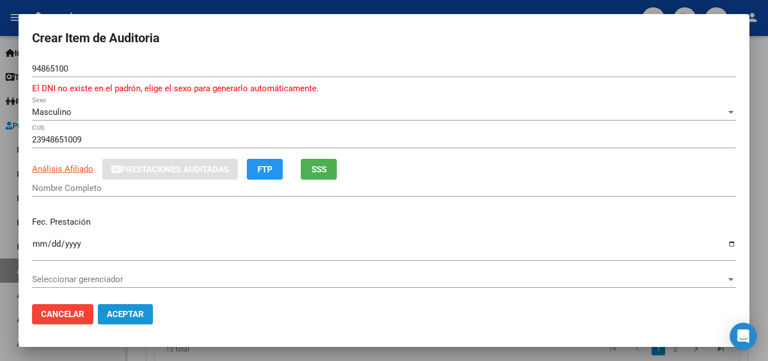
click at [136, 311] on span "Aceptar" at bounding box center [125, 314] width 37 height 10
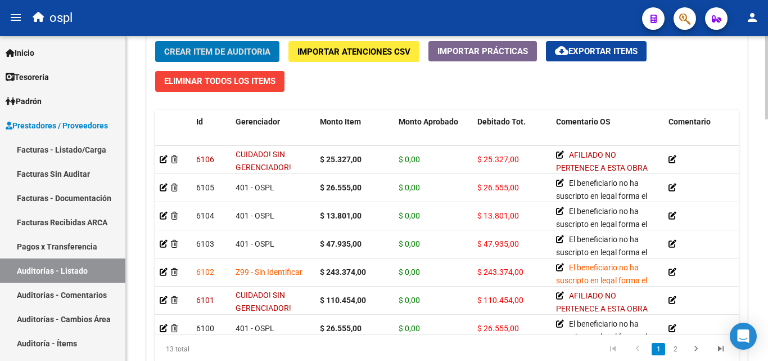
click at [233, 52] on span "Crear Item de Auditoria" at bounding box center [217, 52] width 106 height 10
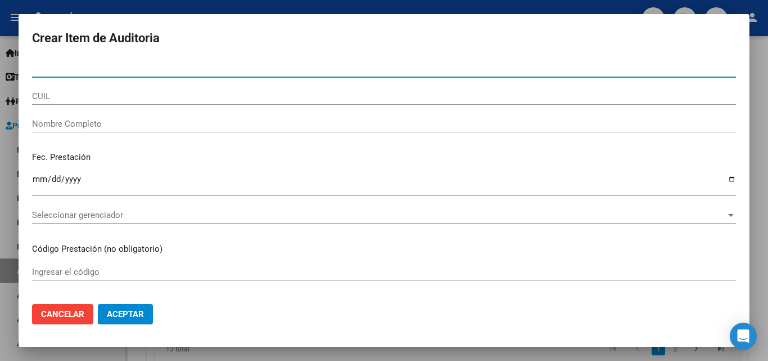
paste input "94751720"
type input "94751720"
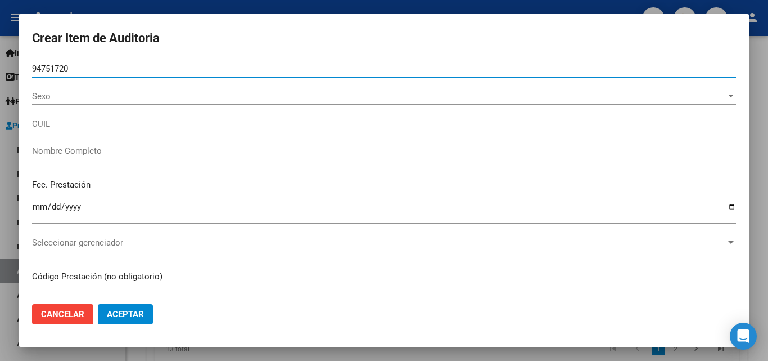
type input "27947517207"
type input "[PERSON_NAME] [PERSON_NAME]"
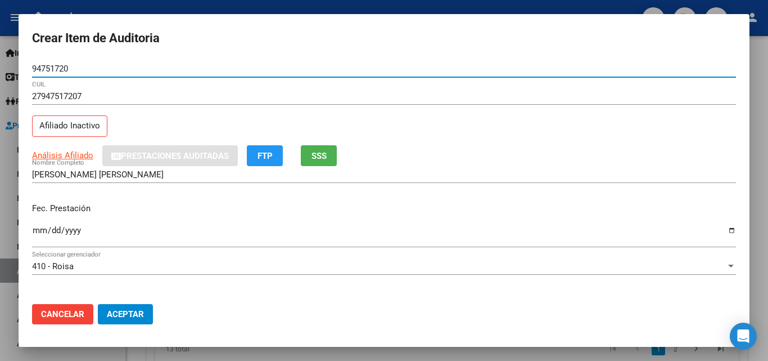
click at [273, 129] on div "27947517207 CUIL Afiliado Inactivo" at bounding box center [384, 116] width 704 height 57
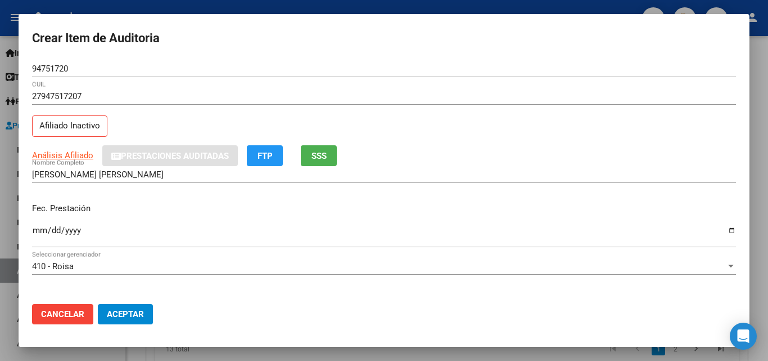
click at [167, 122] on div "27947517207 CUIL Afiliado Inactivo" at bounding box center [384, 116] width 704 height 57
click at [318, 154] on span "SSS" at bounding box center [319, 156] width 15 height 10
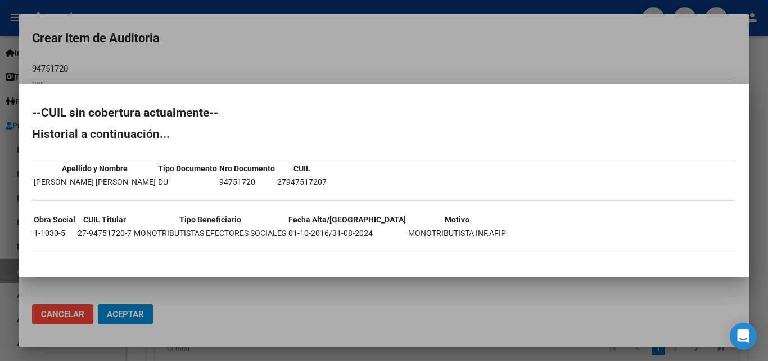
click at [317, 55] on div at bounding box center [384, 180] width 768 height 361
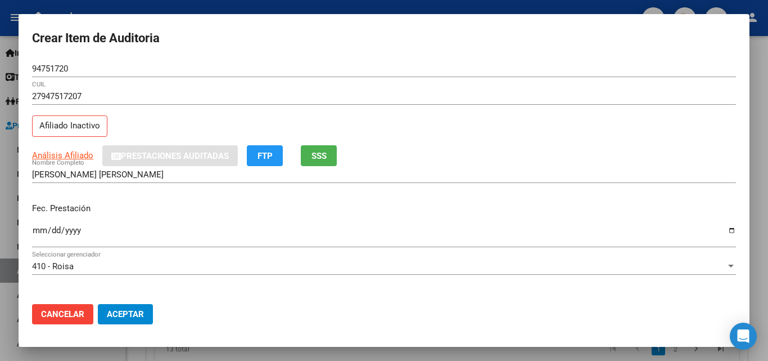
click at [725, 228] on input "Ingresar la fecha" at bounding box center [384, 235] width 704 height 18
click at [192, 214] on p "Fec. Prestación" at bounding box center [384, 208] width 704 height 13
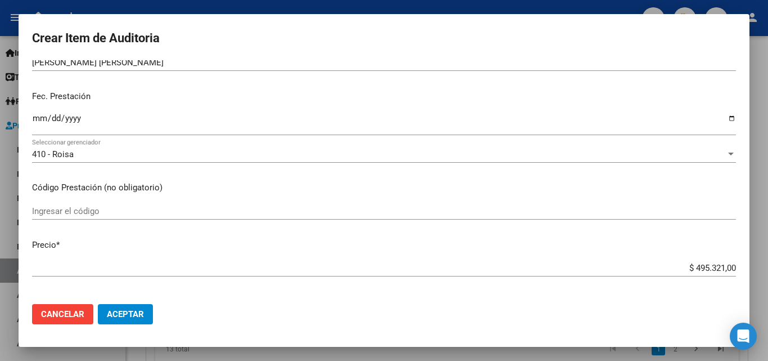
scroll to position [113, 0]
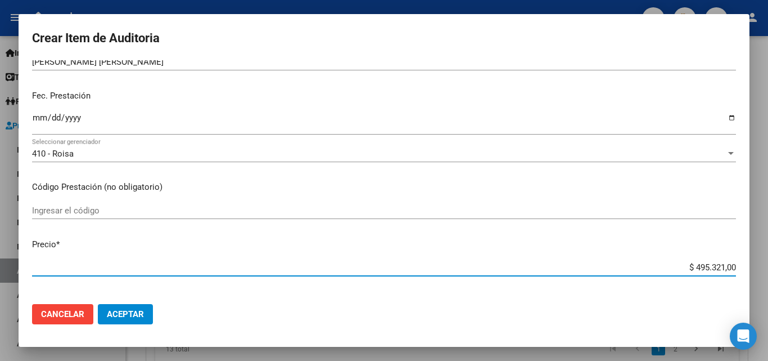
click at [716, 267] on input "$ 495.321,00" at bounding box center [384, 267] width 704 height 10
click at [699, 241] on p "Precio *" at bounding box center [384, 244] width 704 height 13
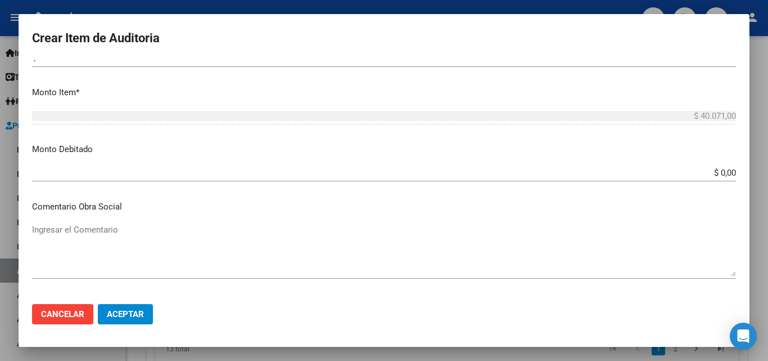
scroll to position [394, 0]
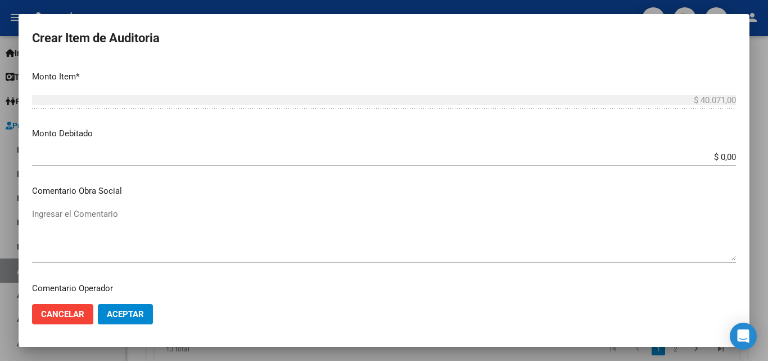
click at [717, 156] on input "$ 0,00" at bounding box center [384, 157] width 704 height 10
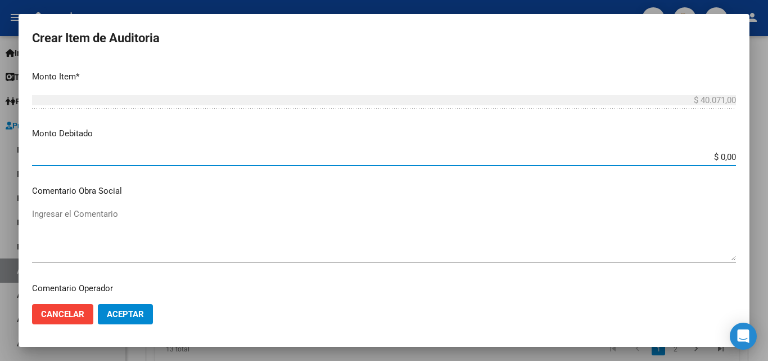
click at [717, 156] on input "$ 0,00" at bounding box center [384, 157] width 704 height 10
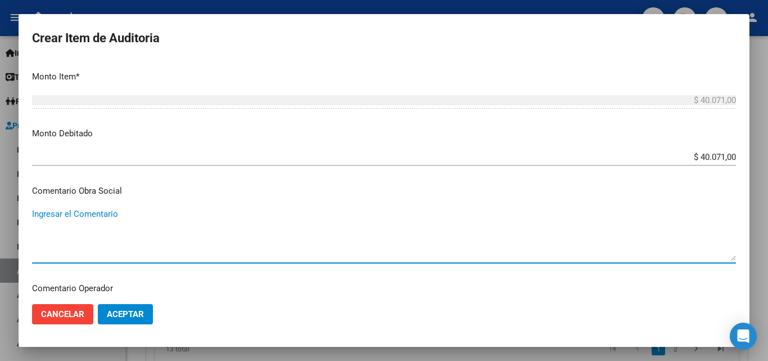
click at [421, 241] on textarea "Ingresar el Comentario" at bounding box center [384, 234] width 704 height 53
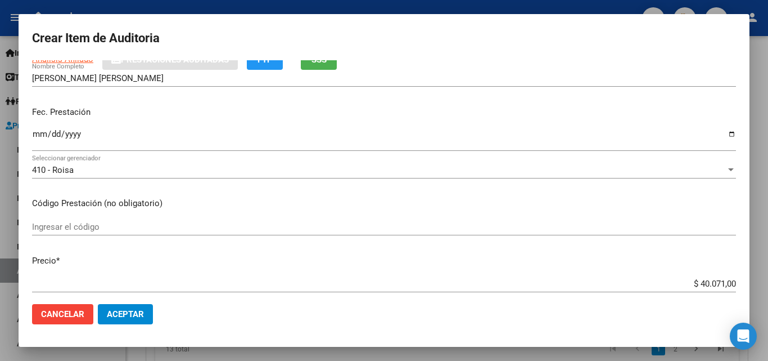
scroll to position [0, 0]
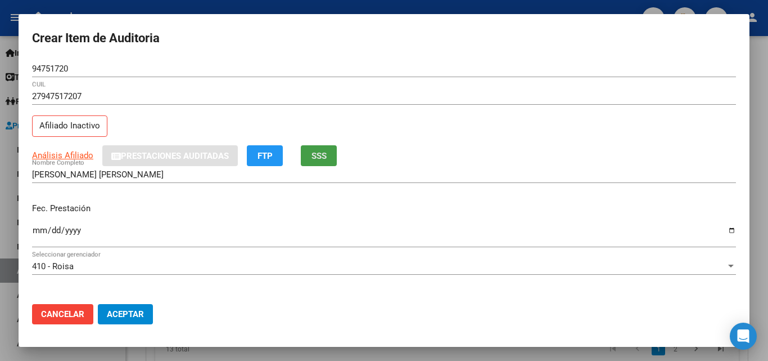
click at [334, 154] on button "SSS" at bounding box center [319, 155] width 36 height 21
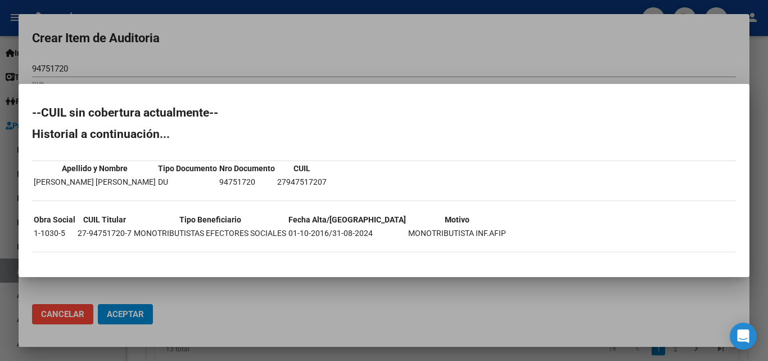
click at [320, 60] on div at bounding box center [384, 180] width 768 height 361
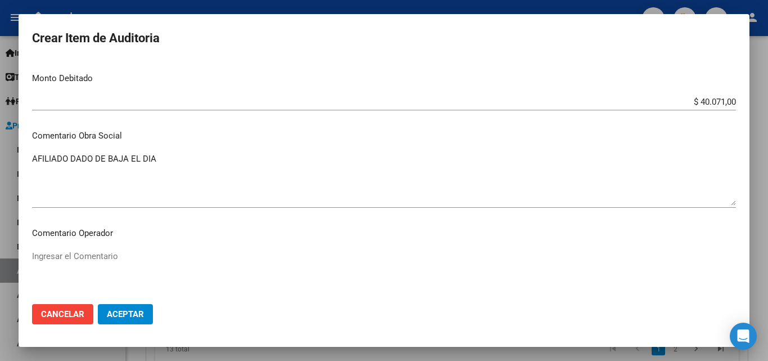
scroll to position [450, 0]
click at [201, 171] on textarea "AFILIADO DADO DE BAJA EL DIA" at bounding box center [384, 177] width 704 height 53
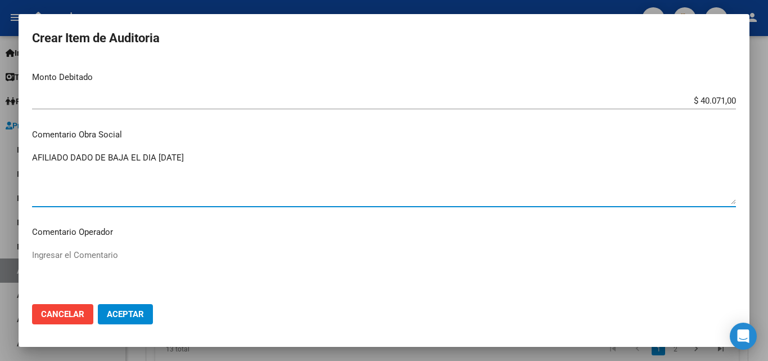
click at [202, 138] on p "Comentario Obra Social" at bounding box center [384, 134] width 704 height 13
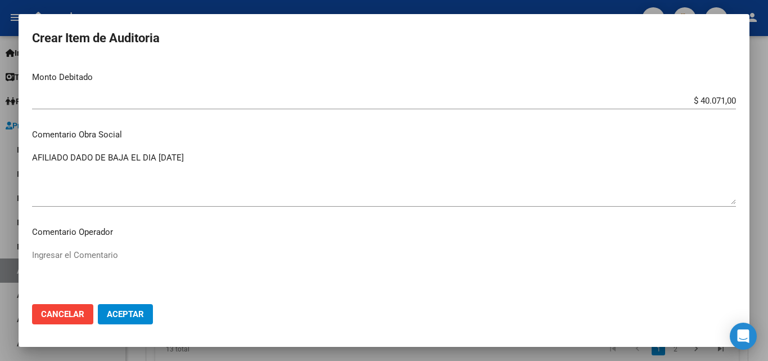
click at [133, 316] on span "Aceptar" at bounding box center [125, 314] width 37 height 10
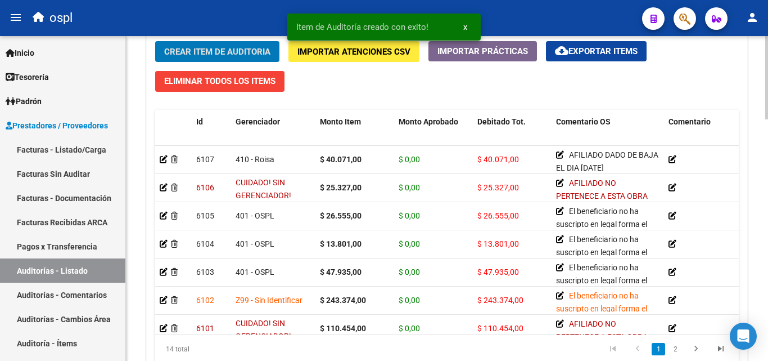
click at [211, 57] on span "Crear Item de Auditoria" at bounding box center [217, 52] width 106 height 10
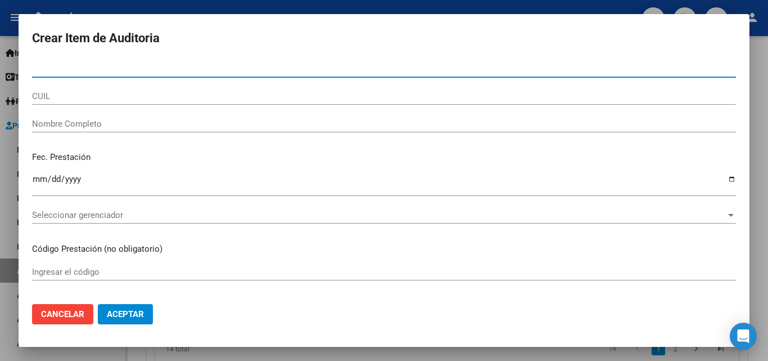
paste input "94063168"
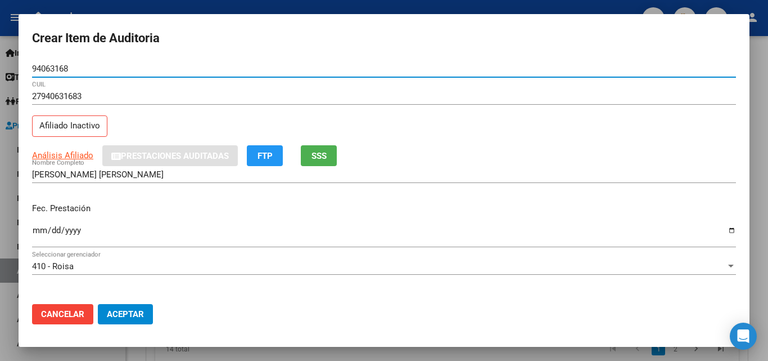
click at [321, 157] on span "SSS" at bounding box center [319, 156] width 15 height 10
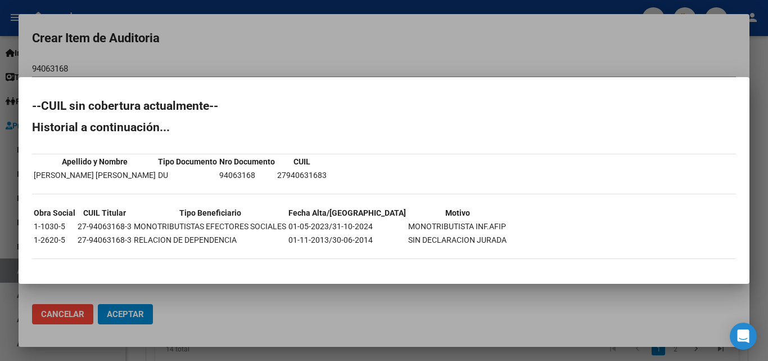
click at [374, 43] on div at bounding box center [384, 180] width 768 height 361
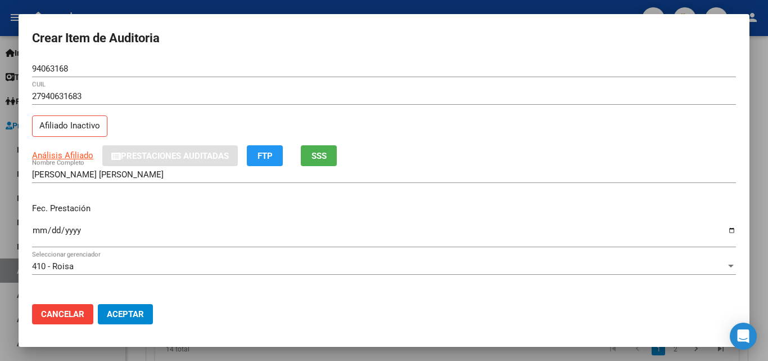
click at [727, 229] on input "Ingresar la fecha" at bounding box center [384, 235] width 704 height 18
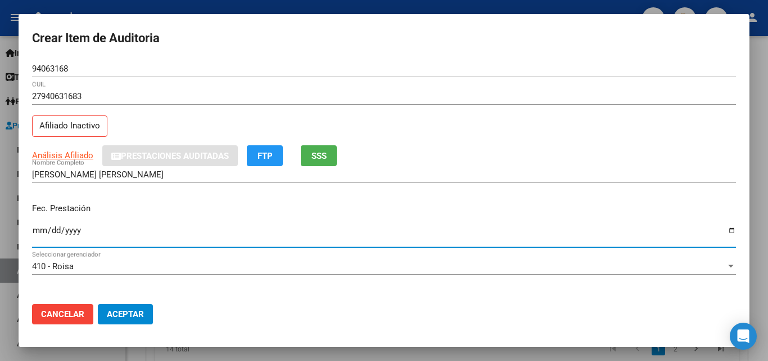
click at [389, 196] on div "Fec. Prestación [DATE] Ingresar la fecha" at bounding box center [384, 226] width 704 height 64
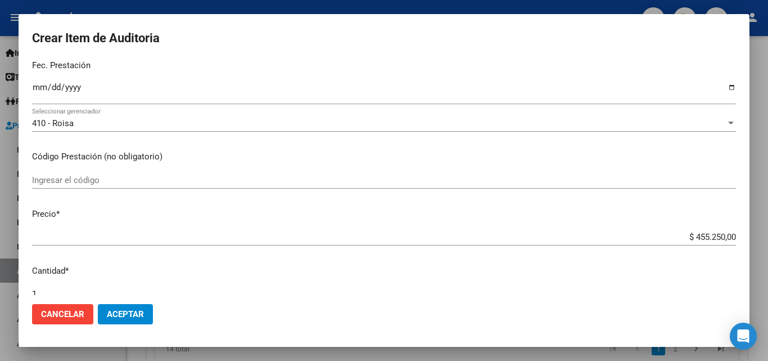
scroll to position [169, 0]
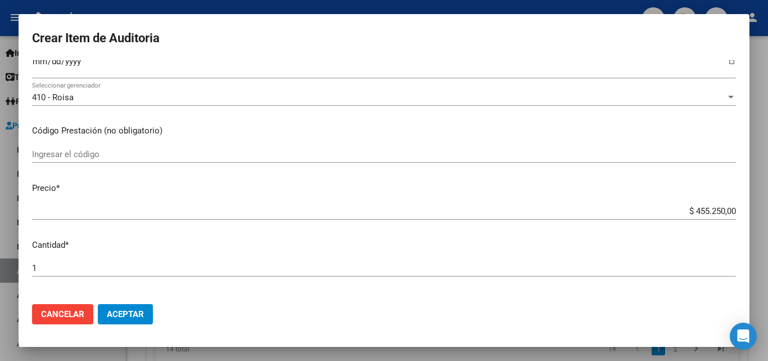
click at [702, 210] on input "$ 455.250,00" at bounding box center [384, 211] width 704 height 10
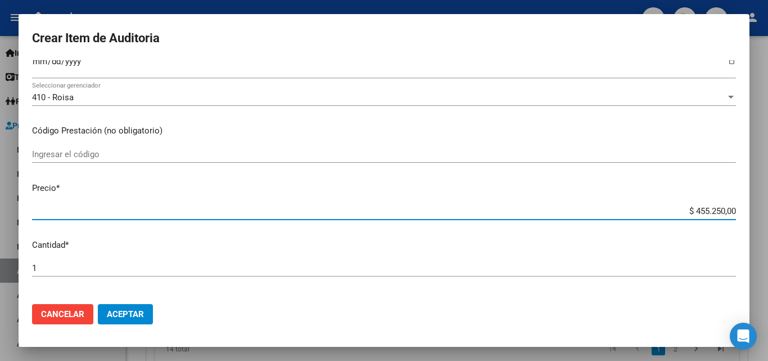
click at [702, 210] on input "$ 455.250,00" at bounding box center [384, 211] width 704 height 10
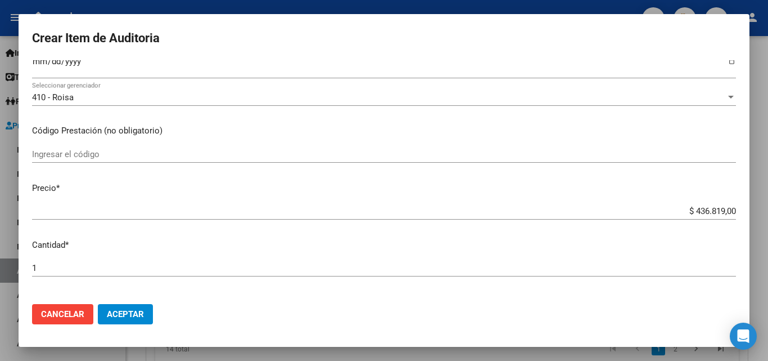
click at [704, 181] on mat-dialog-content "94063168 Nro Documento 27940631683 CUIL Afiliado Inactivo Análisis Afiliado Pre…" at bounding box center [384, 177] width 731 height 235
click at [592, 245] on p "Cantidad *" at bounding box center [384, 245] width 704 height 13
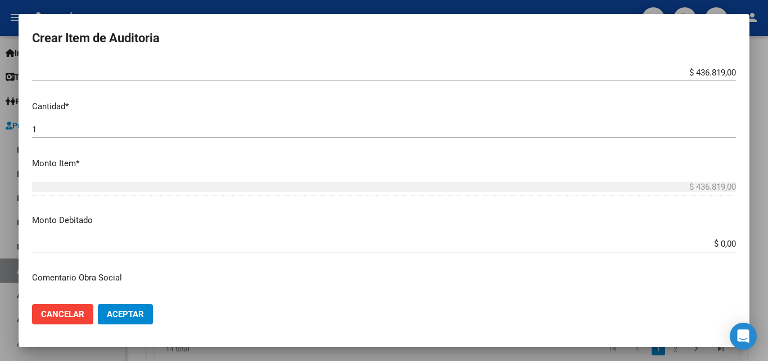
scroll to position [281, 0]
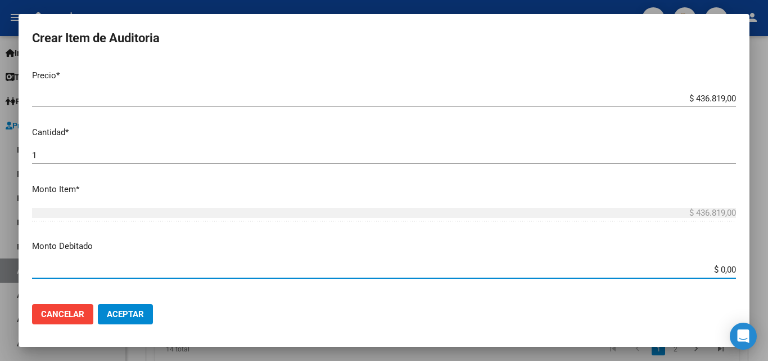
click at [723, 267] on input "$ 0,00" at bounding box center [384, 269] width 704 height 10
click at [707, 235] on mat-dialog-content "94063168 Nro Documento 27940631683 CUIL Afiliado Inactivo Análisis Afiliado Pre…" at bounding box center [384, 177] width 731 height 235
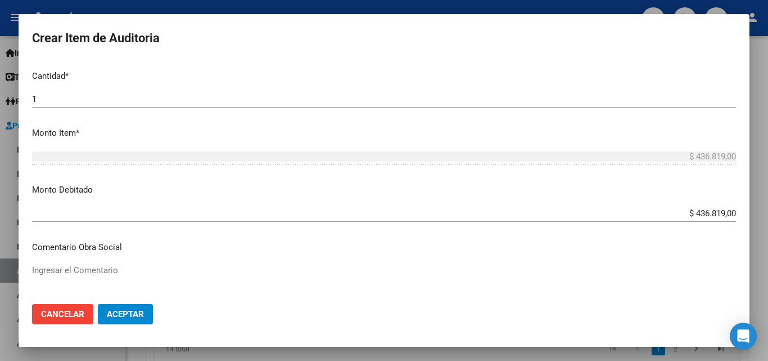
scroll to position [394, 0]
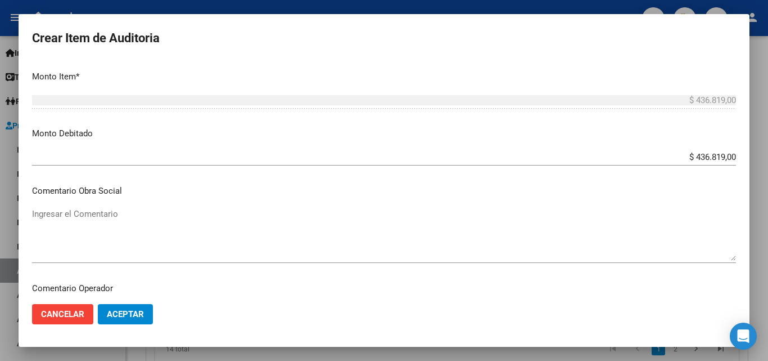
click at [167, 218] on textarea "Ingresar el Comentario" at bounding box center [384, 234] width 704 height 53
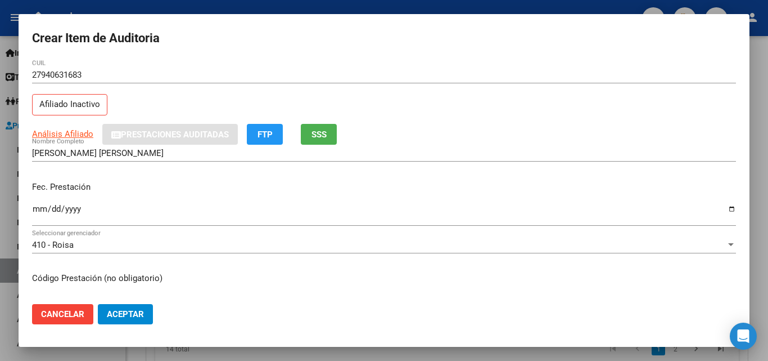
scroll to position [0, 0]
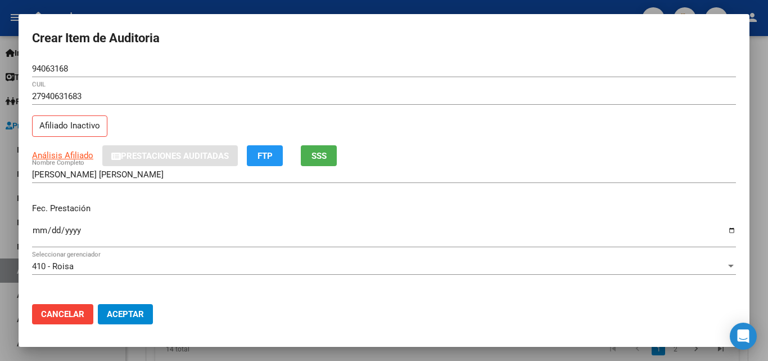
click at [322, 163] on button "SSS" at bounding box center [319, 155] width 36 height 21
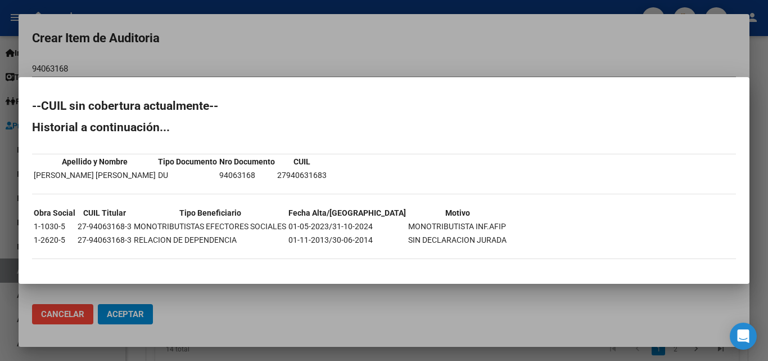
click at [345, 28] on div at bounding box center [384, 180] width 768 height 361
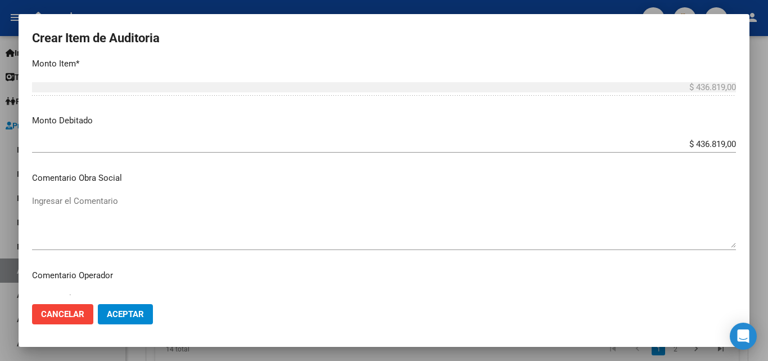
scroll to position [394, 0]
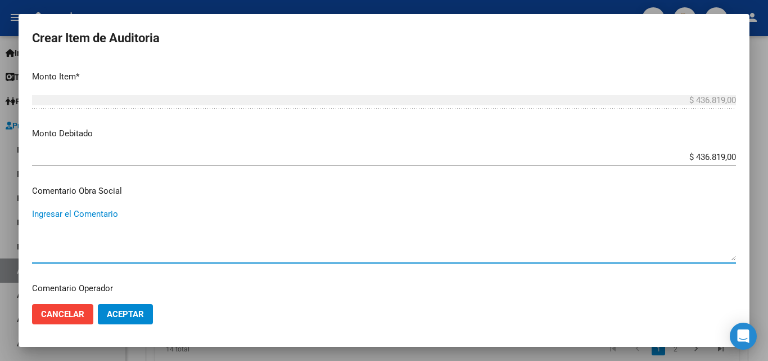
click at [345, 226] on textarea "Ingresar el Comentario" at bounding box center [384, 234] width 704 height 53
click at [277, 185] on p "Comentario Obra Social" at bounding box center [384, 191] width 704 height 13
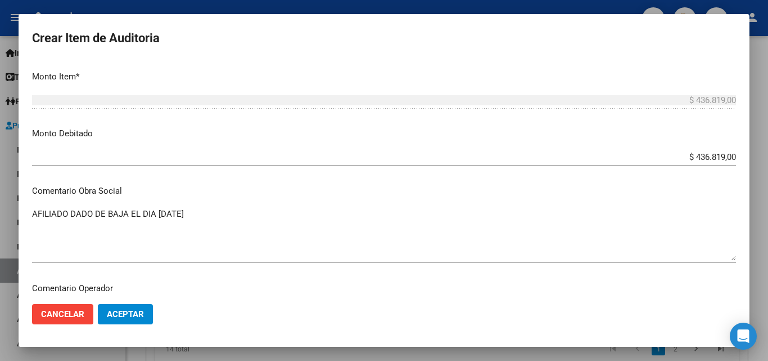
click at [135, 313] on span "Aceptar" at bounding box center [125, 314] width 37 height 10
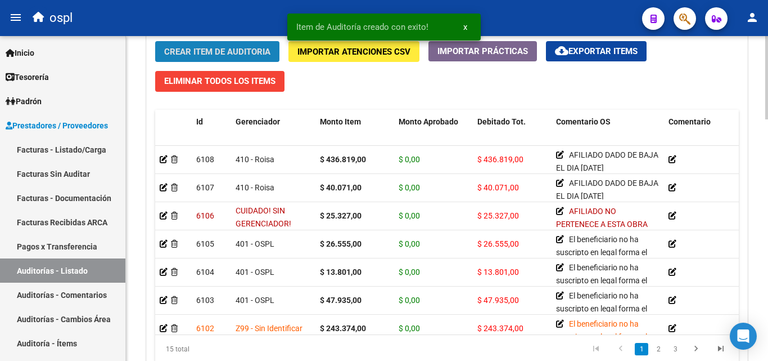
click at [206, 53] on span "Crear Item de Auditoria" at bounding box center [217, 52] width 106 height 10
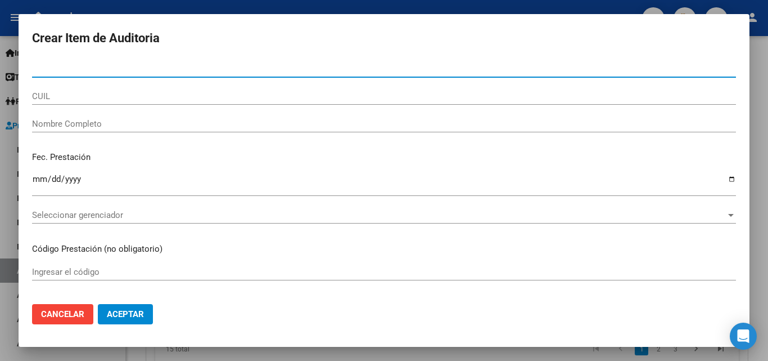
click at [118, 69] on input "Nro Documento" at bounding box center [384, 69] width 704 height 10
paste input "33689841"
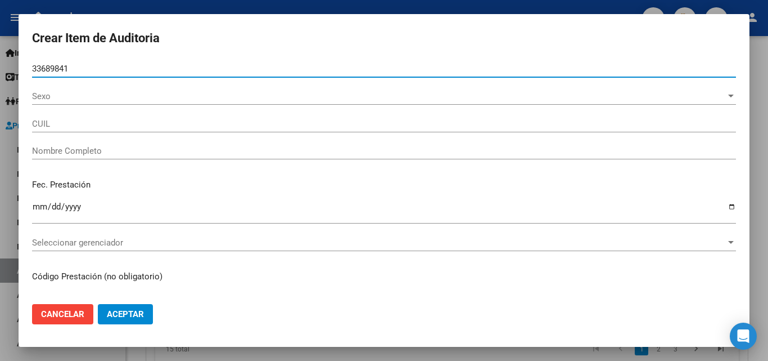
click at [126, 53] on form "Crear Item de Auditoria 33689841 Nro Documento Sexo Sexo CUIL Nombre Completo F…" at bounding box center [384, 180] width 704 height 305
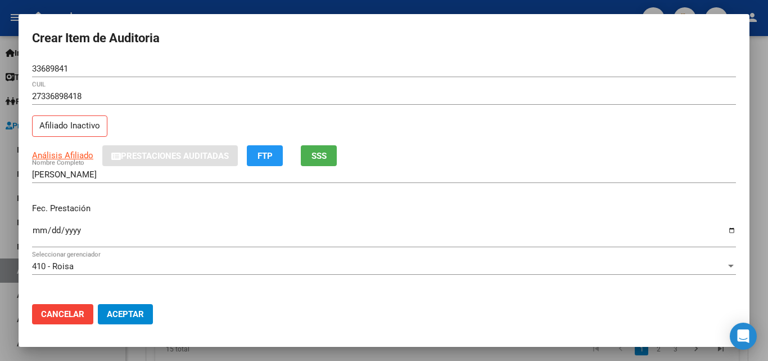
click at [332, 160] on button "SSS" at bounding box center [319, 155] width 36 height 21
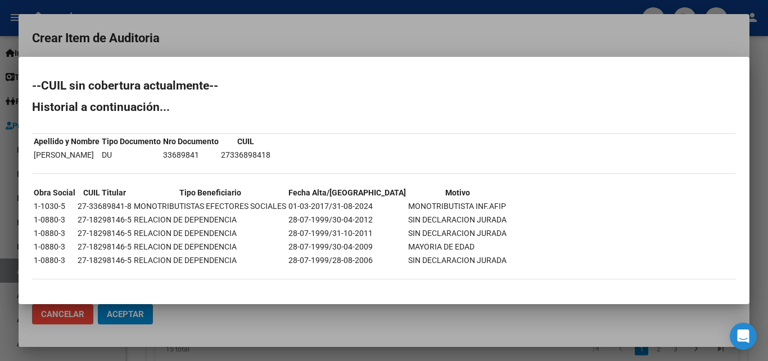
click at [298, 37] on div at bounding box center [384, 180] width 768 height 361
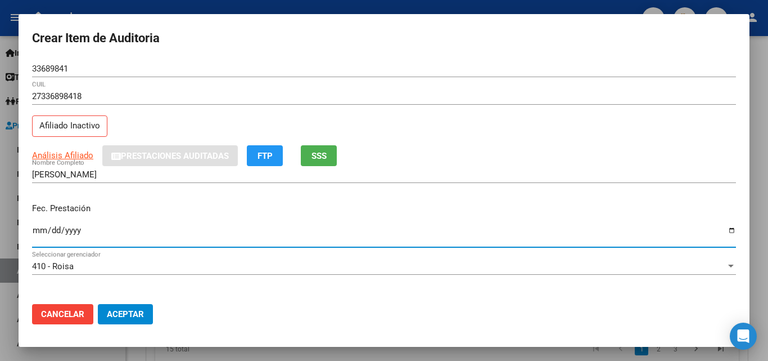
click at [721, 229] on input "Ingresar la fecha" at bounding box center [384, 235] width 704 height 18
click at [70, 228] on input "[DATE]" at bounding box center [384, 235] width 704 height 18
click at [44, 229] on input "[DATE]" at bounding box center [384, 235] width 704 height 18
click at [722, 227] on input "[DATE]" at bounding box center [384, 235] width 704 height 18
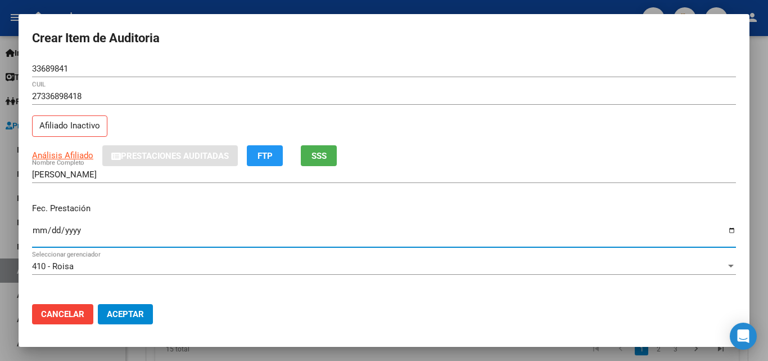
click at [154, 196] on div "Fec. Prestación [DATE] Ingresar la fecha" at bounding box center [384, 226] width 704 height 64
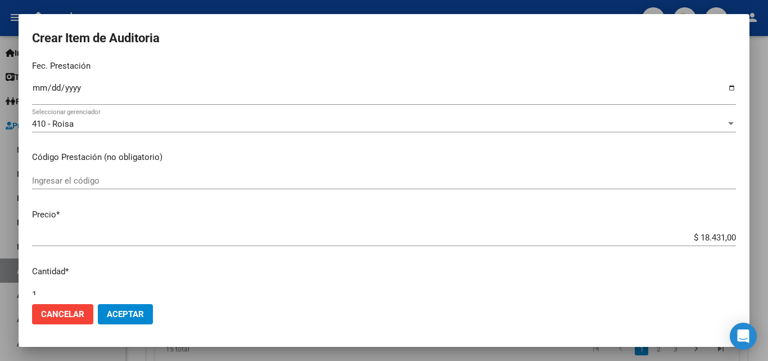
scroll to position [169, 0]
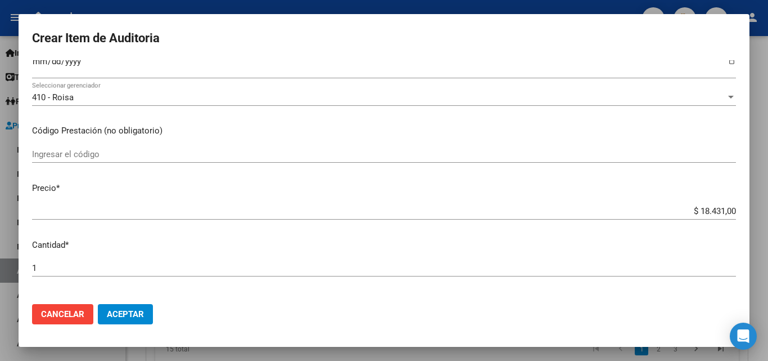
click at [178, 147] on div "Ingresar el código" at bounding box center [384, 154] width 704 height 17
click at [714, 232] on mat-dialog-content "33689841 Nro Documento 27336898418 CUIL Afiliado Inactivo Análisis Afiliado Pre…" at bounding box center [384, 177] width 731 height 235
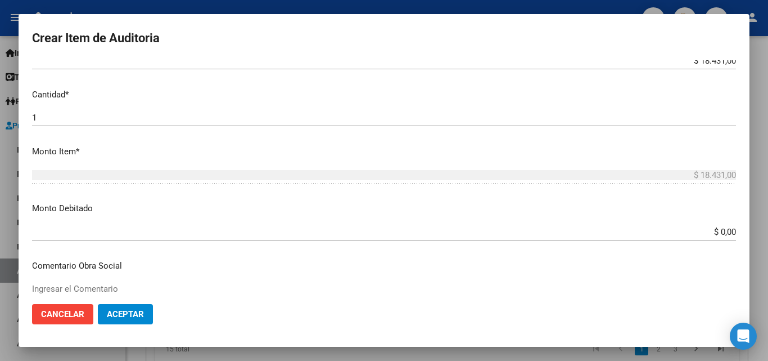
scroll to position [338, 0]
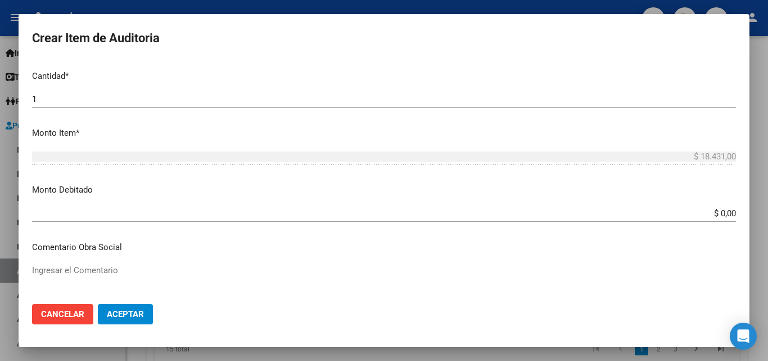
click at [714, 207] on div "$ 0,00 Ingresar el monto" at bounding box center [384, 213] width 704 height 17
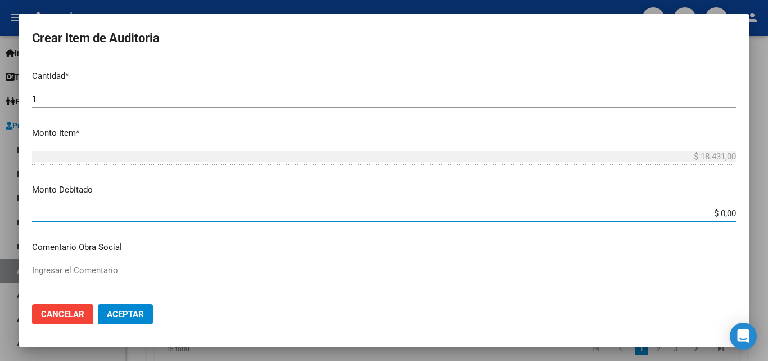
click at [719, 215] on input "$ 0,00" at bounding box center [384, 213] width 704 height 10
click at [720, 215] on input "$ 0,00" at bounding box center [384, 213] width 704 height 10
drag, startPoint x: 363, startPoint y: 259, endPoint x: 356, endPoint y: 260, distance: 7.9
click at [362, 259] on mat-dialog-content "33689841 Nro Documento 27336898418 CUIL Afiliado Inactivo Análisis Afiliado Pre…" at bounding box center [384, 177] width 731 height 235
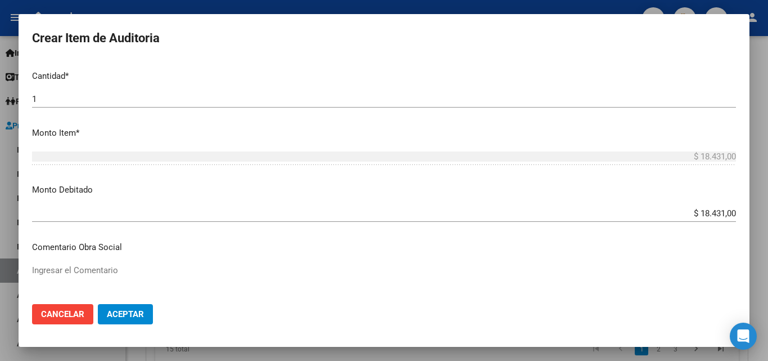
scroll to position [394, 0]
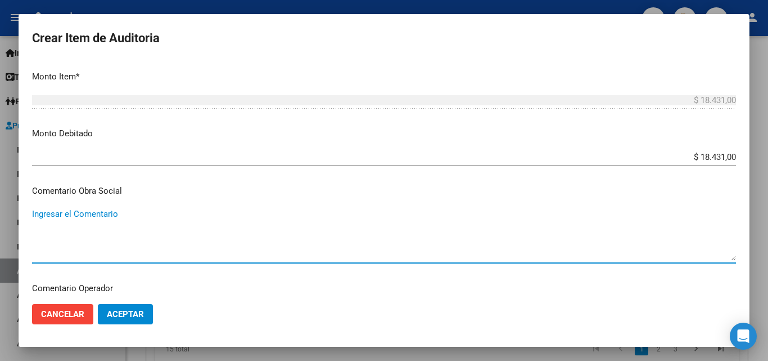
click at [257, 219] on textarea "Ingresar el Comentario" at bounding box center [384, 234] width 704 height 53
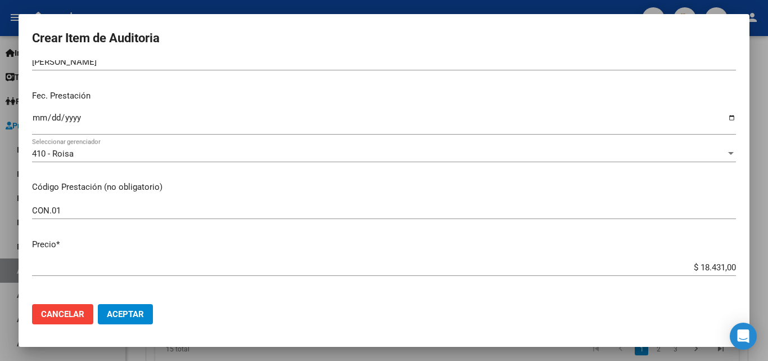
scroll to position [0, 0]
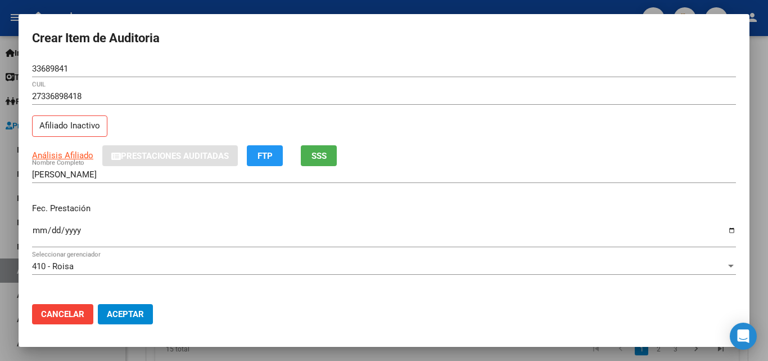
click at [329, 159] on button "SSS" at bounding box center [319, 155] width 36 height 21
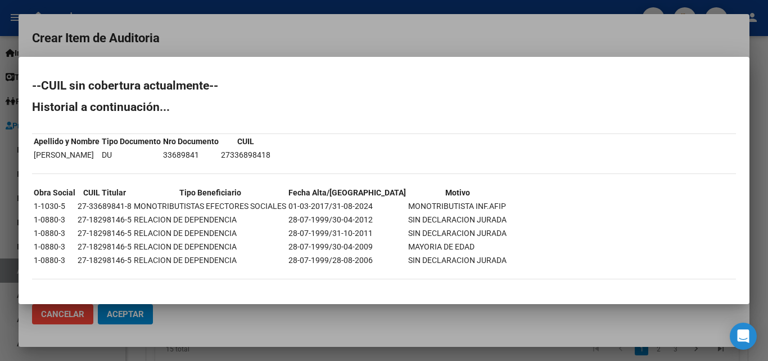
click at [356, 36] on div at bounding box center [384, 180] width 768 height 361
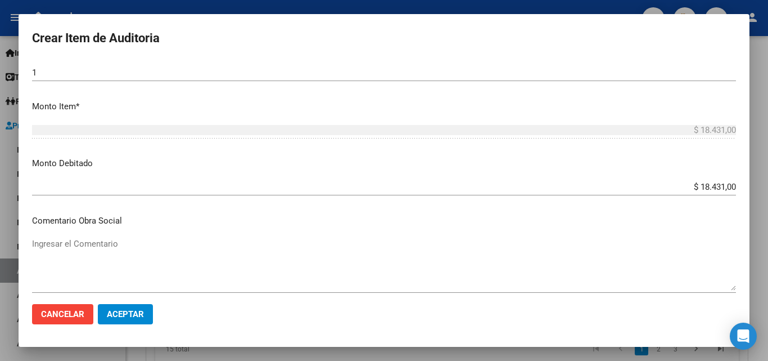
scroll to position [394, 0]
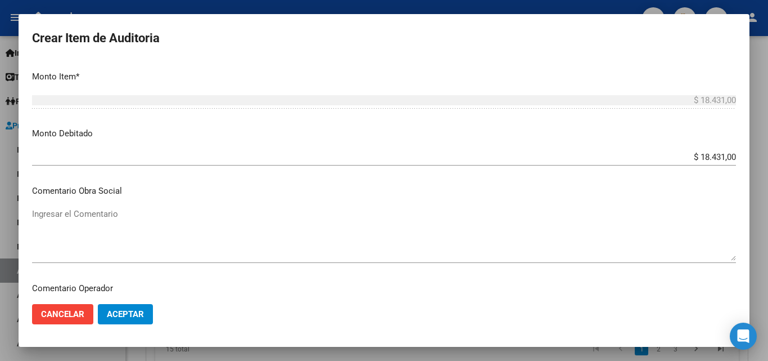
click at [166, 226] on textarea "Ingresar el Comentario" at bounding box center [384, 234] width 704 height 53
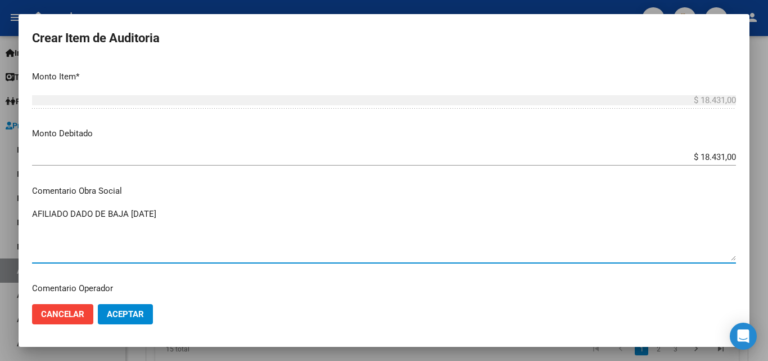
click at [160, 170] on div "$ 18.431,00 Ingresar el monto" at bounding box center [384, 163] width 704 height 28
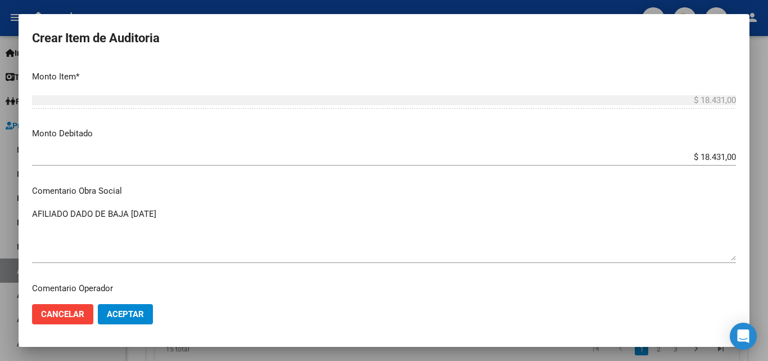
click at [186, 189] on p "Comentario Obra Social" at bounding box center [384, 191] width 704 height 13
click at [140, 313] on span "Aceptar" at bounding box center [125, 314] width 37 height 10
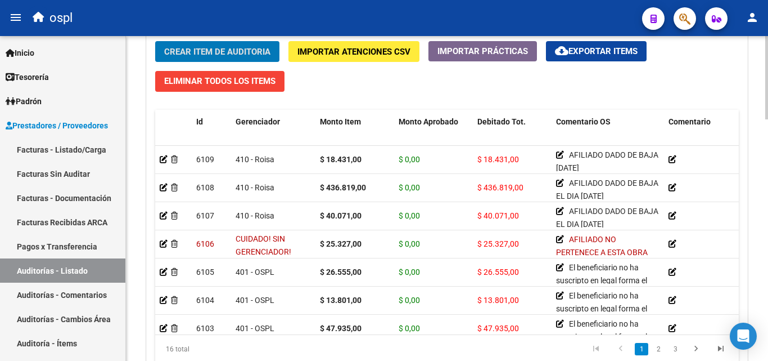
click at [399, 77] on div "Crear Item de Auditoria Importar Atenciones CSV Importar Prácticas cloud_downlo…" at bounding box center [447, 206] width 601 height 347
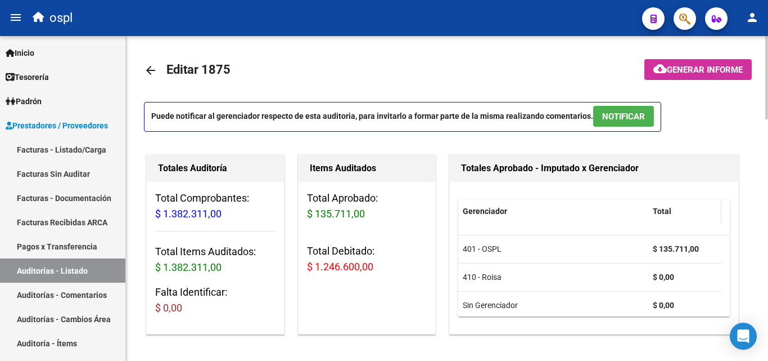
scroll to position [0, 0]
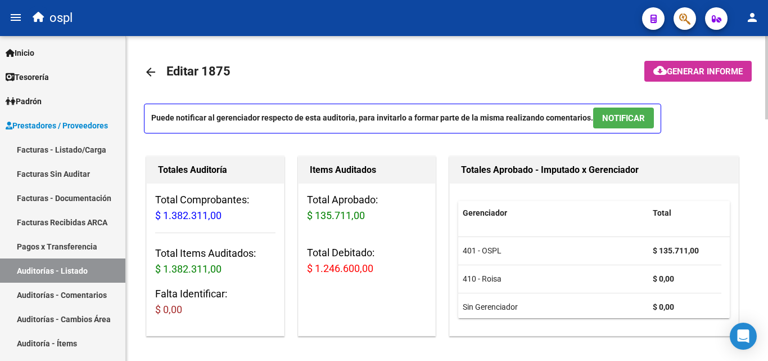
click at [696, 70] on span "Generar informe" at bounding box center [705, 71] width 76 height 10
click at [671, 71] on span "Generar informe" at bounding box center [705, 71] width 76 height 10
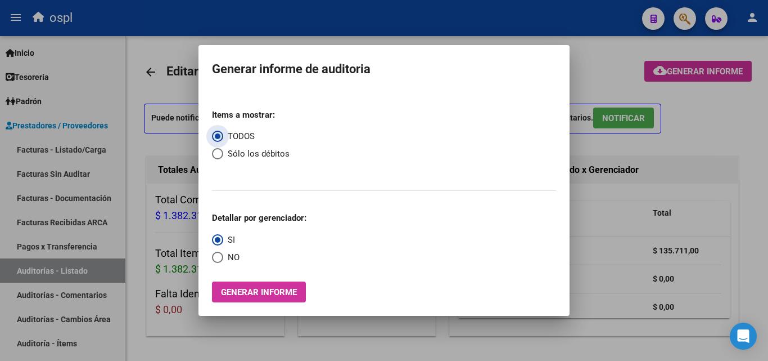
click at [274, 152] on span "Sólo los débitos" at bounding box center [256, 153] width 66 height 13
click at [223, 152] on input "Sólo los débitos" at bounding box center [217, 153] width 11 height 11
click at [281, 196] on div "Items a mostrar: TODOS Sólo los débitos Detallar por gerenciador: SI NO" at bounding box center [384, 182] width 344 height 164
click at [251, 137] on span "TODOS" at bounding box center [239, 136] width 32 height 13
click at [223, 137] on input "TODOS" at bounding box center [217, 136] width 11 height 11
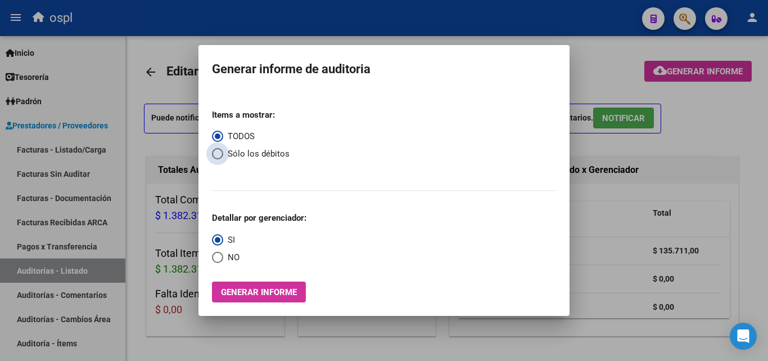
click at [251, 154] on span "Sólo los débitos" at bounding box center [256, 153] width 66 height 13
click at [223, 154] on input "Sólo los débitos" at bounding box center [217, 153] width 11 height 11
click at [269, 184] on div "Items a mostrar: TODOS Sólo los débitos Detallar por gerenciador: SI NO" at bounding box center [384, 182] width 344 height 164
click at [247, 137] on span "TODOS" at bounding box center [239, 136] width 32 height 13
click at [223, 137] on input "TODOS" at bounding box center [217, 136] width 11 height 11
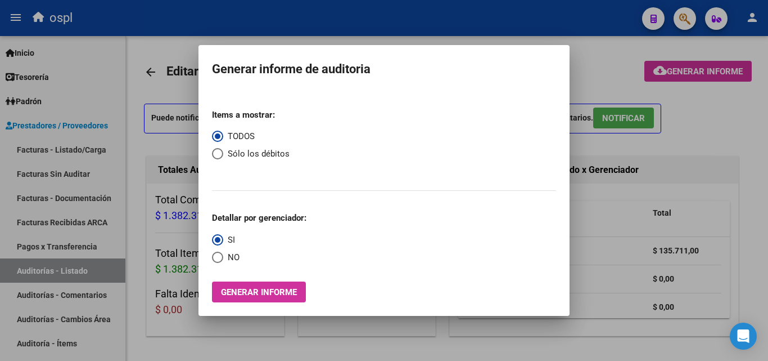
click at [281, 150] on span "Sólo los débitos" at bounding box center [256, 153] width 66 height 13
click at [223, 150] on input "Sólo los débitos" at bounding box center [217, 153] width 11 height 11
click at [336, 134] on div "Items a mostrar: TODOS Sólo los débitos" at bounding box center [384, 139] width 344 height 78
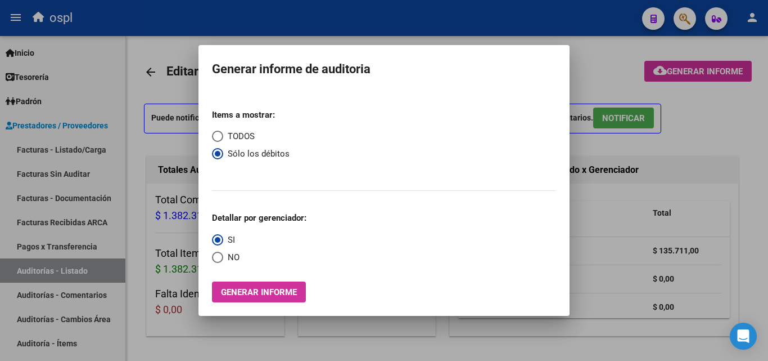
click at [302, 192] on div "Items a mostrar: TODOS Sólo los débitos Detallar por gerenciador: SI NO" at bounding box center [384, 182] width 344 height 164
click at [228, 258] on span "NO" at bounding box center [231, 257] width 16 height 13
click at [223, 258] on input "NO" at bounding box center [217, 256] width 11 height 11
click at [248, 288] on span "Generar informe" at bounding box center [259, 292] width 76 height 10
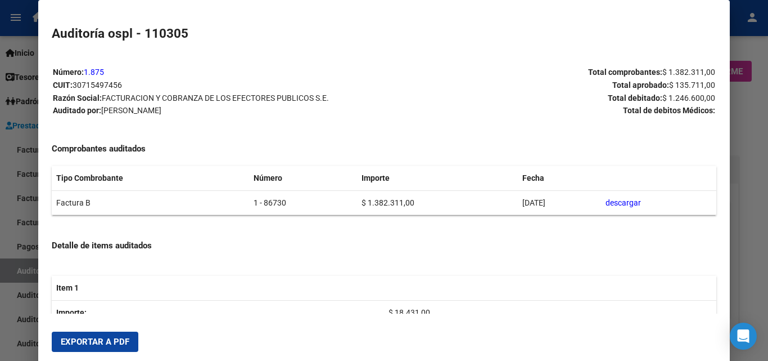
click at [130, 341] on button "Exportar a PDF" at bounding box center [95, 341] width 87 height 20
click at [743, 119] on div at bounding box center [384, 180] width 768 height 361
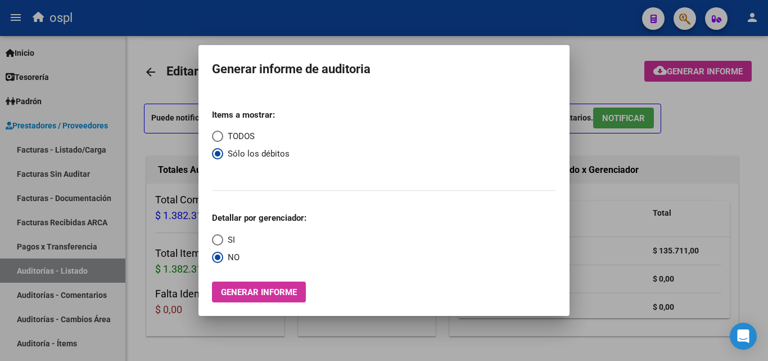
click at [645, 147] on div at bounding box center [384, 180] width 768 height 361
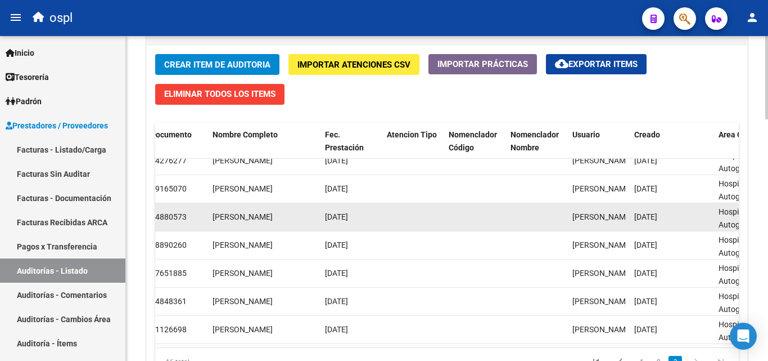
scroll to position [943, 0]
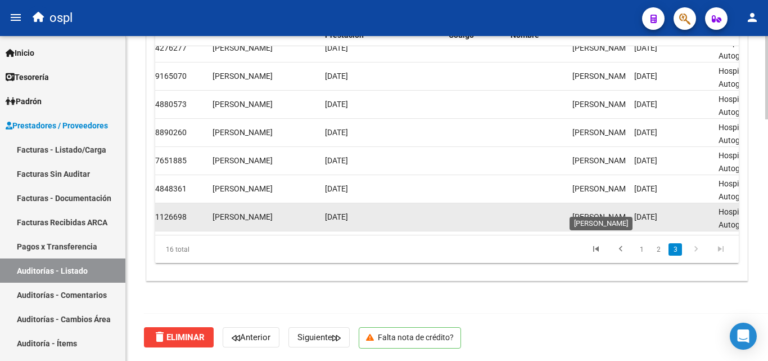
click at [601, 212] on span "[PERSON_NAME]" at bounding box center [603, 216] width 60 height 9
click at [585, 212] on span "[PERSON_NAME]" at bounding box center [603, 216] width 60 height 9
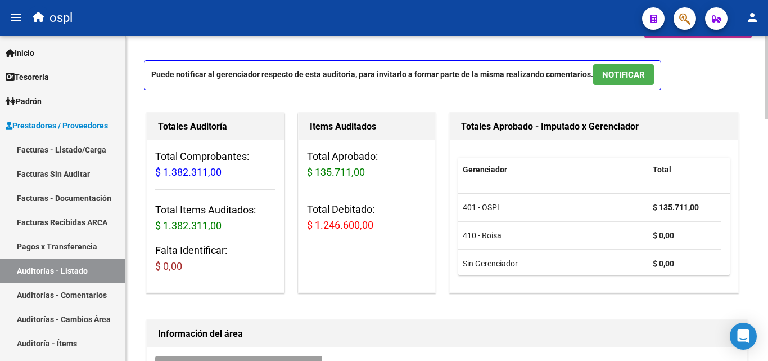
scroll to position [0, 0]
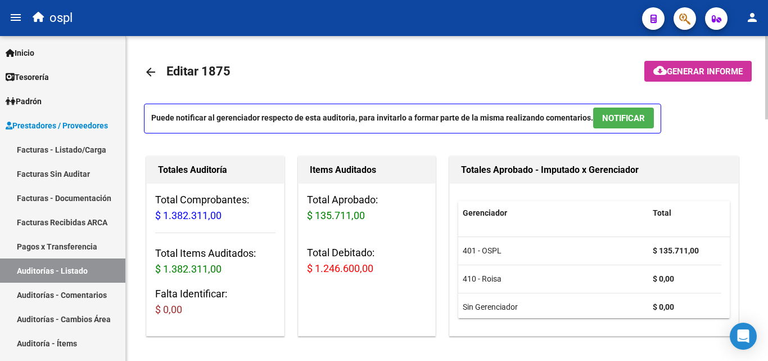
click at [680, 75] on span "Generar informe" at bounding box center [705, 71] width 76 height 10
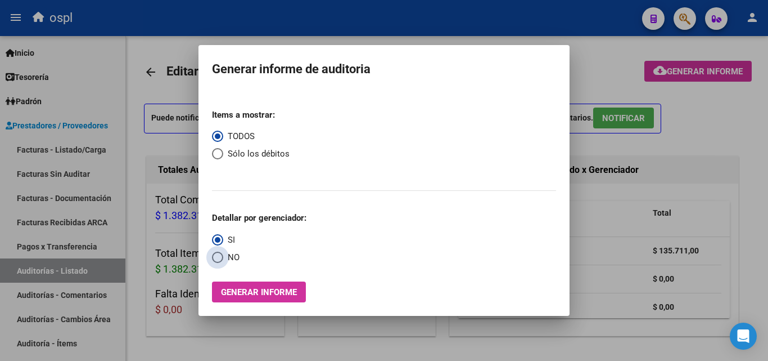
click at [230, 251] on span "NO" at bounding box center [231, 257] width 16 height 13
click at [223, 251] on input "NO" at bounding box center [217, 256] width 11 height 11
click at [227, 152] on span "Sólo los débitos" at bounding box center [256, 153] width 66 height 13
click at [223, 152] on input "Sólo los débitos" at bounding box center [217, 153] width 11 height 11
click at [273, 284] on button "Generar informe" at bounding box center [259, 291] width 94 height 21
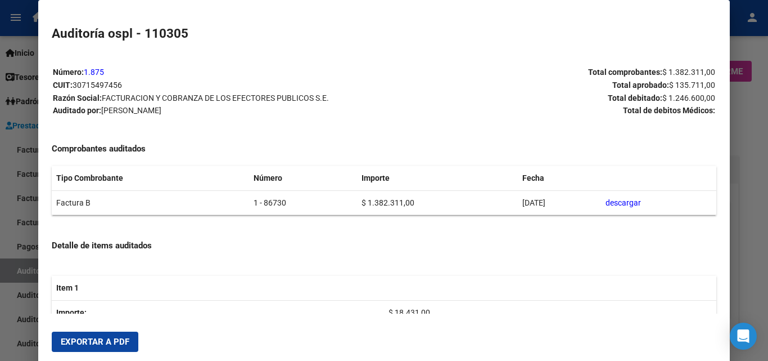
scroll to position [169, 0]
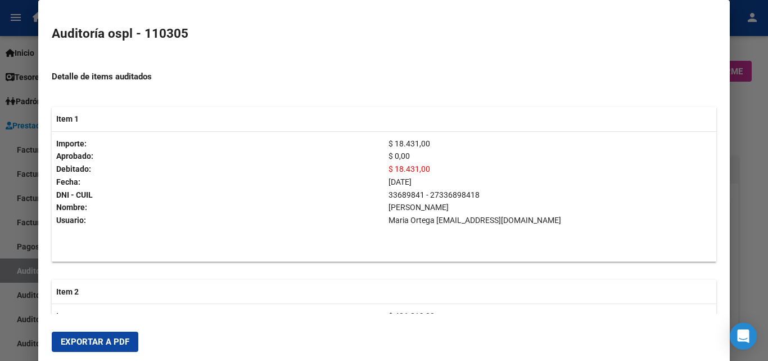
click at [126, 341] on span "Exportar a PDF" at bounding box center [95, 341] width 69 height 10
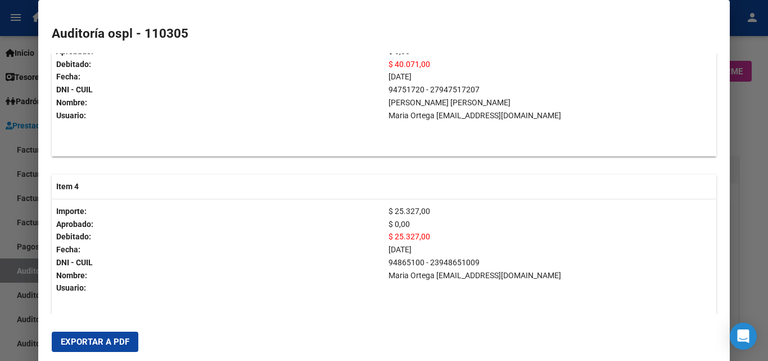
scroll to position [788, 0]
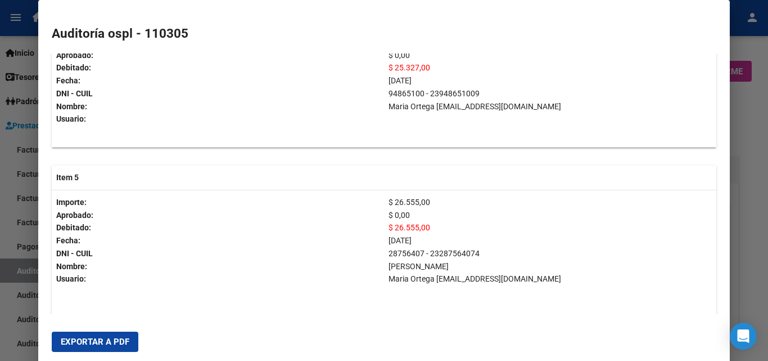
click at [768, 178] on div at bounding box center [384, 180] width 768 height 361
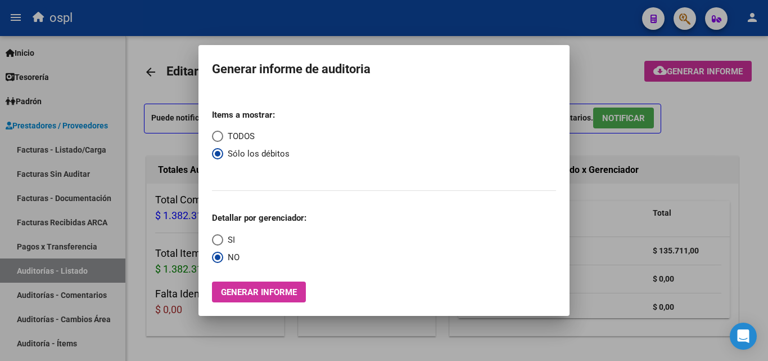
click at [717, 138] on div at bounding box center [384, 180] width 768 height 361
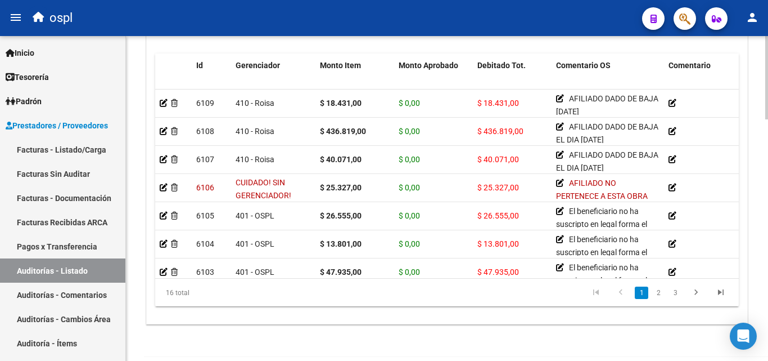
scroll to position [844, 0]
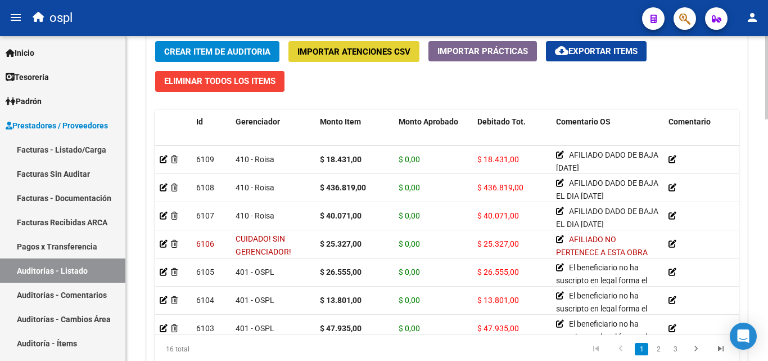
click at [370, 57] on span "Importar Atenciones CSV" at bounding box center [354, 52] width 113 height 10
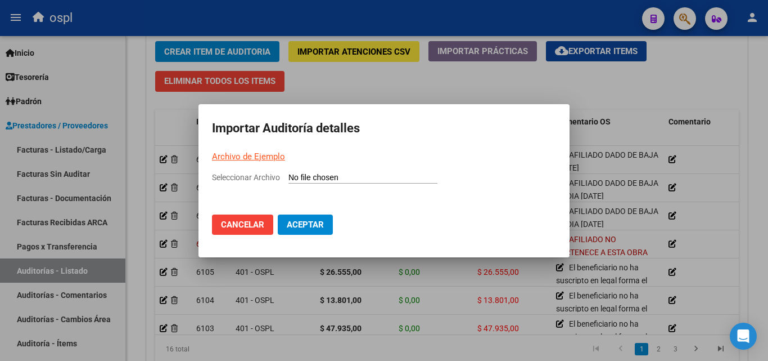
click at [366, 86] on div at bounding box center [384, 180] width 768 height 361
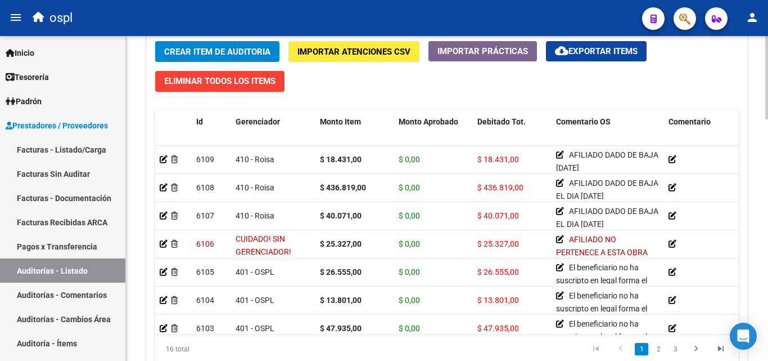
click at [333, 41] on div "Crear Item de Auditoria Importar Atenciones CSV Importar Prácticas cloud_downlo…" at bounding box center [447, 206] width 601 height 347
click at [333, 46] on span "Importar Atenciones CSV" at bounding box center [354, 51] width 113 height 10
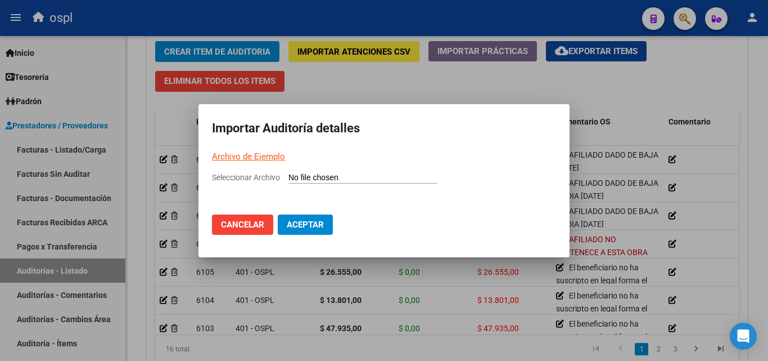
click at [336, 173] on input "Seleccionar Archivo" at bounding box center [363, 178] width 149 height 11
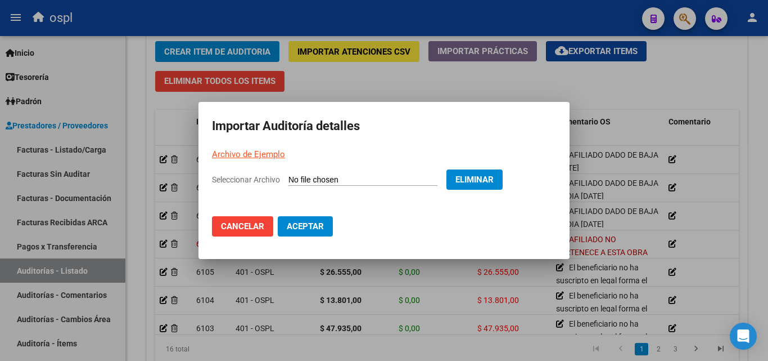
click at [298, 230] on span "Aceptar" at bounding box center [305, 226] width 37 height 10
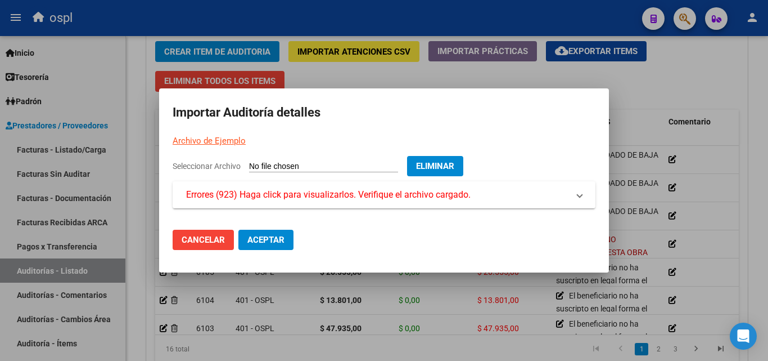
click at [319, 201] on mat-expansion-panel-header "Errores (923) Haga click para visualizarlos. Verifique el archivo cargado." at bounding box center [384, 194] width 423 height 27
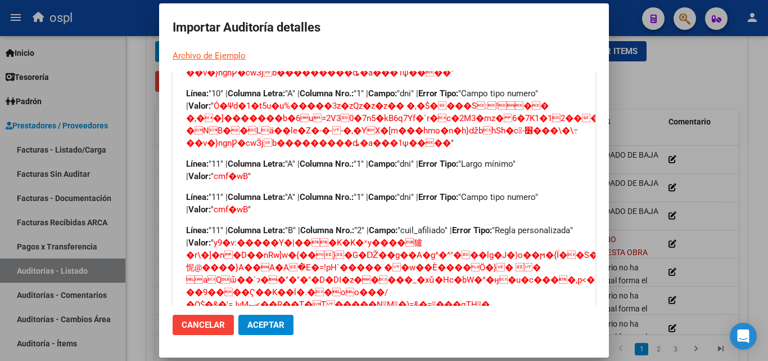
scroll to position [1125, 0]
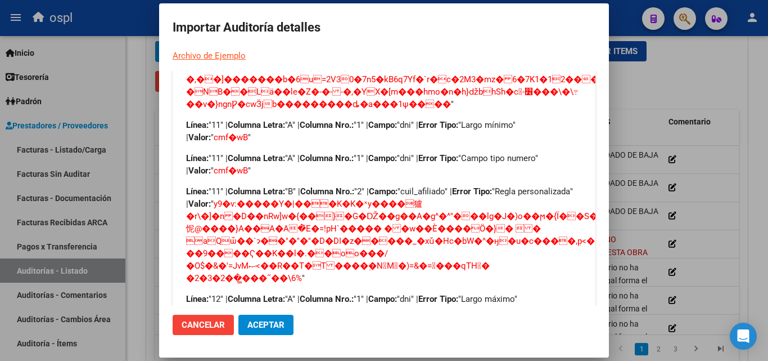
click at [213, 329] on span "Cancelar" at bounding box center [203, 325] width 43 height 10
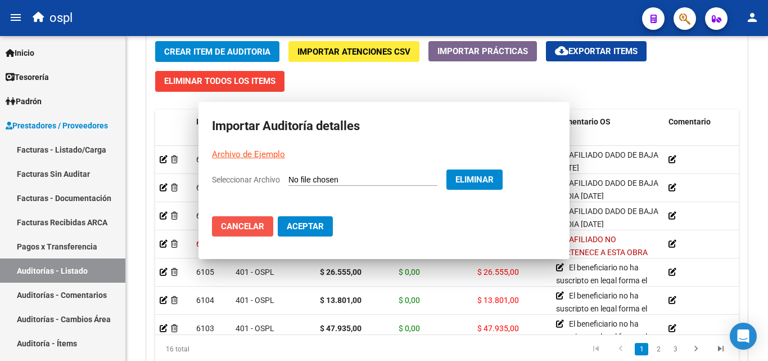
scroll to position [0, 0]
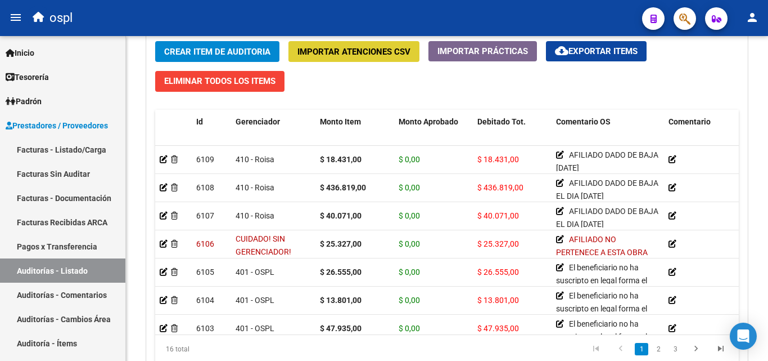
click at [457, 51] on span "Importar Prácticas" at bounding box center [483, 51] width 91 height 10
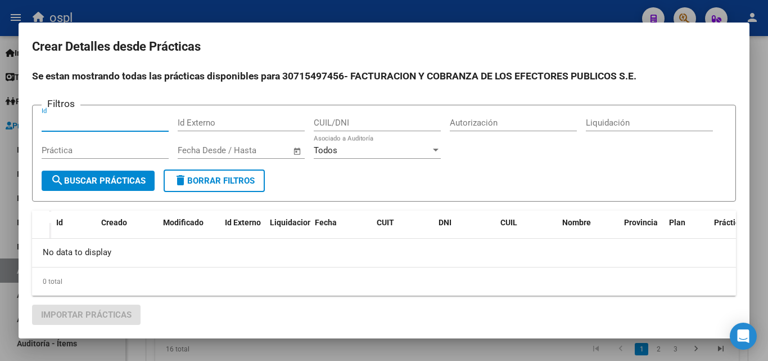
click at [264, 10] on div at bounding box center [384, 180] width 768 height 361
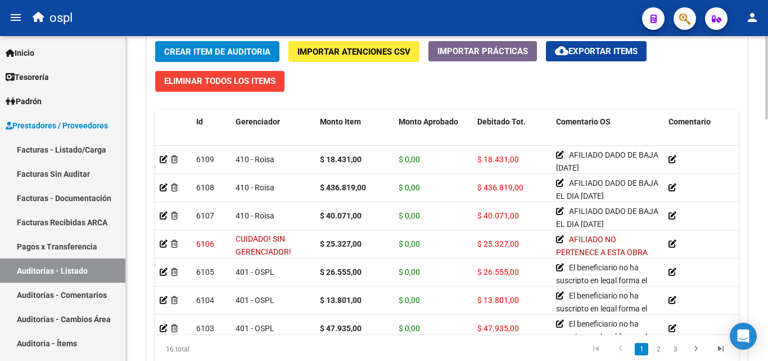
click at [610, 55] on span "cloud_download Exportar Items" at bounding box center [596, 51] width 83 height 10
click at [616, 75] on div "Crear Item de Auditoria Importar Atenciones CSV Importar Prácticas cloud_downlo…" at bounding box center [447, 206] width 601 height 347
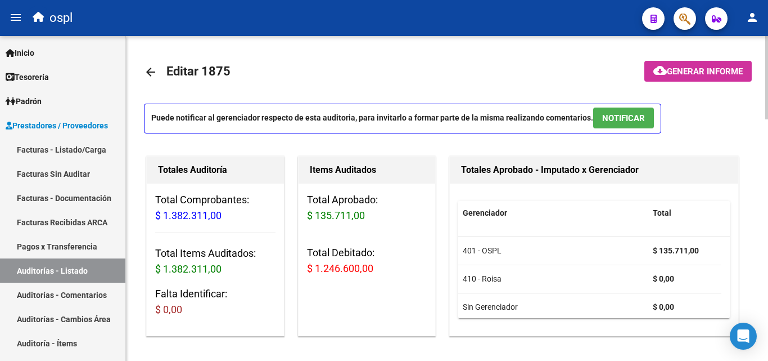
click at [692, 71] on span "Generar informe" at bounding box center [705, 71] width 76 height 10
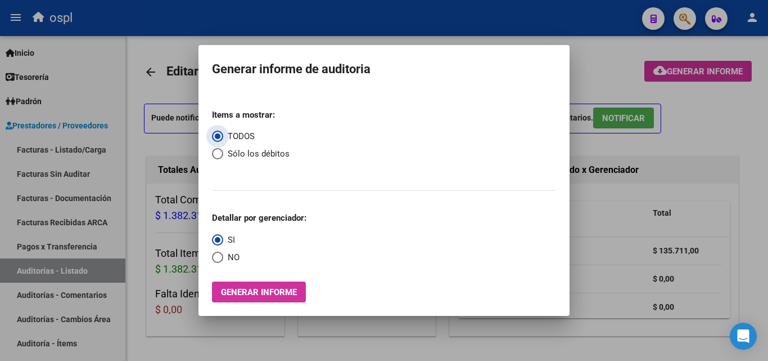
click at [223, 151] on span "Sólo los débitos" at bounding box center [256, 153] width 66 height 13
click at [223, 151] on input "Sólo los débitos" at bounding box center [217, 153] width 11 height 11
click at [228, 258] on span "NO" at bounding box center [231, 257] width 16 height 13
click at [223, 258] on input "NO" at bounding box center [217, 256] width 11 height 11
click at [269, 286] on span "Generar informe" at bounding box center [259, 291] width 76 height 10
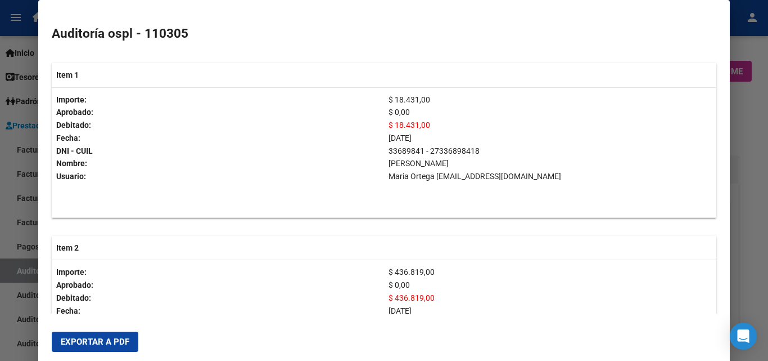
scroll to position [225, 0]
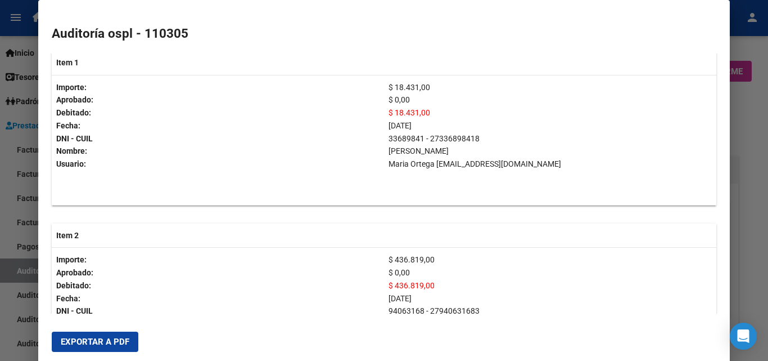
click at [768, 137] on div at bounding box center [384, 180] width 768 height 361
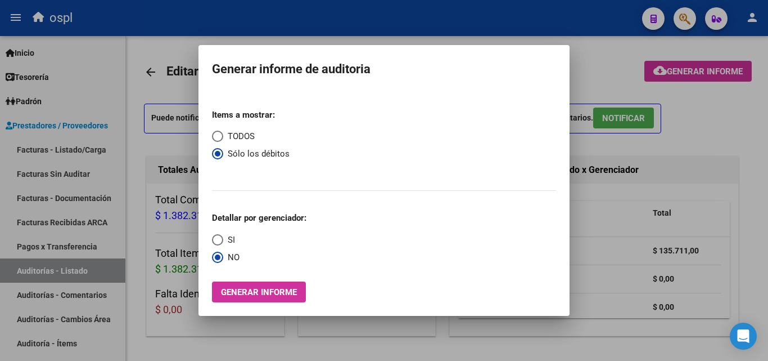
click at [176, 61] on div at bounding box center [384, 180] width 768 height 361
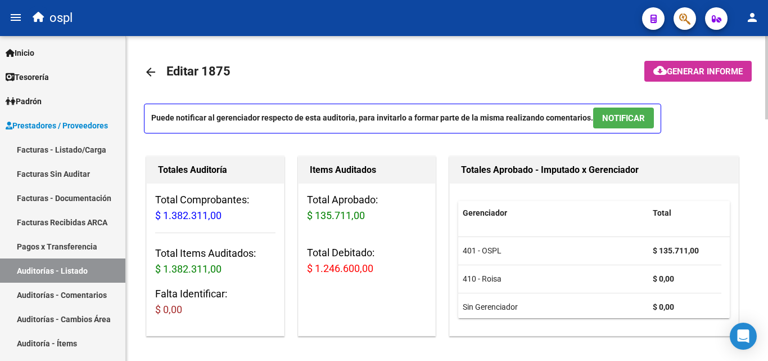
click at [665, 77] on button "cloud_download Generar informe" at bounding box center [698, 71] width 107 height 21
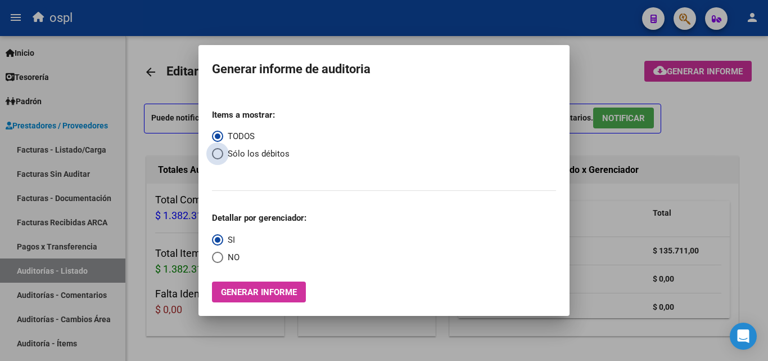
click at [223, 154] on span "Select an option" at bounding box center [217, 153] width 11 height 11
click at [223, 154] on input "Sólo los débitos" at bounding box center [217, 153] width 11 height 11
radio input "true"
click at [231, 258] on span "NO" at bounding box center [231, 257] width 16 height 13
click at [223, 258] on input "NO" at bounding box center [217, 256] width 11 height 11
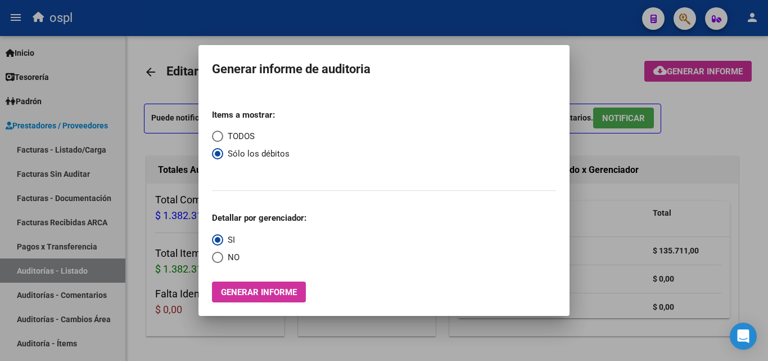
radio input "true"
click at [254, 289] on span "Generar informe" at bounding box center [259, 292] width 76 height 10
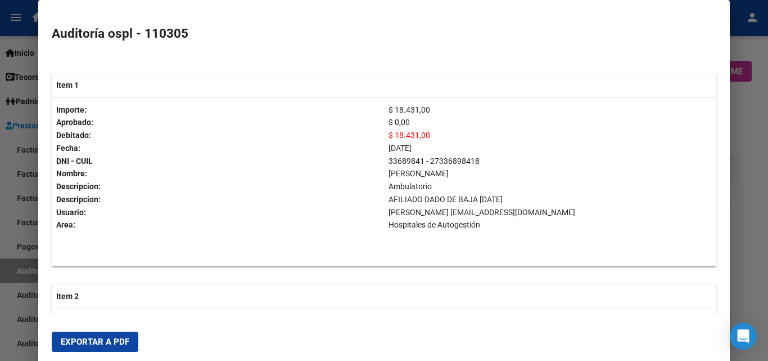
scroll to position [281, 0]
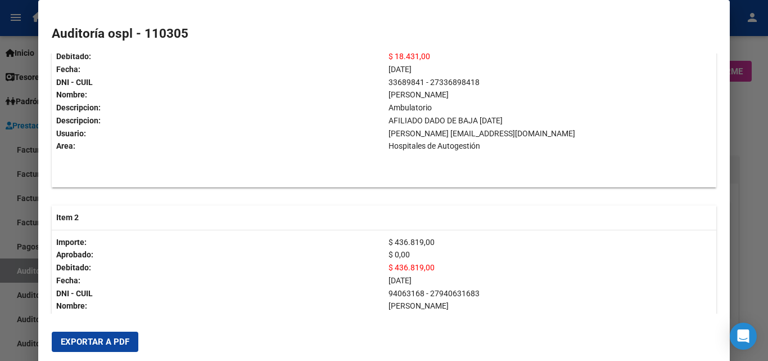
click at [126, 337] on span "Exportar a PDF" at bounding box center [95, 341] width 69 height 10
